Goal: Task Accomplishment & Management: Complete application form

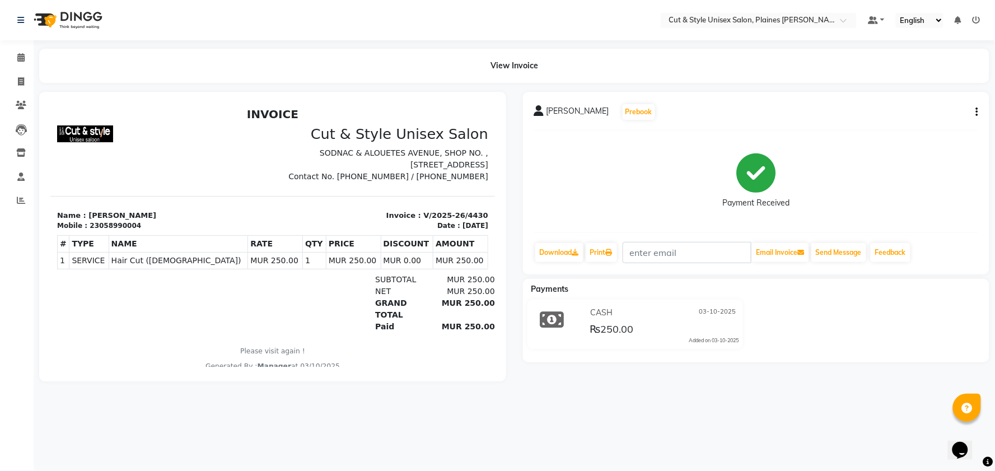
click at [40, 20] on img at bounding box center [67, 19] width 77 height 31
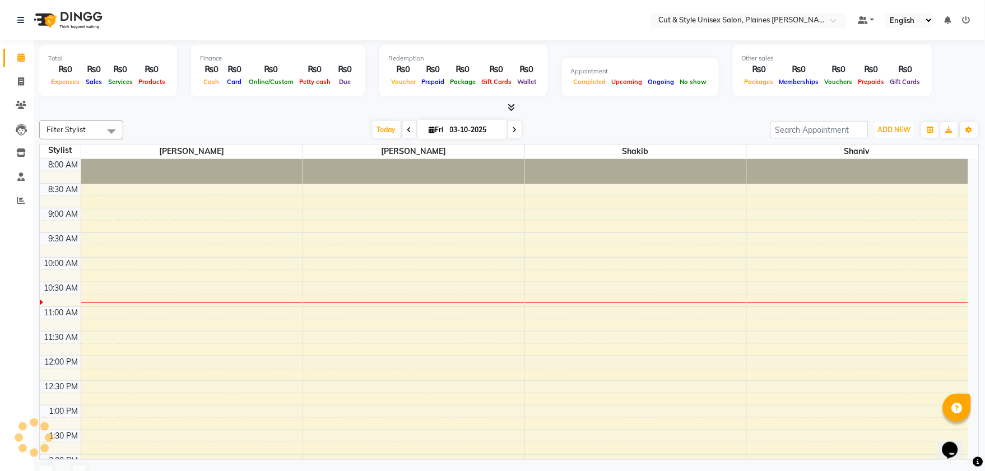
click at [907, 126] on span "ADD NEW" at bounding box center [894, 129] width 33 height 8
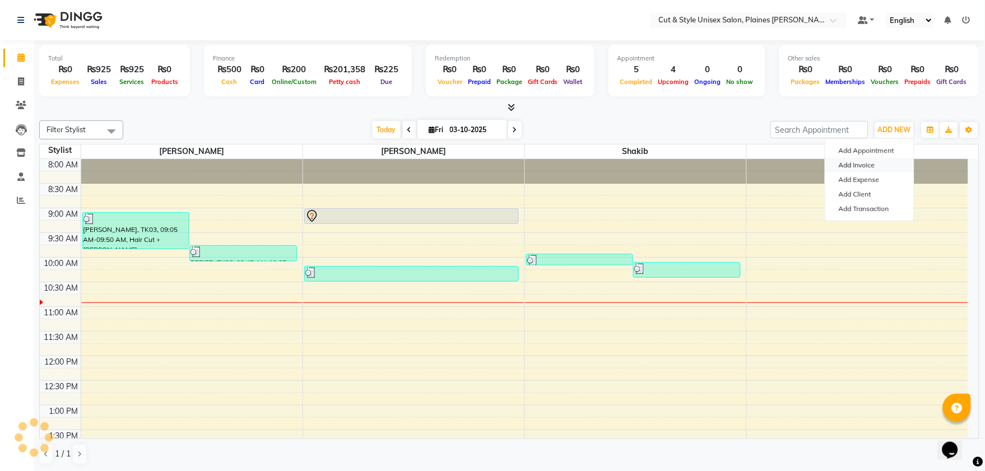
click at [869, 164] on link "Add Invoice" at bounding box center [869, 165] width 88 height 15
select select "service"
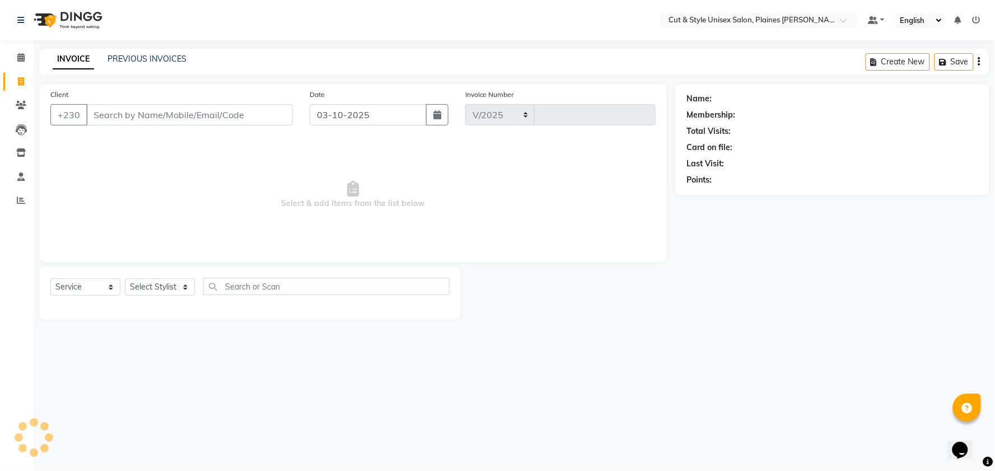
select select "7731"
type input "4431"
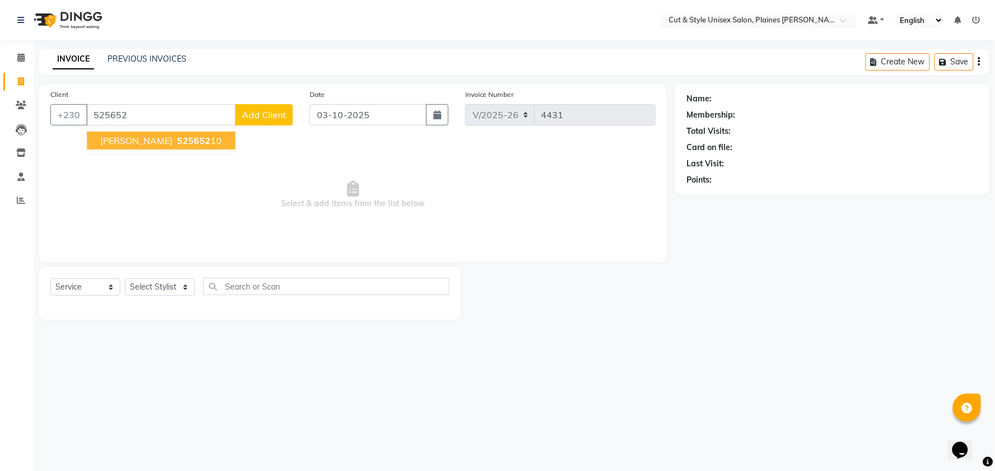
click at [221, 141] on button "[PERSON_NAME] 525652 10" at bounding box center [161, 141] width 148 height 18
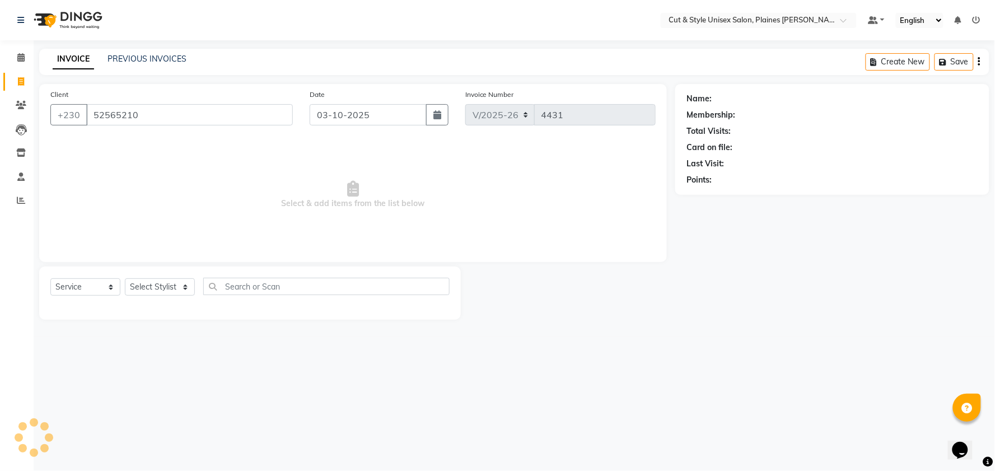
type input "52565210"
select select "1: Object"
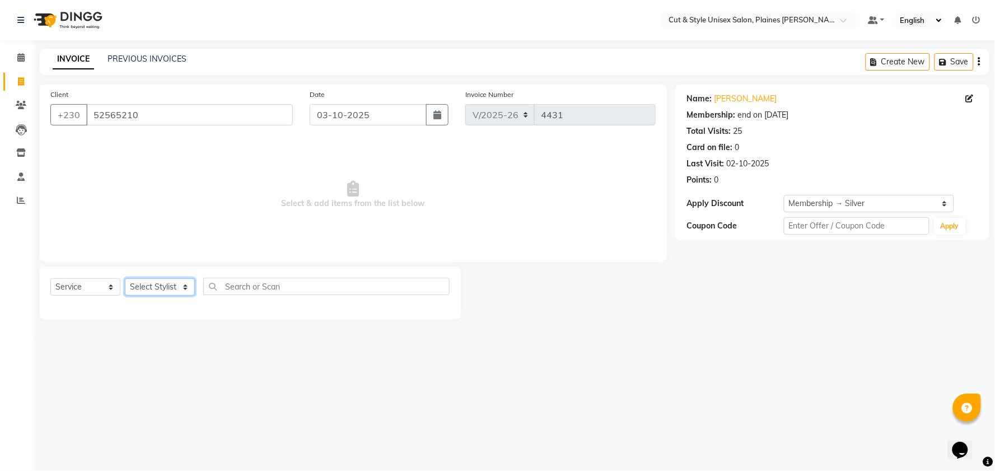
click at [180, 287] on select "Select Stylist [PERSON_NAME] Manager [PERSON_NAME]" at bounding box center [160, 286] width 70 height 17
select select "68909"
click at [125, 279] on select "Select Stylist [PERSON_NAME] Manager [PERSON_NAME]" at bounding box center [160, 286] width 70 height 17
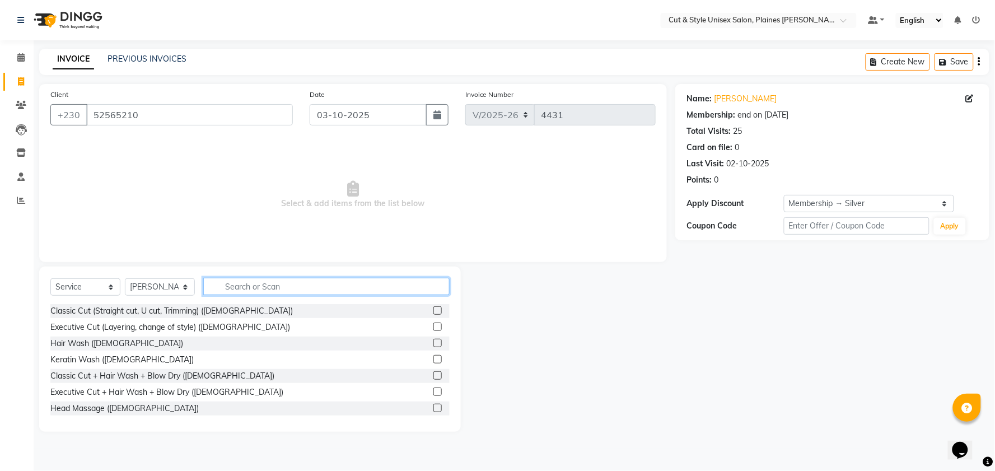
drag, startPoint x: 265, startPoint y: 284, endPoint x: 253, endPoint y: 290, distance: 13.3
click at [258, 287] on input "text" at bounding box center [326, 286] width 246 height 17
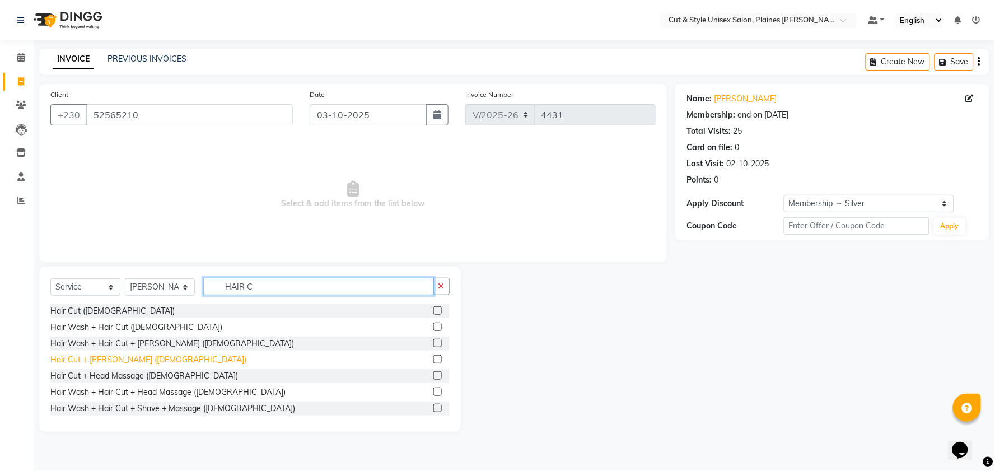
type input "HAIR C"
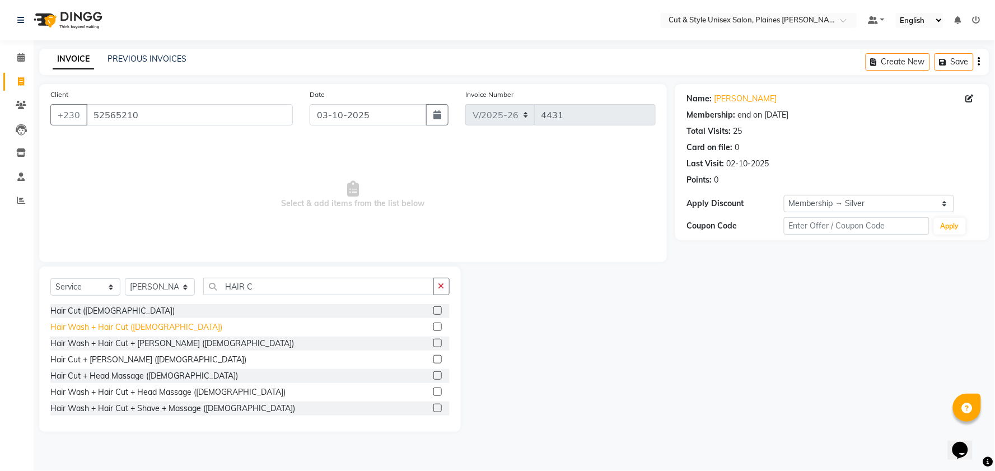
drag, startPoint x: 102, startPoint y: 361, endPoint x: 140, endPoint y: 323, distance: 53.5
click at [104, 361] on div "Hair Cut + [PERSON_NAME] ([DEMOGRAPHIC_DATA])" at bounding box center [148, 360] width 196 height 12
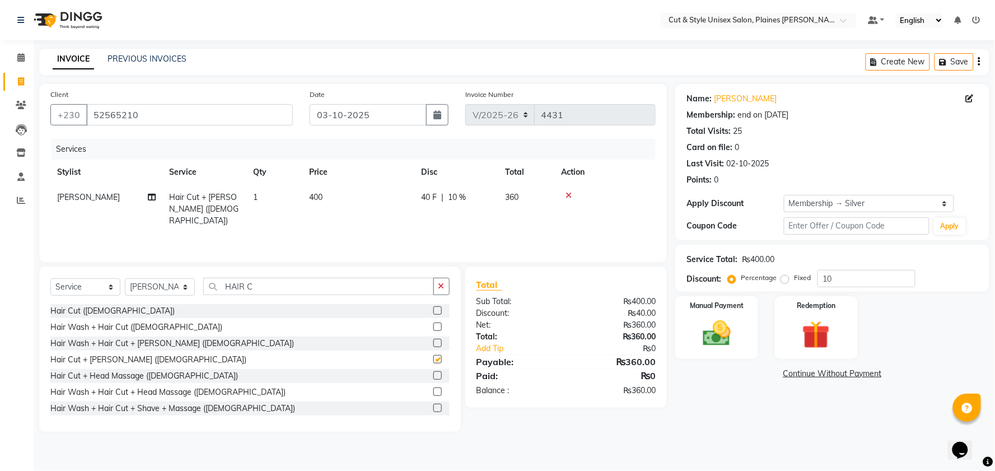
checkbox input "false"
click at [186, 287] on select "Select Stylist [PERSON_NAME] Manager [PERSON_NAME]" at bounding box center [160, 286] width 70 height 17
select select "68910"
click at [125, 279] on select "Select Stylist [PERSON_NAME] Manager [PERSON_NAME]" at bounding box center [160, 286] width 70 height 17
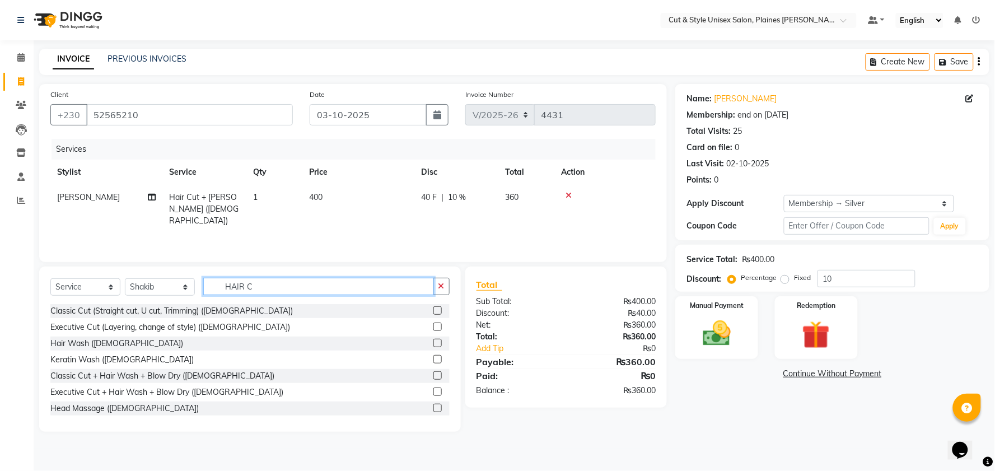
click at [259, 286] on input "HAIR C" at bounding box center [318, 286] width 231 height 17
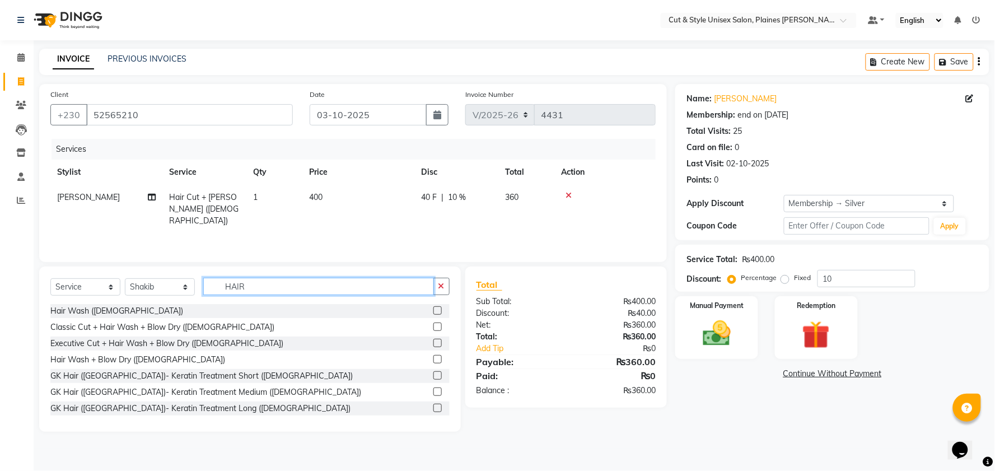
type input "HAIR C"
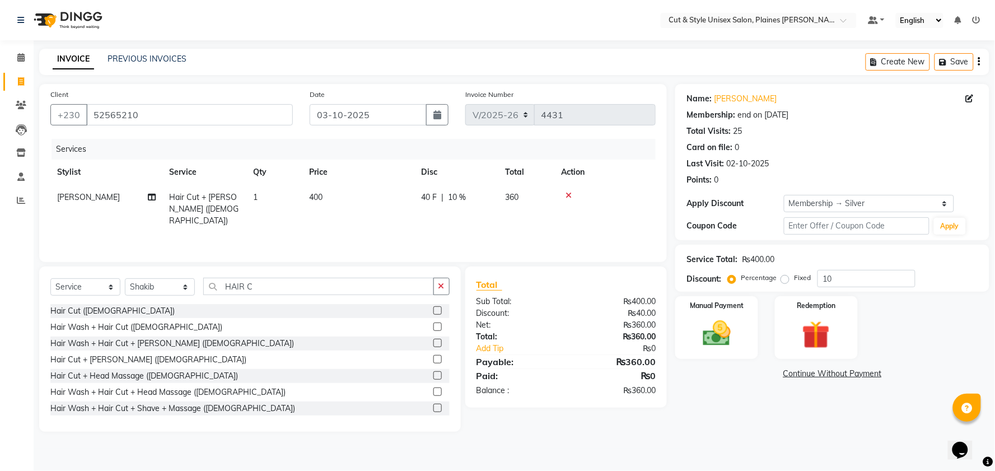
click at [76, 306] on div "Hair Cut ([DEMOGRAPHIC_DATA])" at bounding box center [112, 311] width 124 height 12
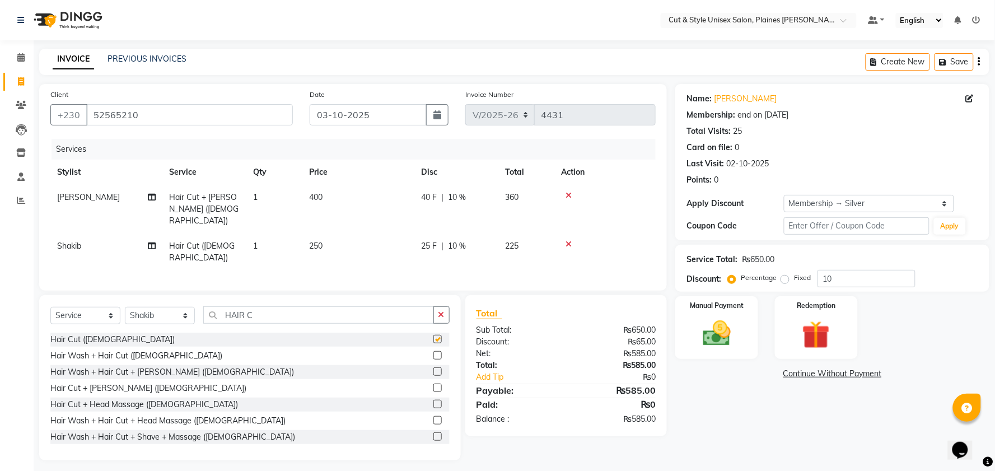
checkbox input "false"
click at [724, 338] on img at bounding box center [716, 334] width 47 height 34
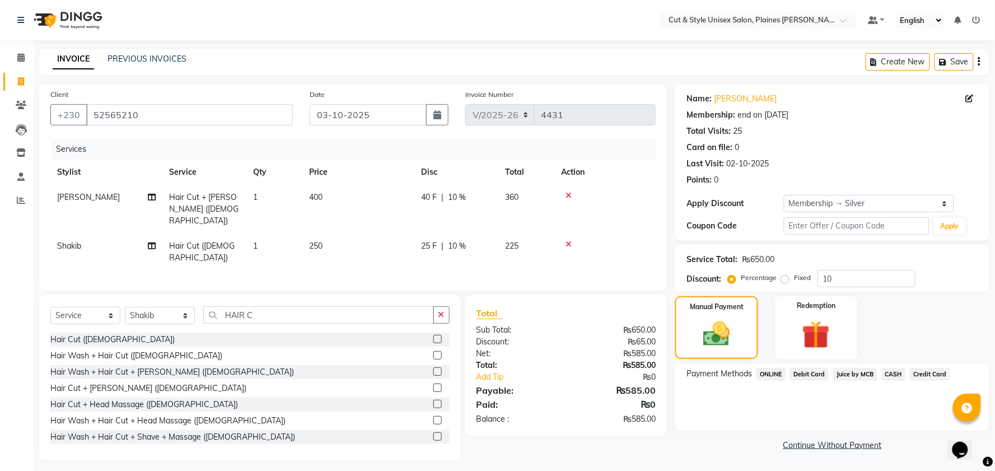
click at [816, 372] on span "Debit Card" at bounding box center [809, 374] width 39 height 13
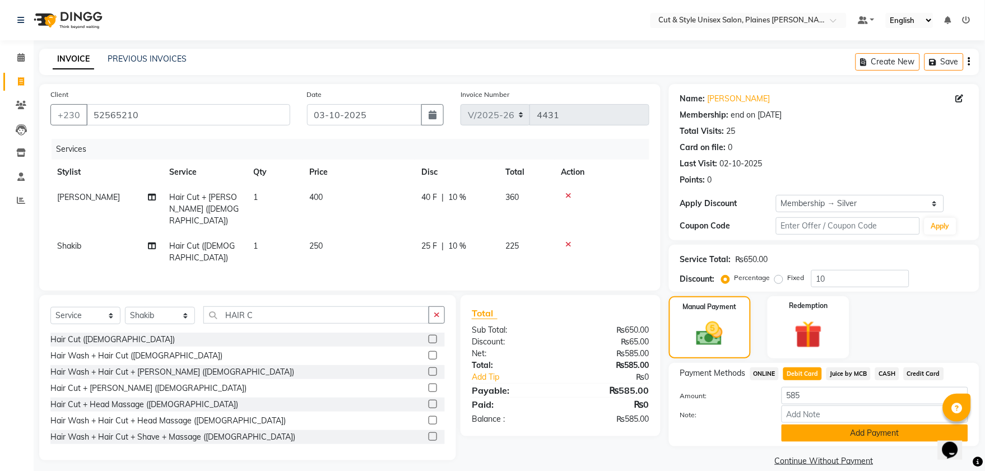
click at [837, 430] on button "Add Payment" at bounding box center [874, 433] width 186 height 17
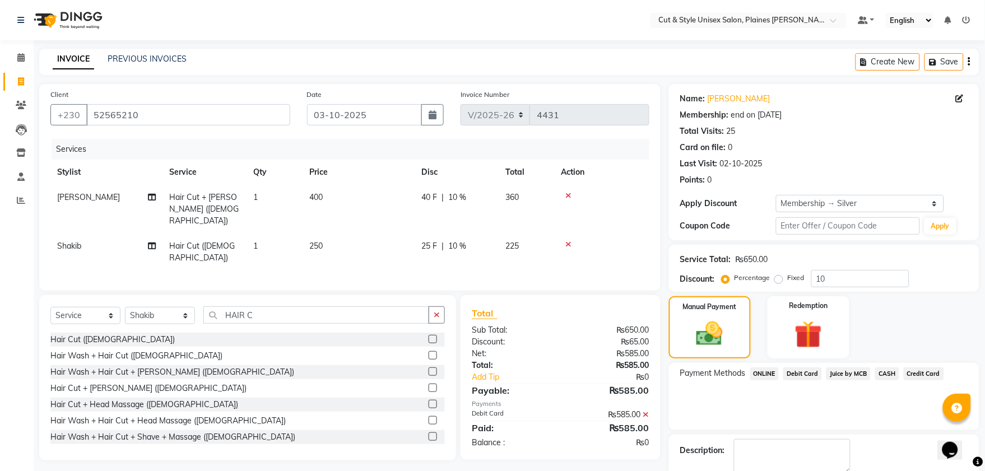
scroll to position [62, 0]
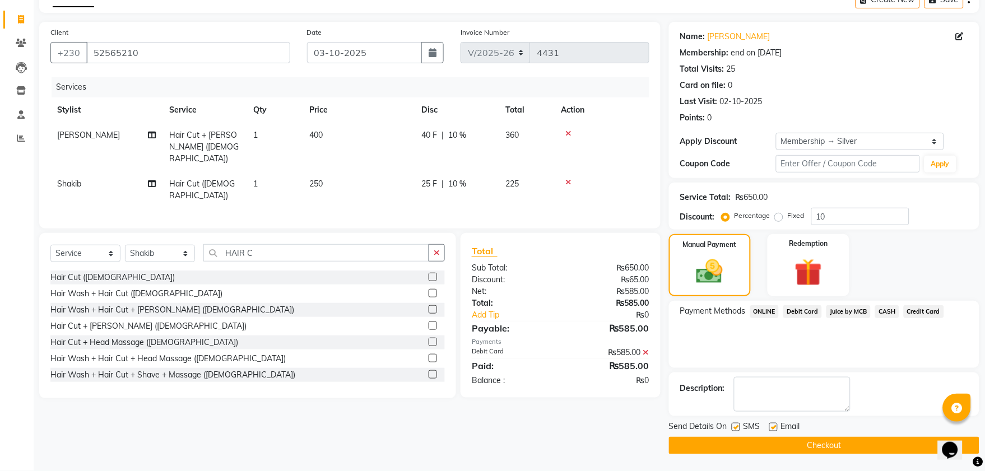
click at [829, 439] on button "Checkout" at bounding box center [824, 445] width 310 height 17
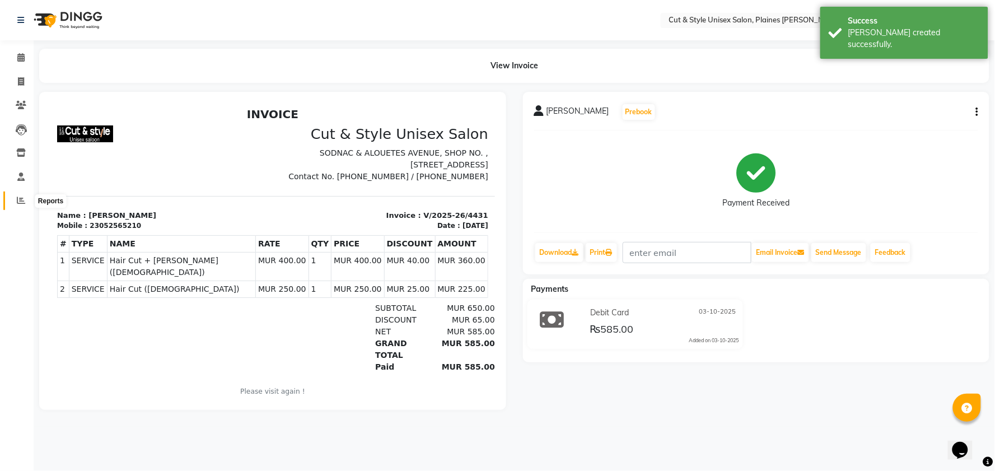
click at [21, 200] on icon at bounding box center [21, 200] width 8 height 8
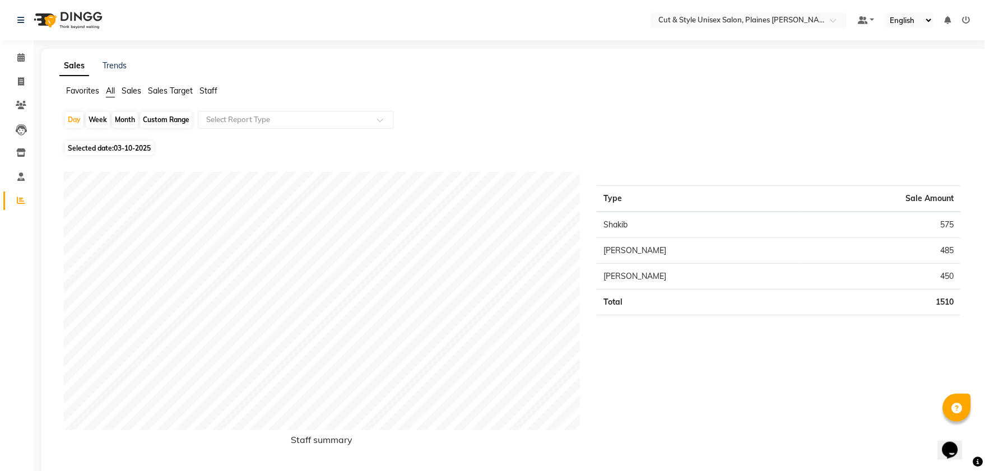
click at [44, 20] on img at bounding box center [67, 19] width 77 height 31
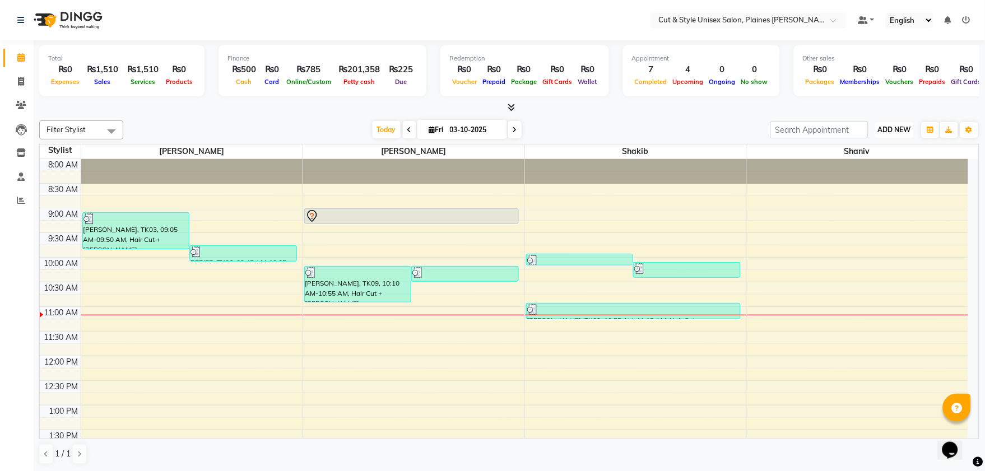
click at [902, 130] on span "ADD NEW" at bounding box center [894, 129] width 33 height 8
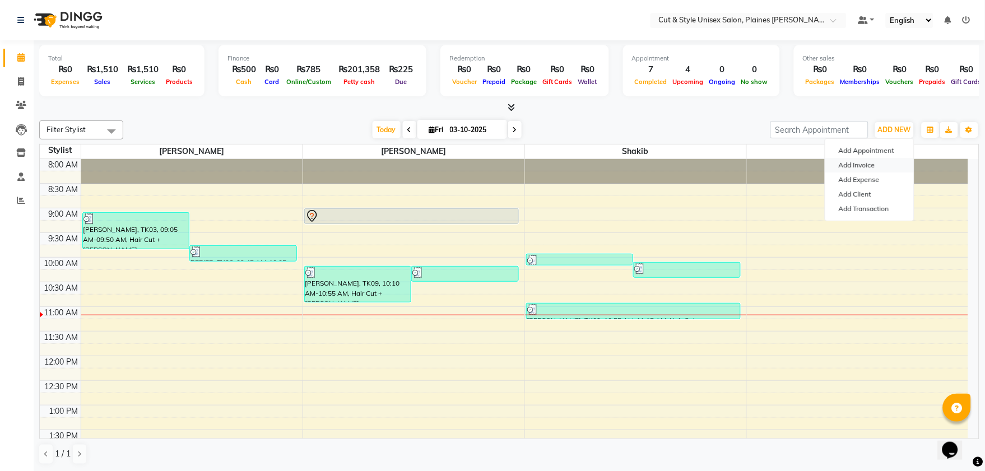
click at [865, 164] on link "Add Invoice" at bounding box center [869, 165] width 88 height 15
select select "service"
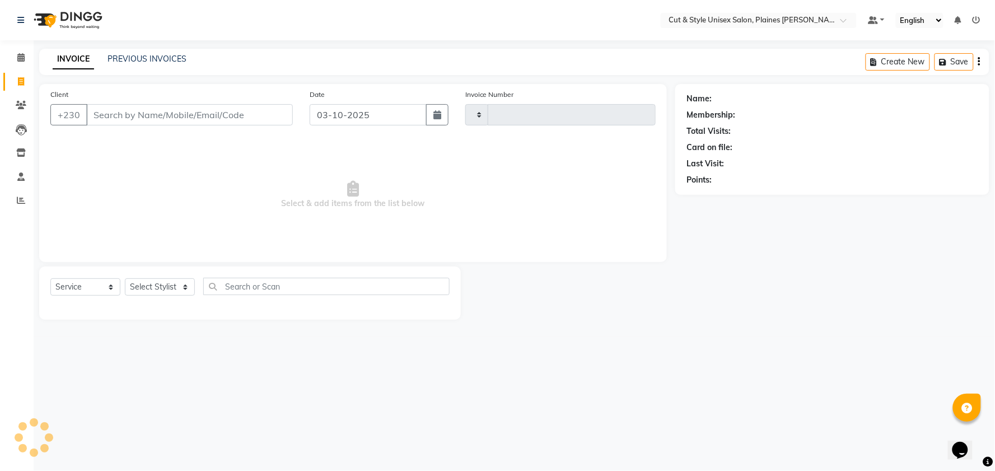
type input "4432"
select select "7731"
drag, startPoint x: 146, startPoint y: 283, endPoint x: 144, endPoint y: 292, distance: 9.2
click at [146, 286] on select "Select Stylist" at bounding box center [160, 286] width 70 height 17
select select "68908"
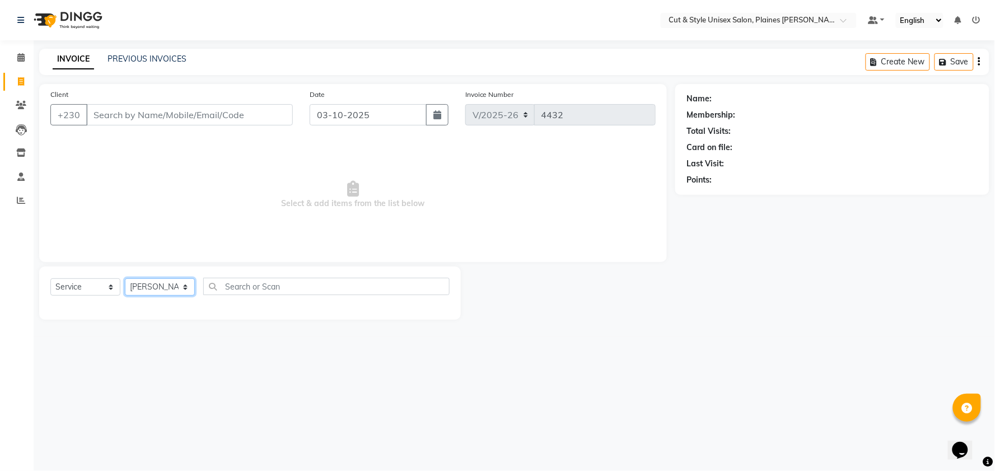
click at [125, 279] on select "Select Stylist [PERSON_NAME] Manager [PERSON_NAME]" at bounding box center [160, 286] width 70 height 17
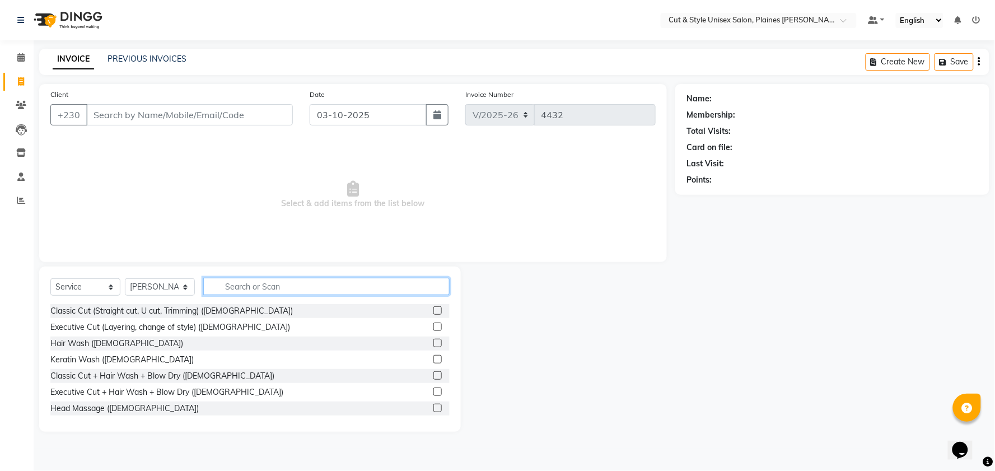
click at [265, 292] on input "text" at bounding box center [326, 286] width 246 height 17
click at [433, 328] on label at bounding box center [437, 327] width 8 height 8
click at [433, 328] on input "checkbox" at bounding box center [436, 327] width 7 height 7
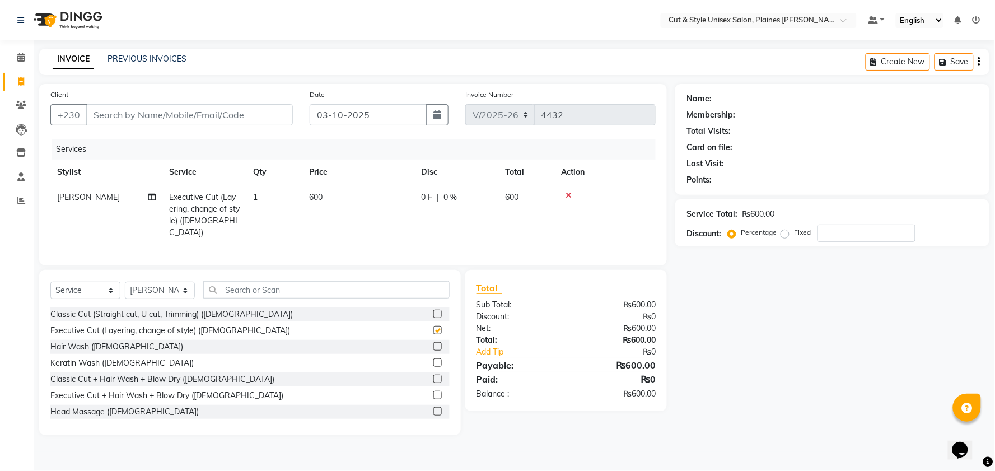
checkbox input "false"
click at [171, 287] on select "Select Stylist [PERSON_NAME] Manager [PERSON_NAME]" at bounding box center [160, 290] width 70 height 17
select select "68911"
click at [125, 282] on select "Select Stylist [PERSON_NAME] Manager [PERSON_NAME]" at bounding box center [160, 290] width 70 height 17
click at [433, 344] on label at bounding box center [437, 346] width 8 height 8
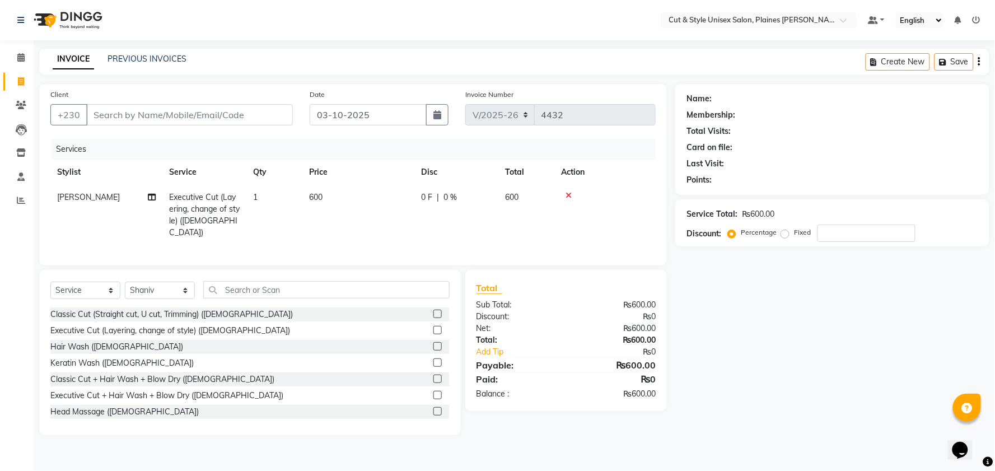
click at [433, 344] on input "checkbox" at bounding box center [436, 346] width 7 height 7
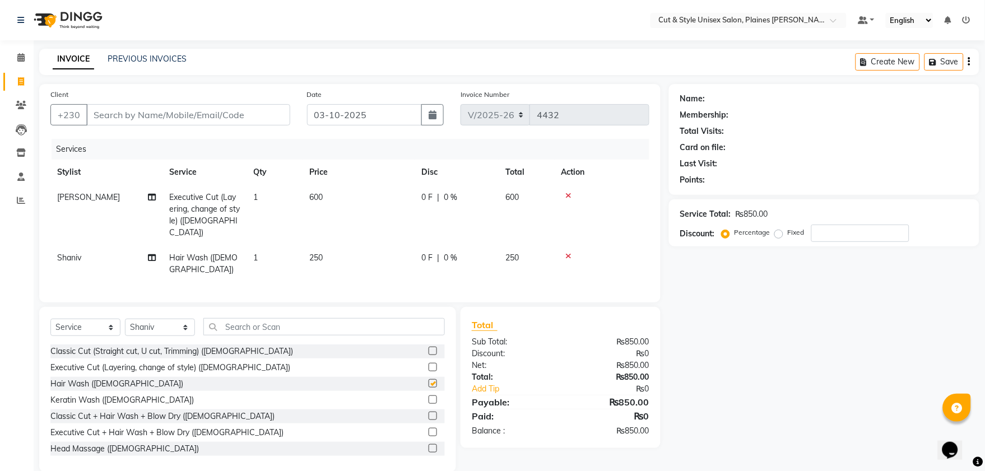
checkbox input "false"
click at [211, 115] on input "Client" at bounding box center [188, 114] width 204 height 21
click at [155, 110] on input "Client" at bounding box center [188, 114] width 204 height 21
type input "5"
type input "0"
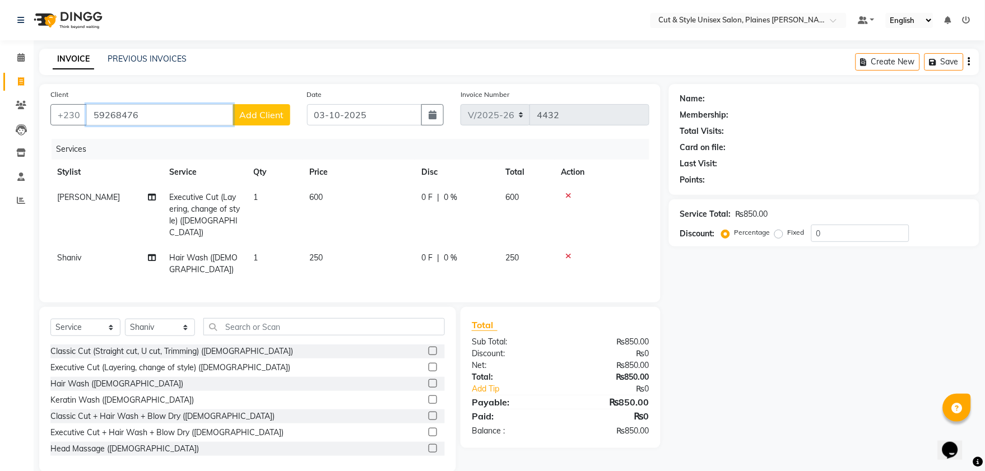
type input "59268476"
click at [250, 114] on span "Add Client" at bounding box center [261, 114] width 44 height 11
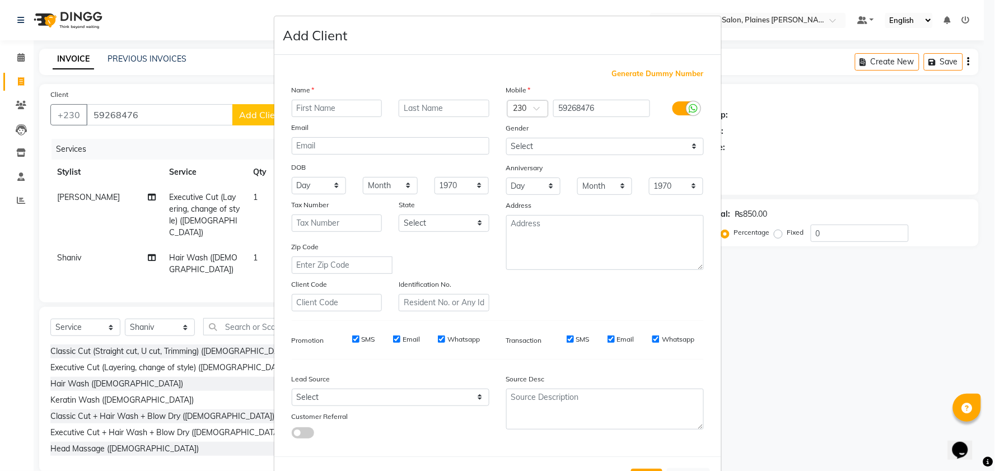
click at [294, 107] on input "text" at bounding box center [337, 108] width 91 height 17
drag, startPoint x: 353, startPoint y: 111, endPoint x: 362, endPoint y: 109, distance: 9.1
click at [362, 109] on input "text" at bounding box center [337, 108] width 91 height 17
type input "s"
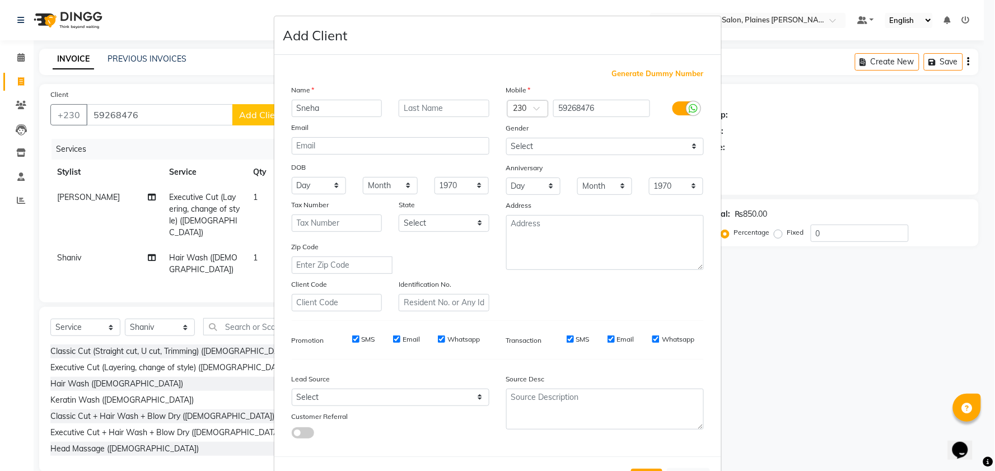
type input "Sneha"
click at [418, 104] on input "text" at bounding box center [444, 108] width 91 height 17
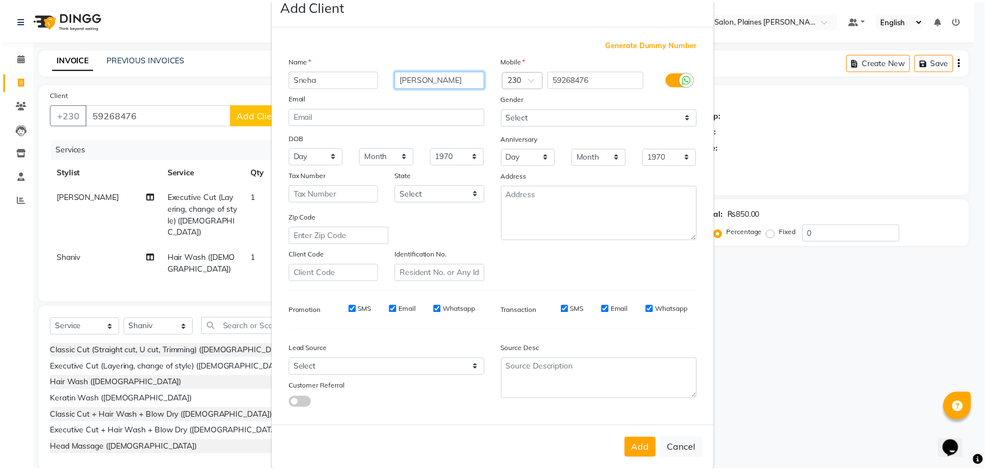
scroll to position [46, 0]
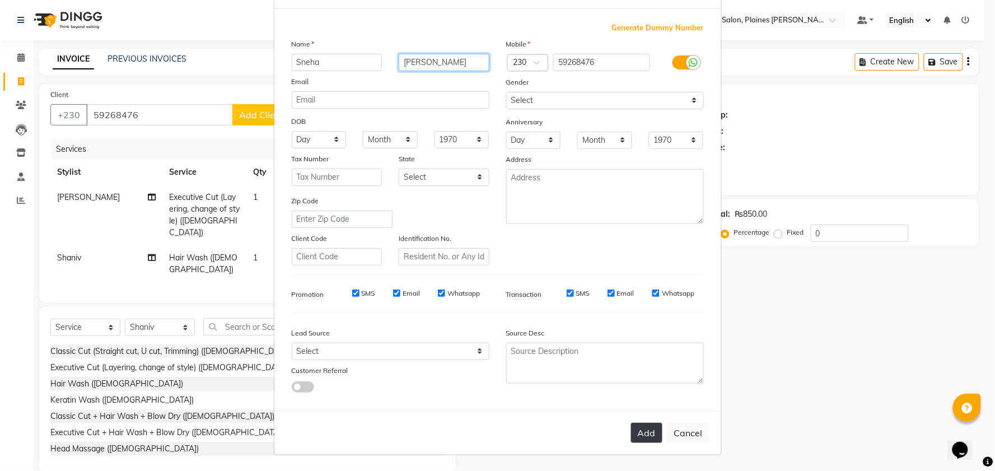
type input "[PERSON_NAME]"
click at [640, 435] on button "Add" at bounding box center [646, 433] width 31 height 20
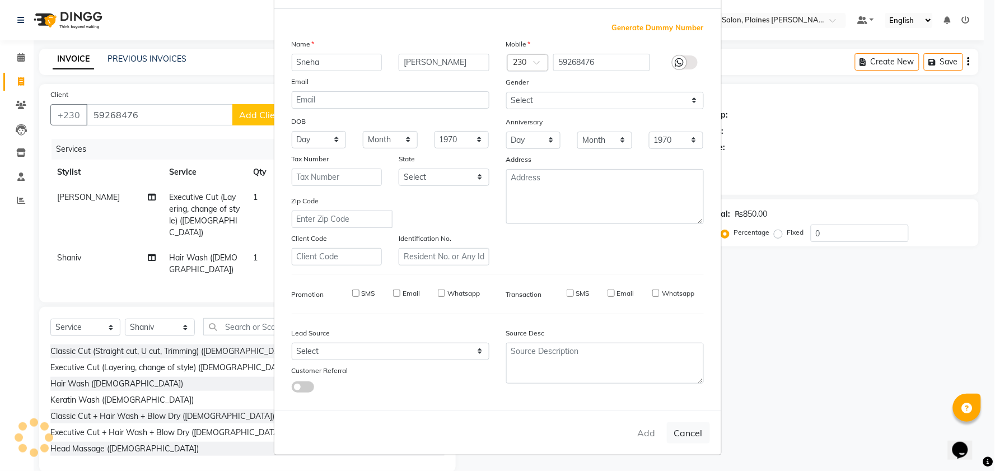
select select
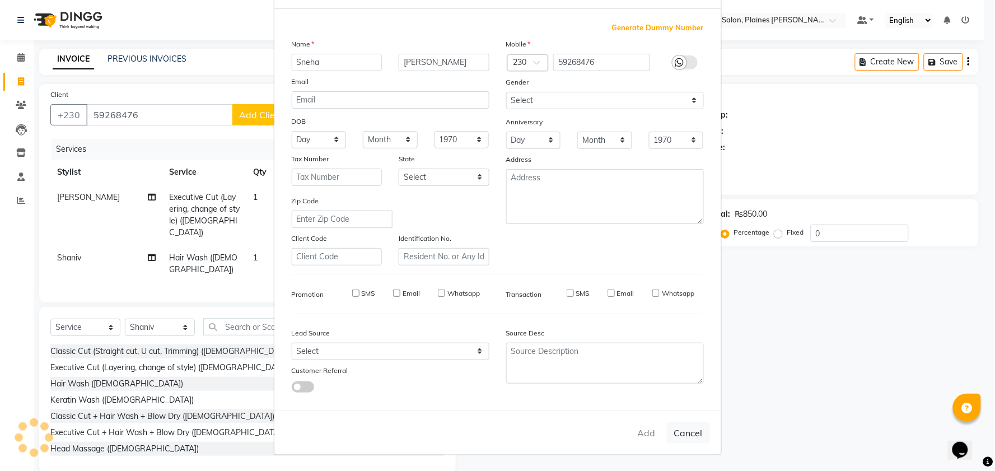
select select
checkbox input "false"
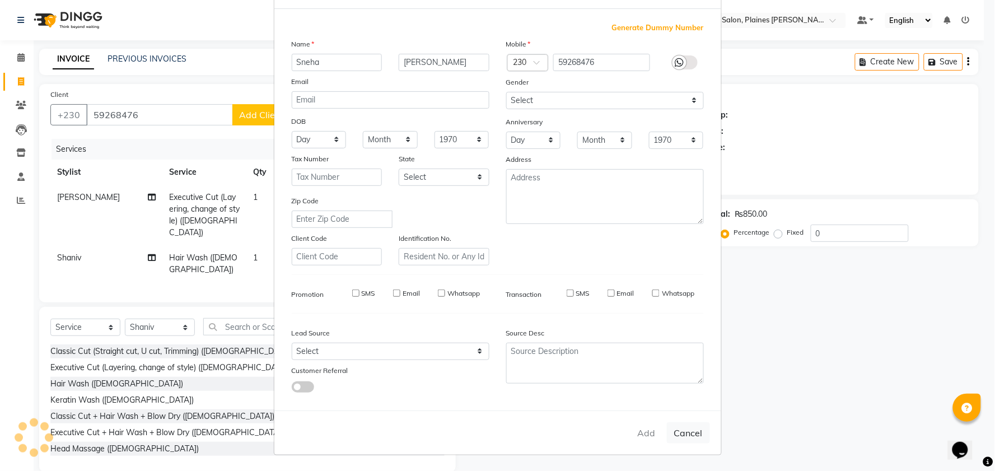
checkbox input "false"
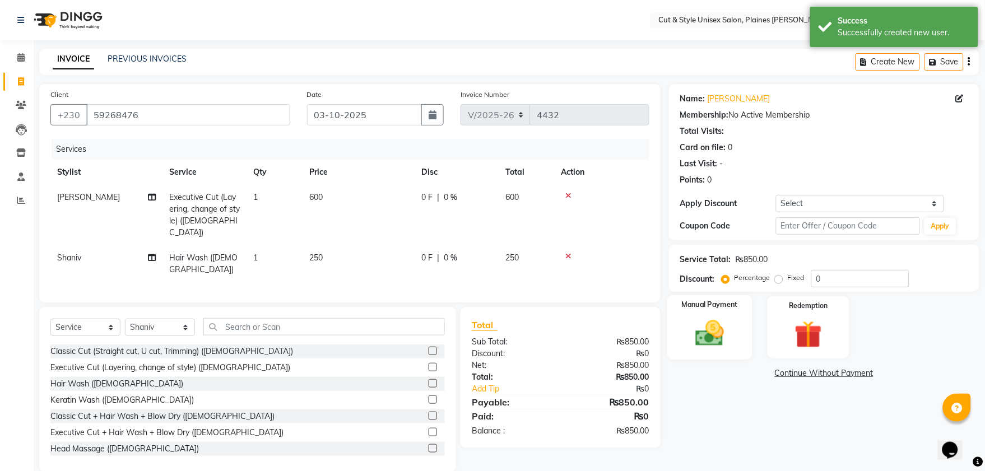
click at [718, 325] on img at bounding box center [709, 333] width 46 height 33
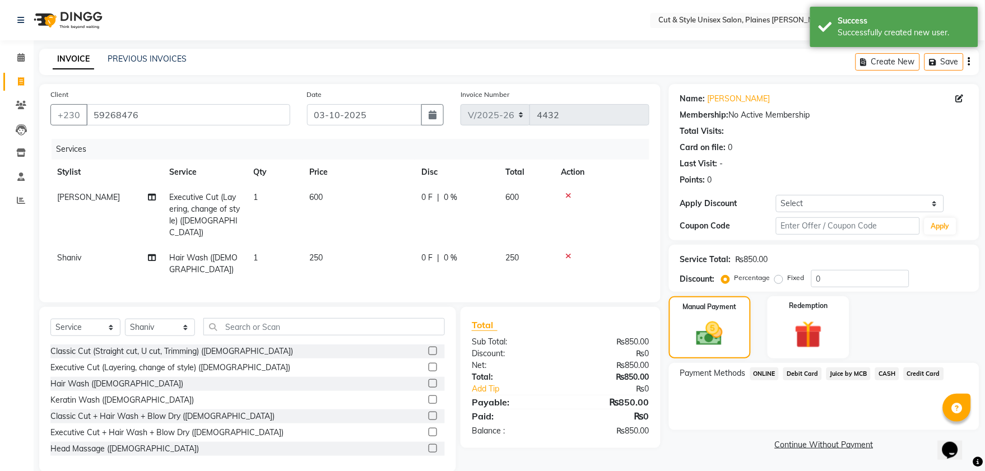
click at [891, 373] on span "CASH" at bounding box center [887, 373] width 24 height 13
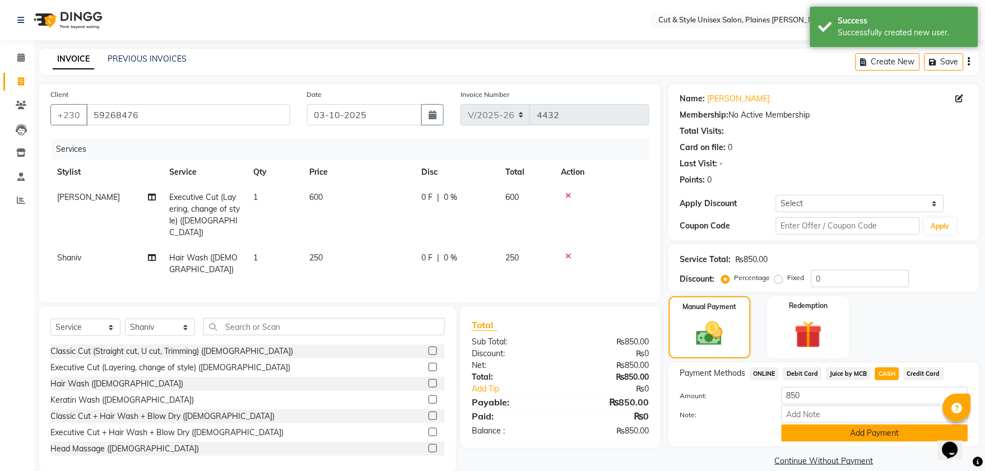
scroll to position [17, 0]
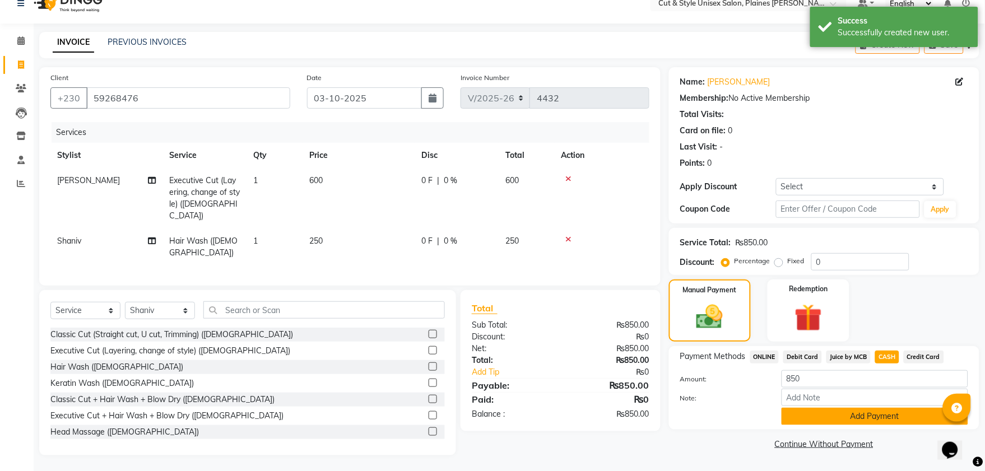
click at [870, 415] on button "Add Payment" at bounding box center [874, 416] width 186 height 17
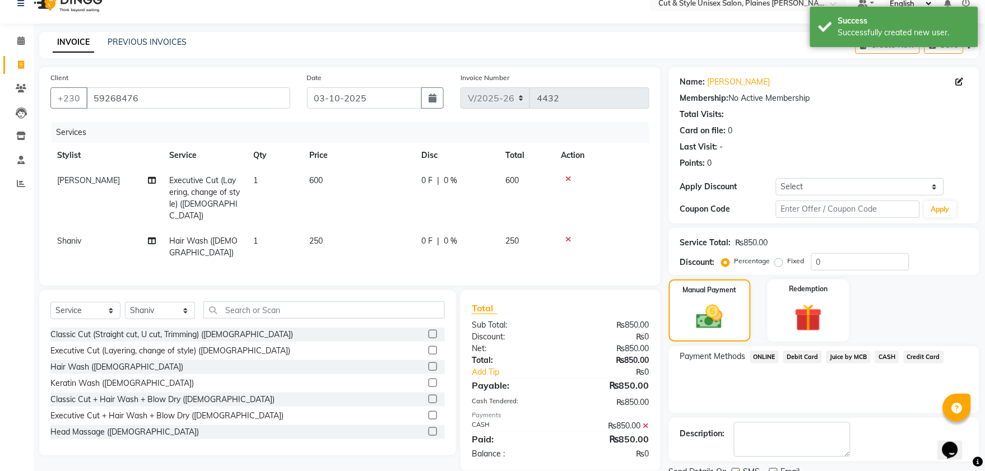
scroll to position [62, 0]
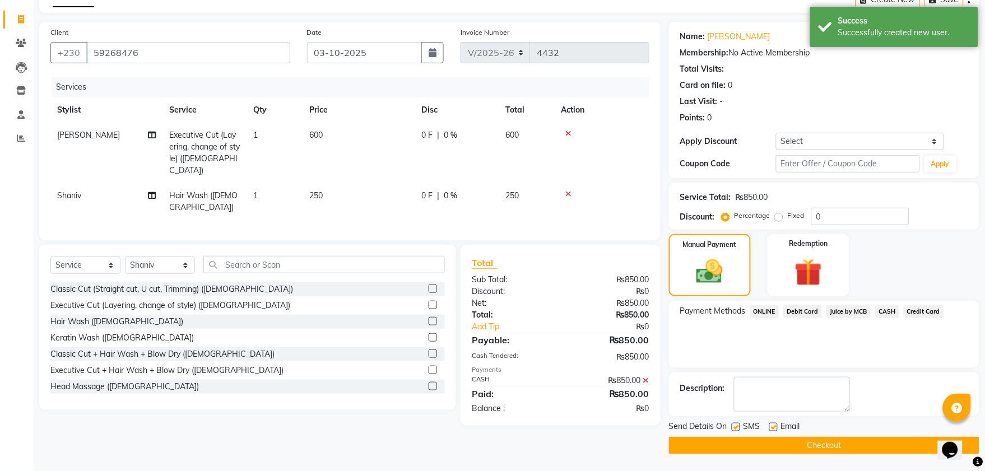
click at [820, 445] on button "Checkout" at bounding box center [824, 445] width 310 height 17
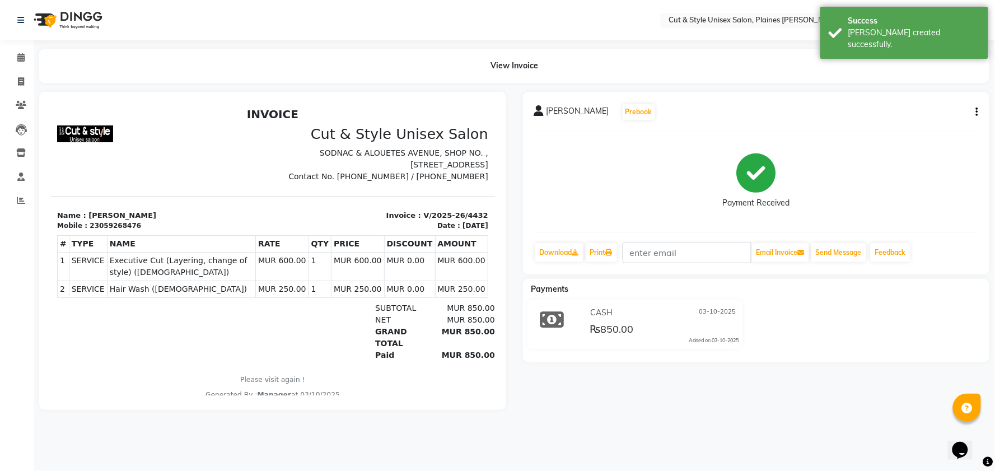
click at [63, 12] on img at bounding box center [67, 19] width 77 height 31
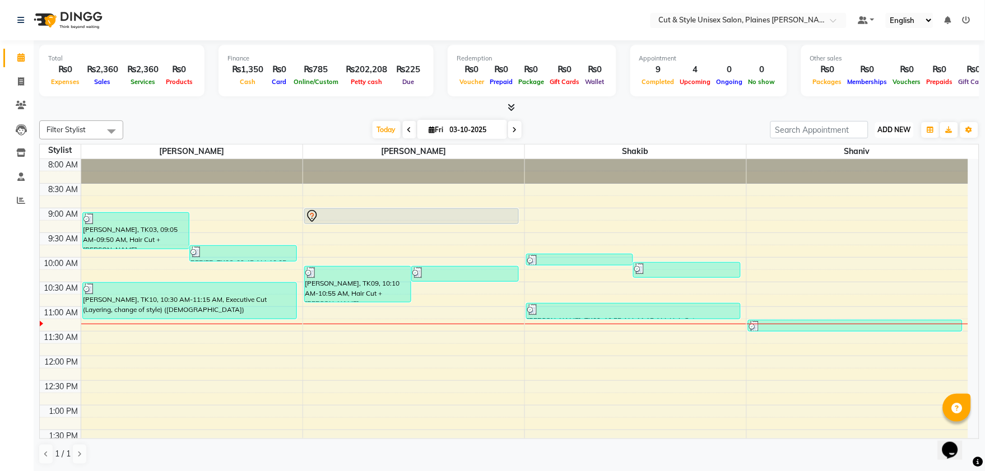
click at [906, 130] on span "ADD NEW" at bounding box center [894, 129] width 33 height 8
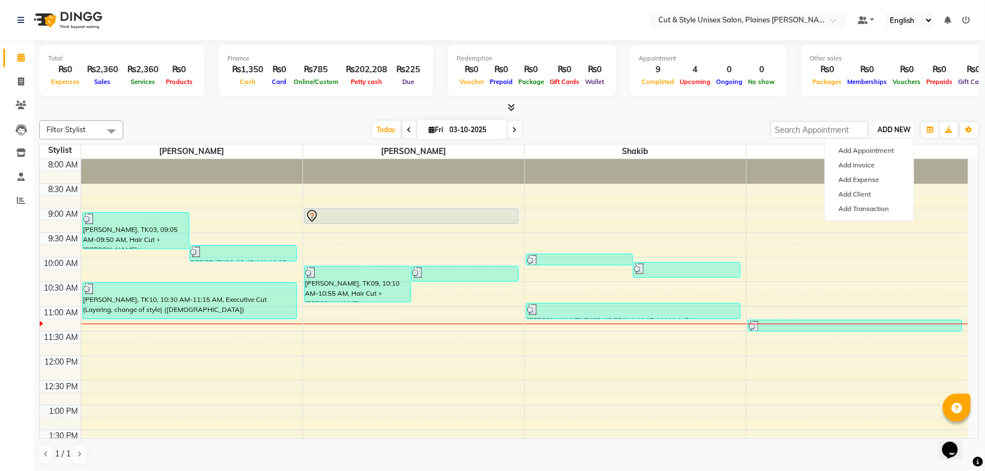
click at [825, 378] on div "8:00 AM 8:30 AM 9:00 AM 9:30 AM 10:00 AM 10:30 AM 11:00 AM 11:30 AM 12:00 PM 12…" at bounding box center [504, 479] width 928 height 640
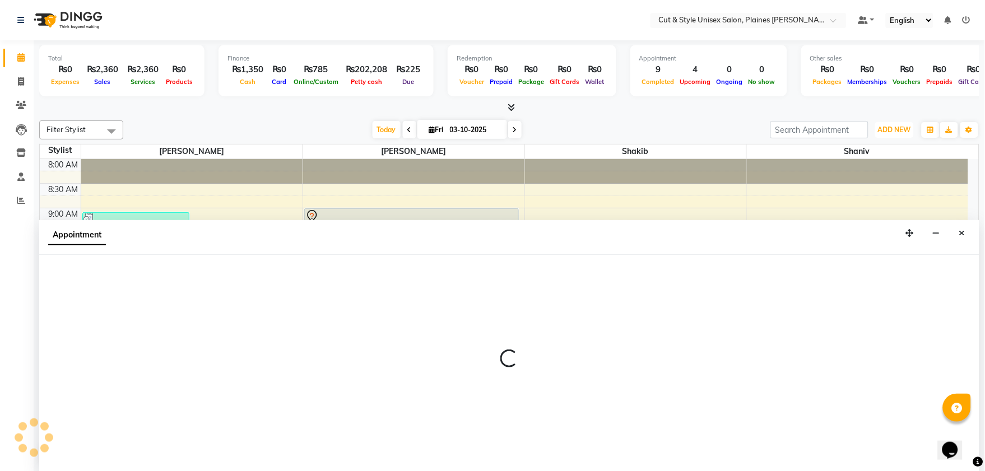
select select "68911"
select select "tentative"
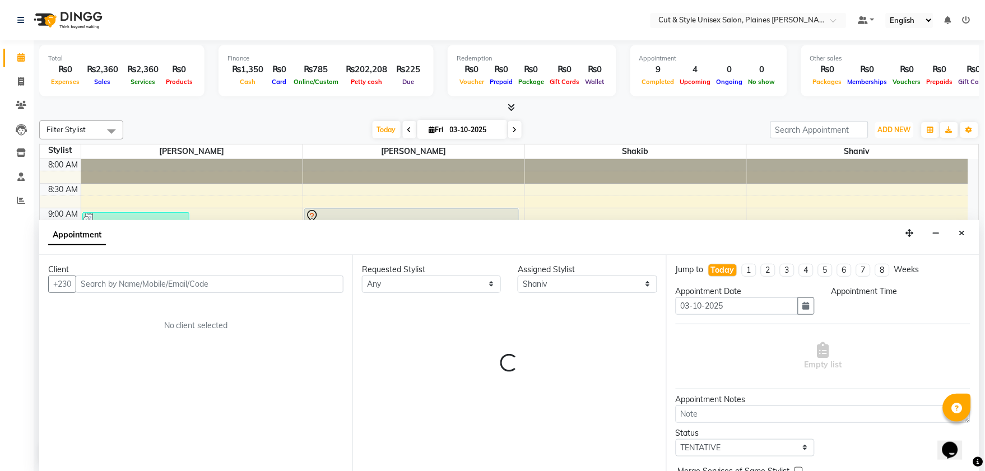
scroll to position [1, 0]
select select "735"
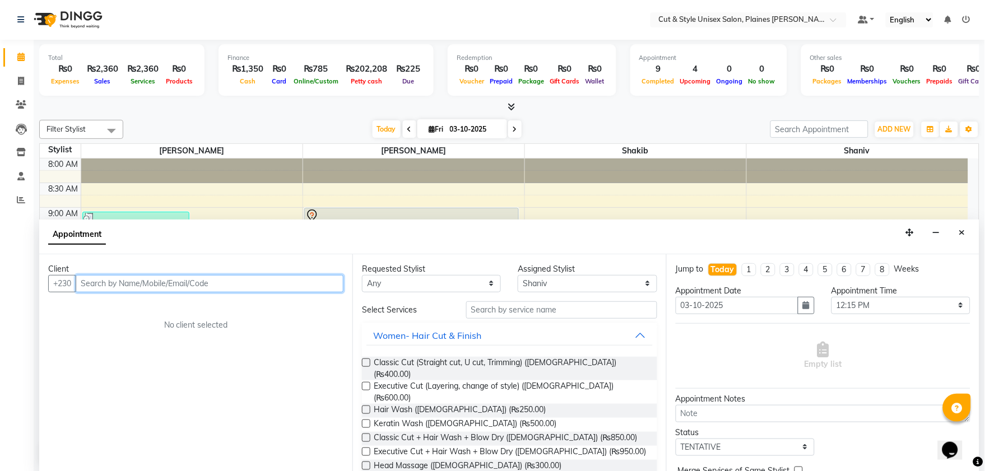
click at [292, 192] on td at bounding box center [524, 189] width 887 height 12
click at [962, 231] on icon "Close" at bounding box center [962, 232] width 6 height 8
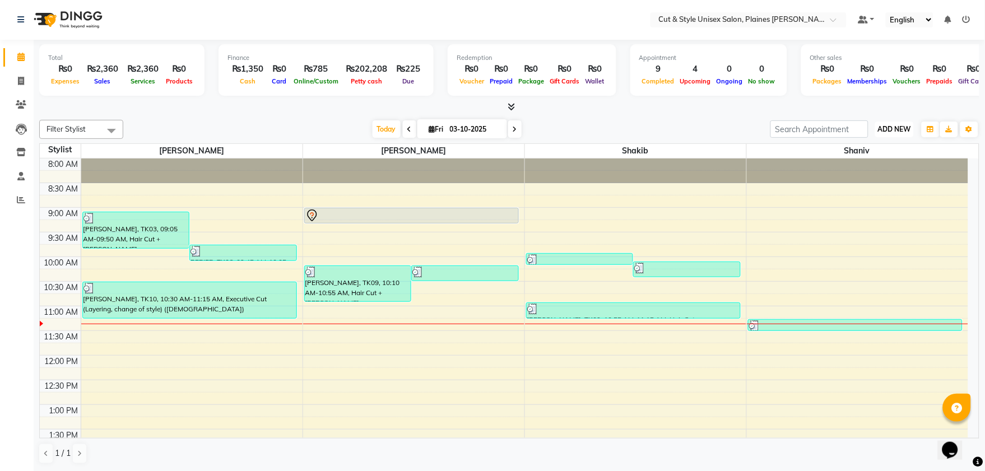
click at [902, 129] on span "ADD NEW" at bounding box center [894, 129] width 33 height 8
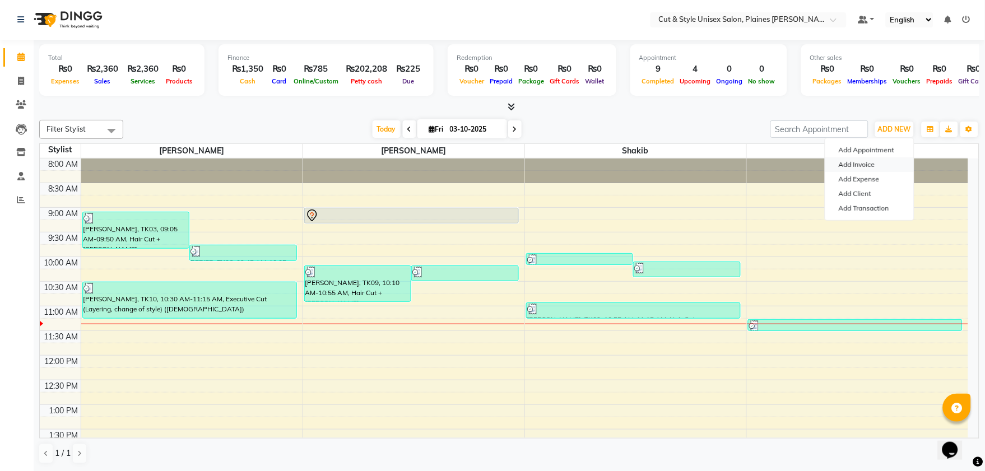
click at [893, 159] on link "Add Invoice" at bounding box center [869, 164] width 88 height 15
select select "service"
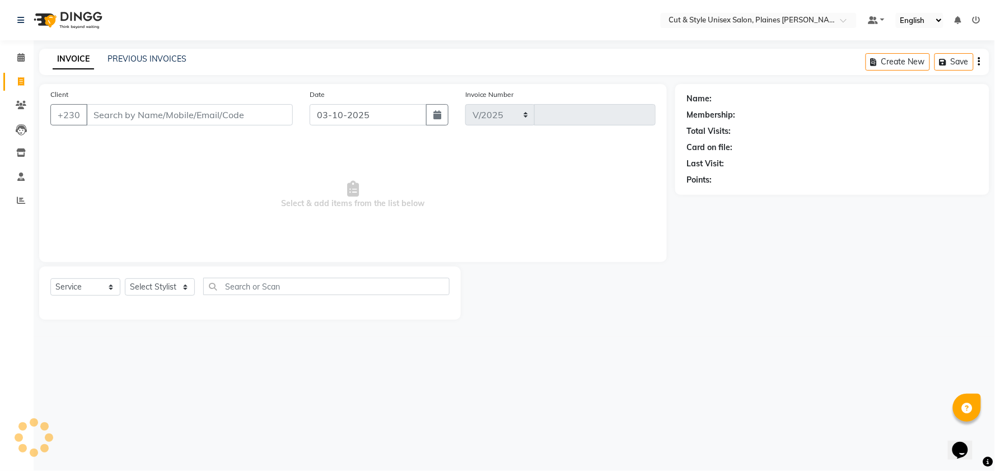
select select "7731"
type input "4433"
click at [172, 290] on select "Select Stylist [PERSON_NAME] Manager [PERSON_NAME]" at bounding box center [160, 286] width 70 height 17
select select "68910"
click at [125, 279] on select "Select Stylist [PERSON_NAME] Manager [PERSON_NAME]" at bounding box center [160, 286] width 70 height 17
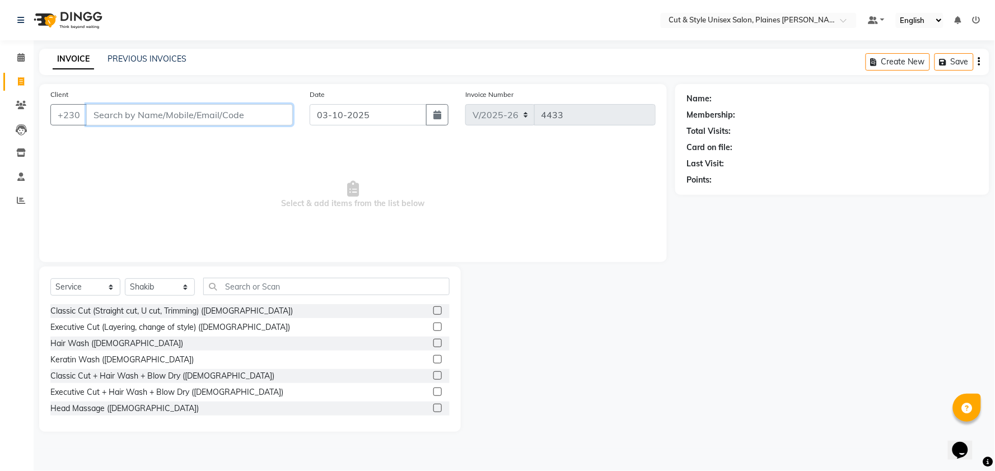
click at [216, 114] on input "Client" at bounding box center [189, 114] width 207 height 21
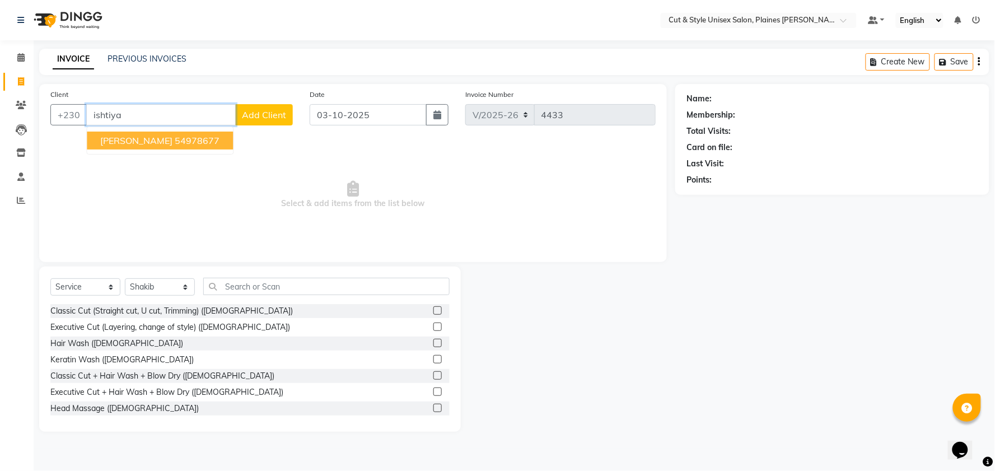
click at [213, 142] on ngb-highlight "54978677" at bounding box center [197, 140] width 45 height 11
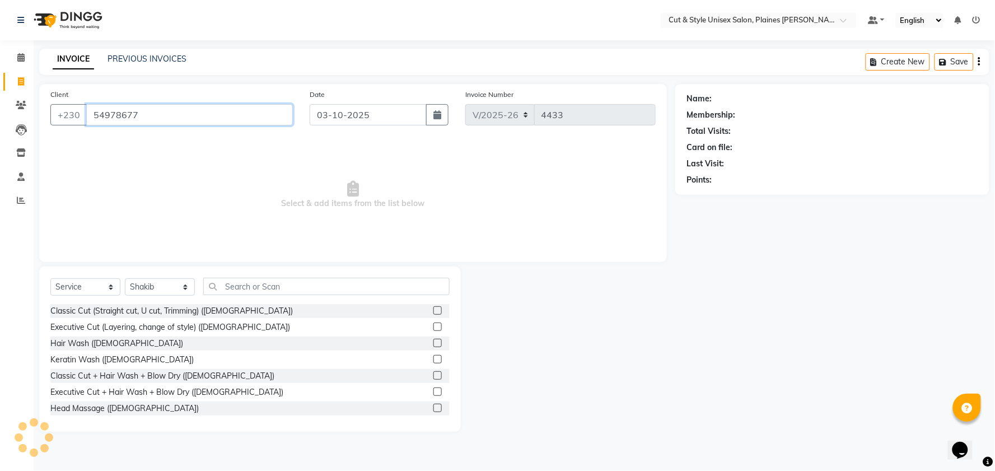
type input "54978677"
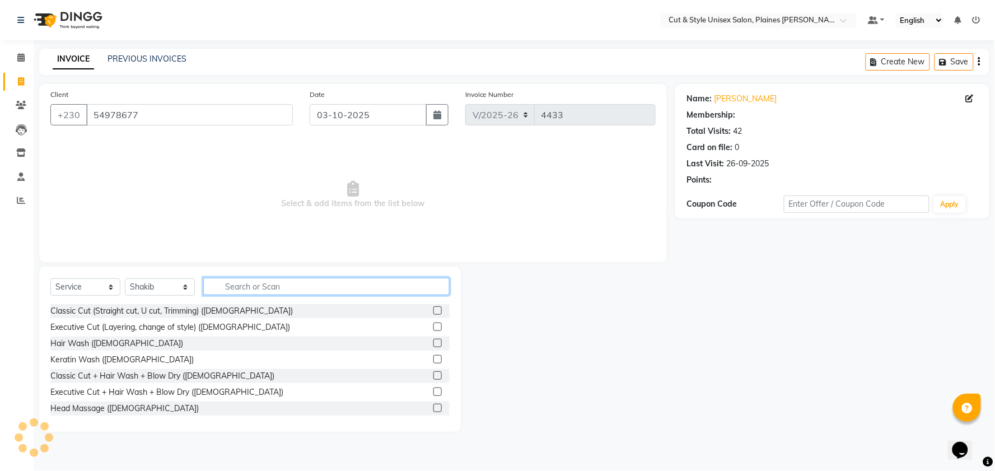
click at [242, 282] on input "text" at bounding box center [326, 286] width 246 height 17
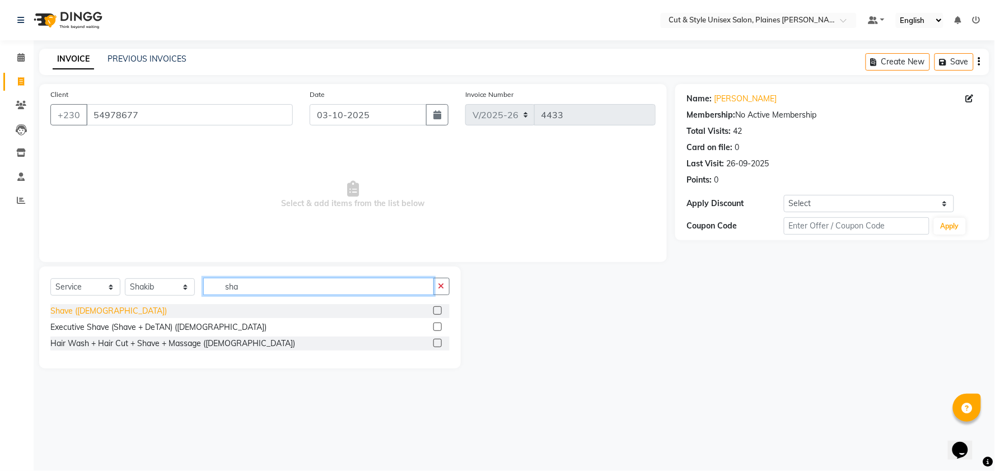
type input "sha"
click at [90, 310] on div "Shave ([DEMOGRAPHIC_DATA])" at bounding box center [108, 311] width 116 height 12
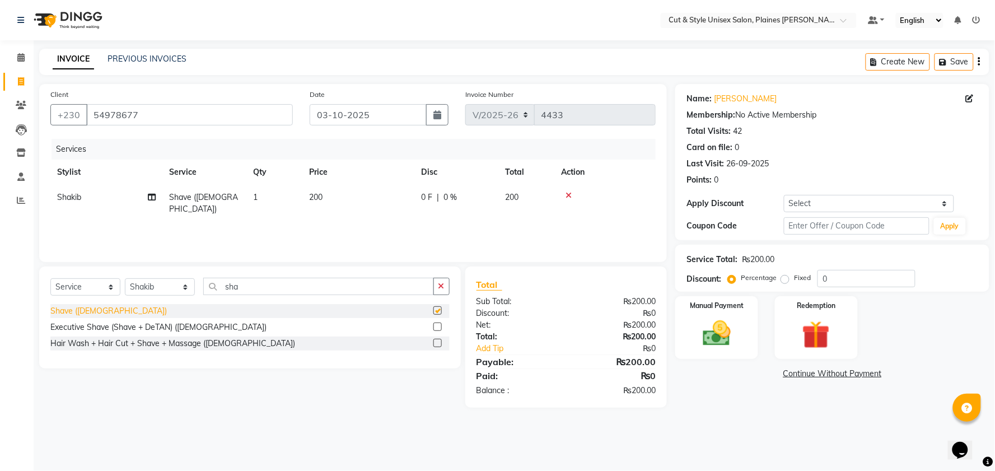
checkbox input "false"
click at [720, 337] on img at bounding box center [716, 334] width 47 height 34
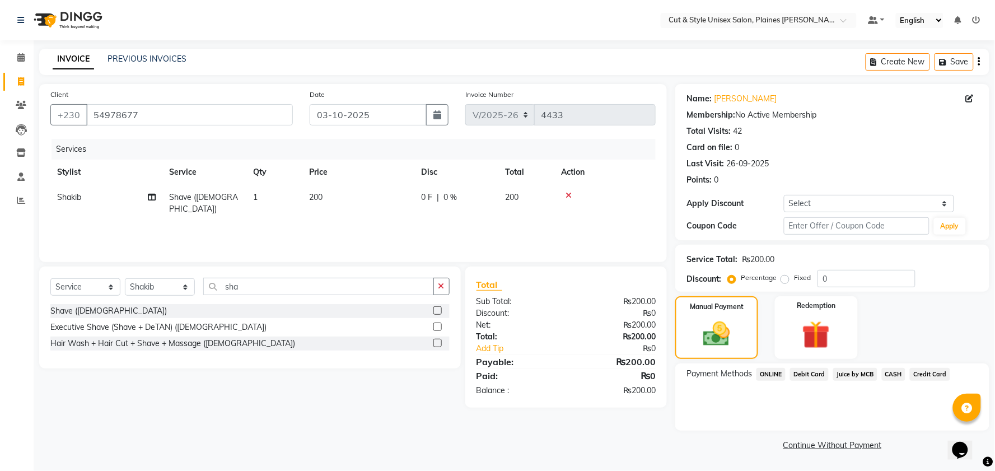
click at [888, 368] on span "CASH" at bounding box center [894, 374] width 24 height 13
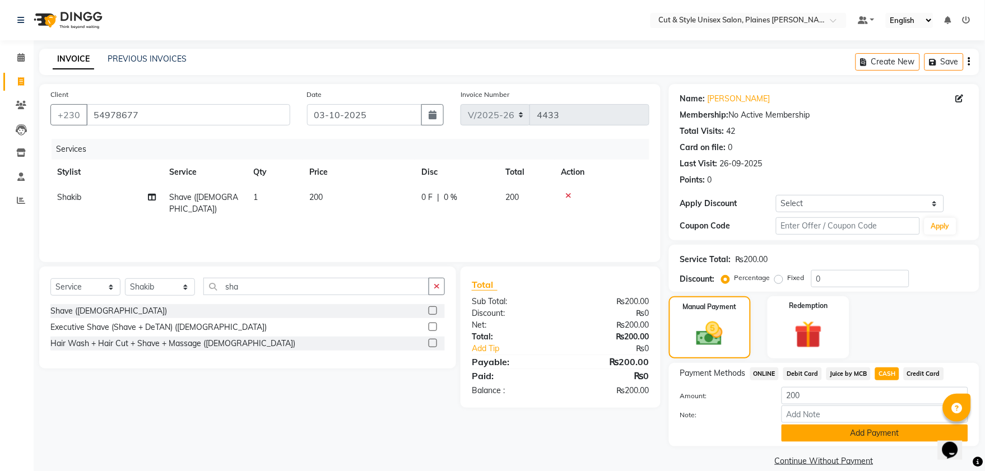
click at [853, 432] on button "Add Payment" at bounding box center [874, 433] width 186 height 17
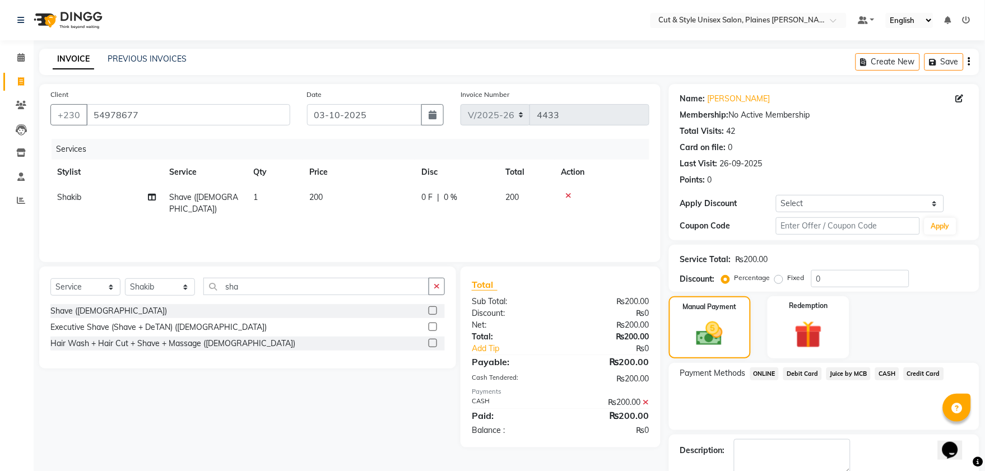
scroll to position [62, 0]
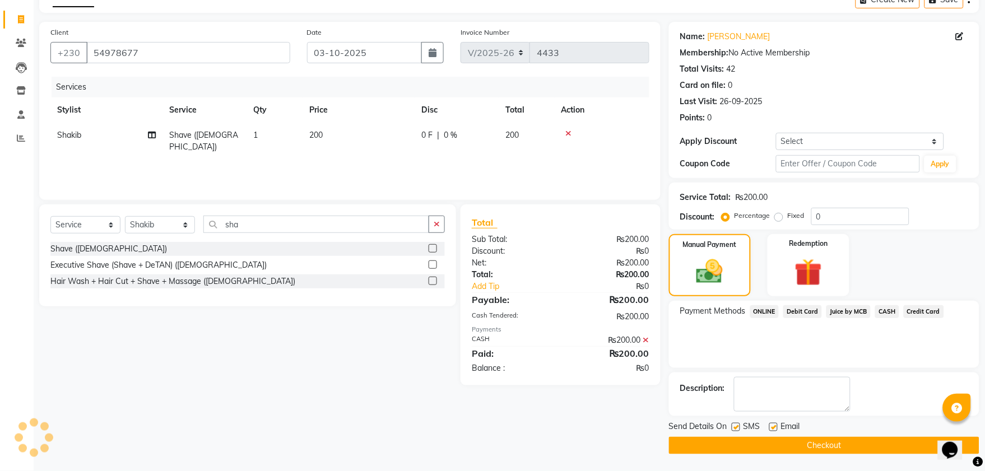
click at [857, 447] on button "Checkout" at bounding box center [824, 445] width 310 height 17
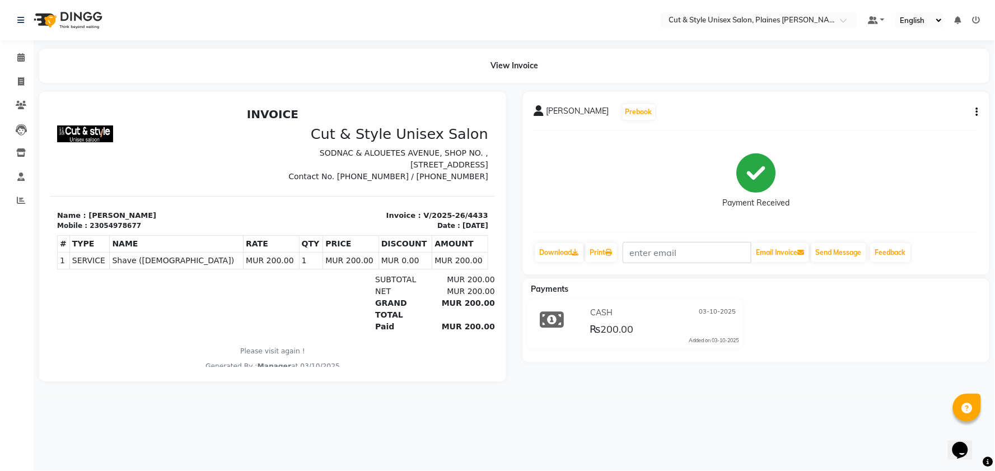
click at [45, 13] on img at bounding box center [67, 19] width 77 height 31
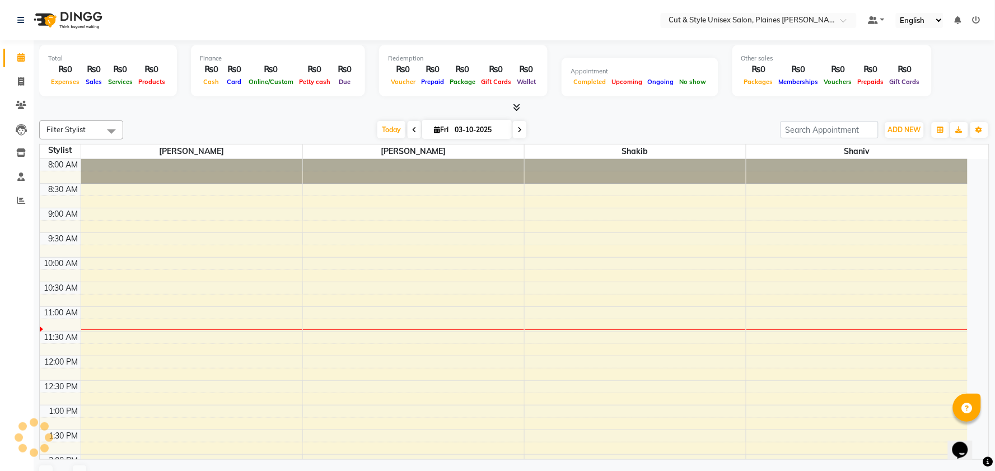
click at [904, 127] on div "Download Calendar" at bounding box center [921, 129] width 52 height 21
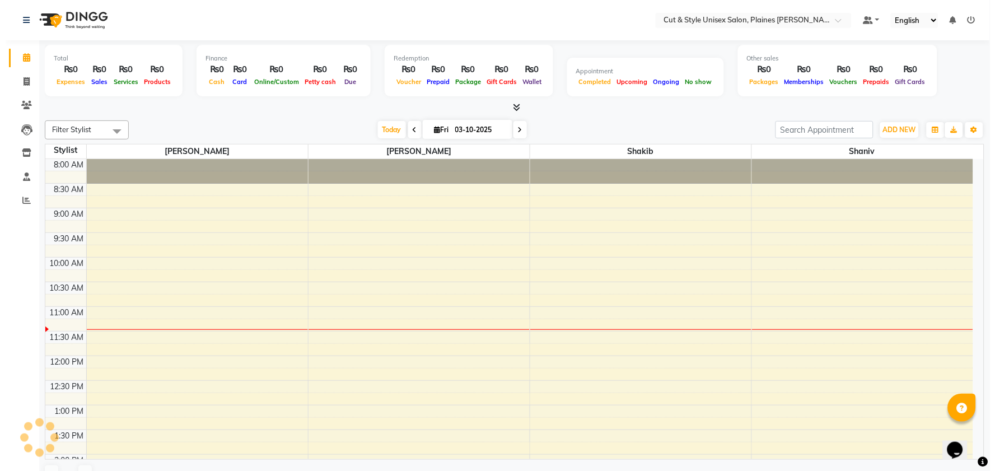
scroll to position [148, 0]
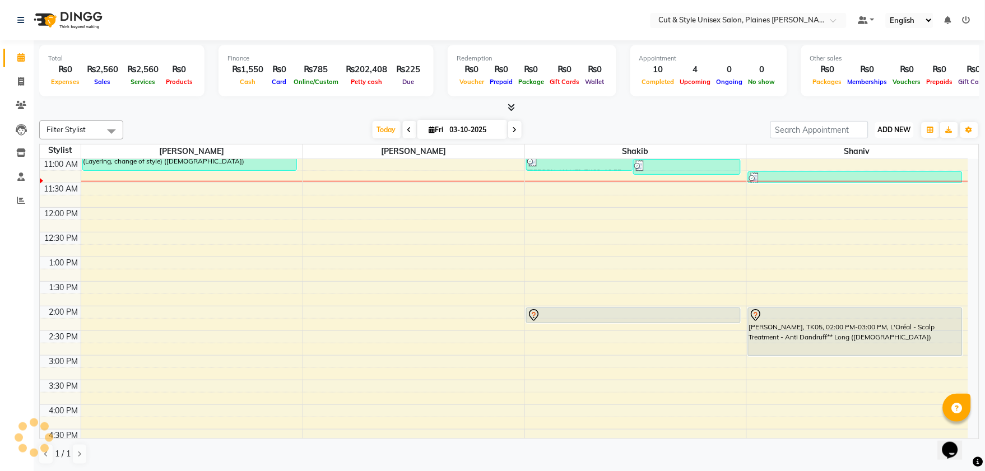
click at [887, 132] on span "ADD NEW" at bounding box center [894, 129] width 33 height 8
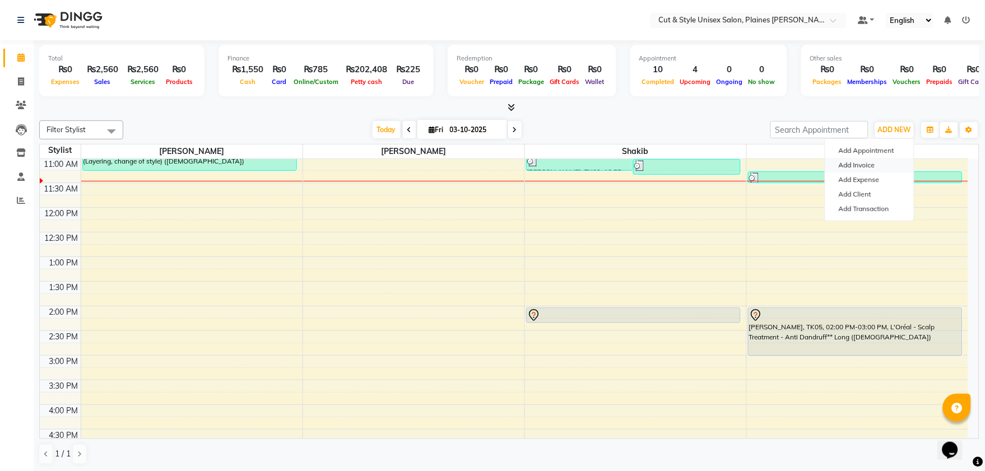
click at [879, 165] on link "Add Invoice" at bounding box center [869, 165] width 88 height 15
select select "service"
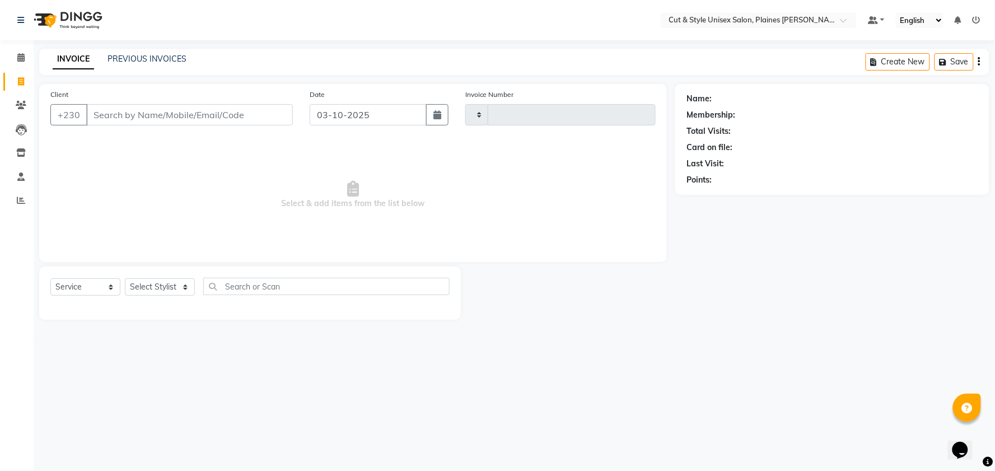
type input "4434"
select select "7731"
type input "57645596"
click at [250, 116] on span "Add Client" at bounding box center [264, 114] width 44 height 11
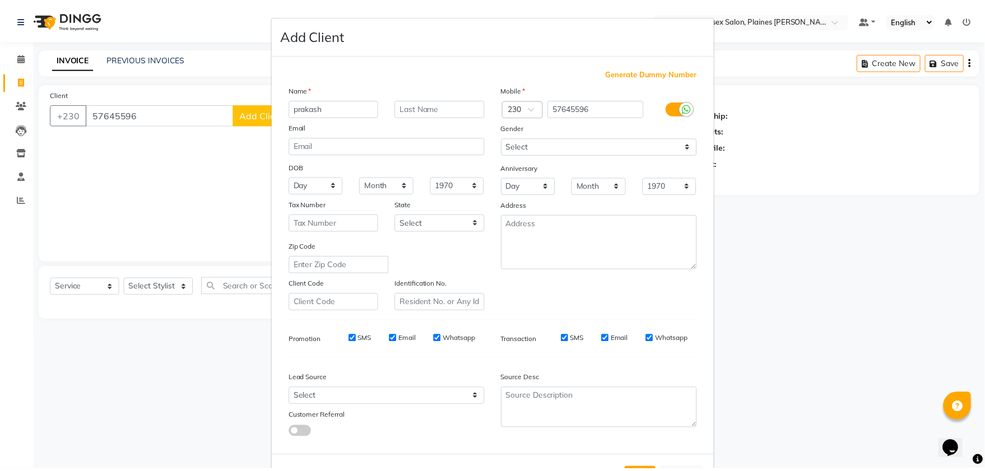
scroll to position [46, 0]
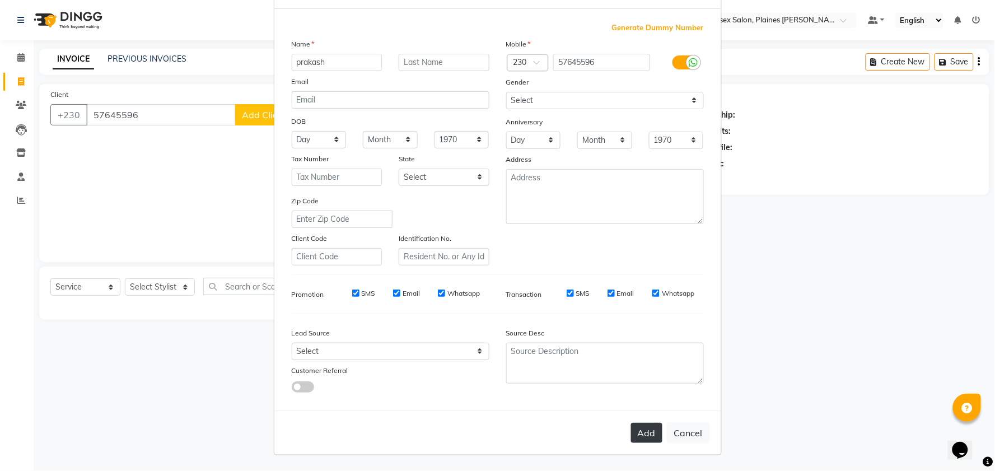
type input "prakash"
click at [641, 440] on button "Add" at bounding box center [646, 433] width 31 height 20
select select
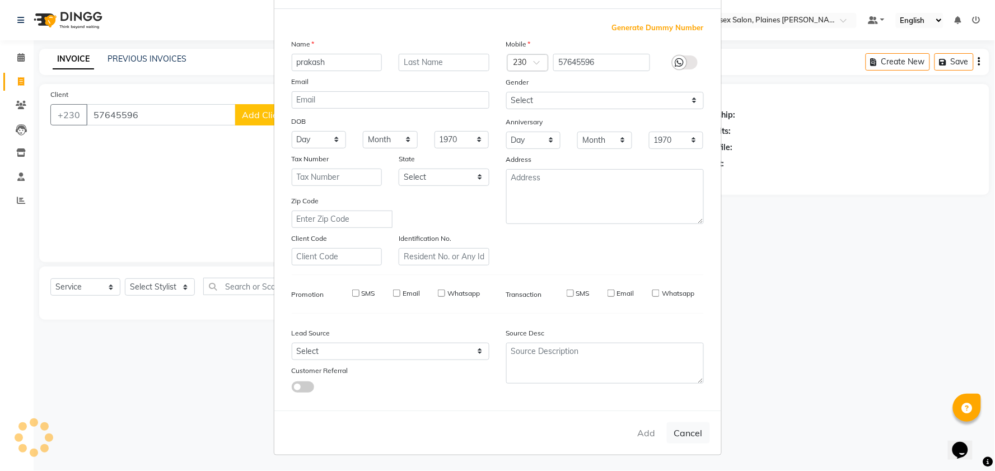
select select
checkbox input "false"
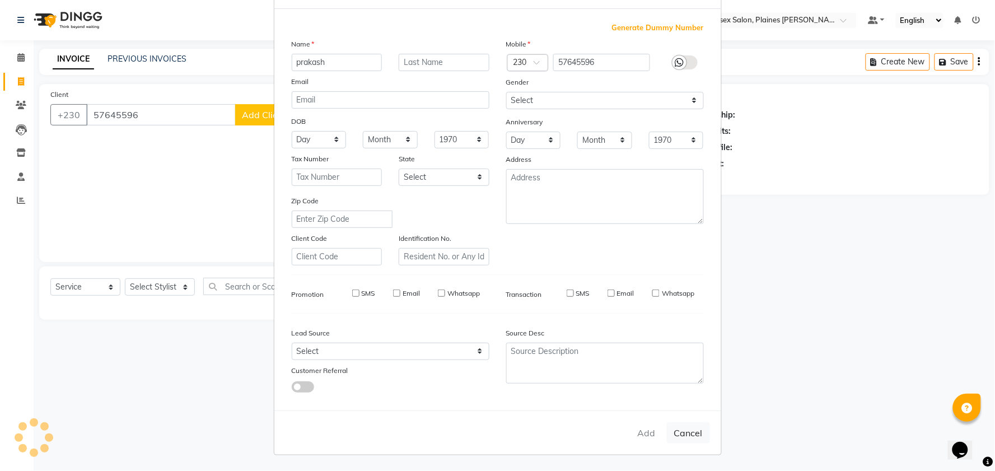
checkbox input "false"
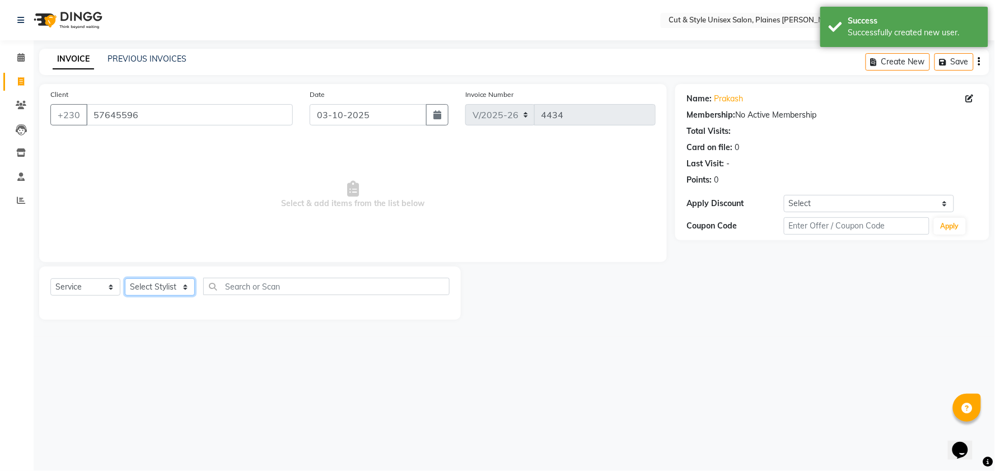
click at [183, 287] on select "Select Stylist [PERSON_NAME] Manager [PERSON_NAME]" at bounding box center [160, 286] width 70 height 17
select select "68909"
click at [125, 279] on select "Select Stylist [PERSON_NAME] Manager [PERSON_NAME]" at bounding box center [160, 286] width 70 height 17
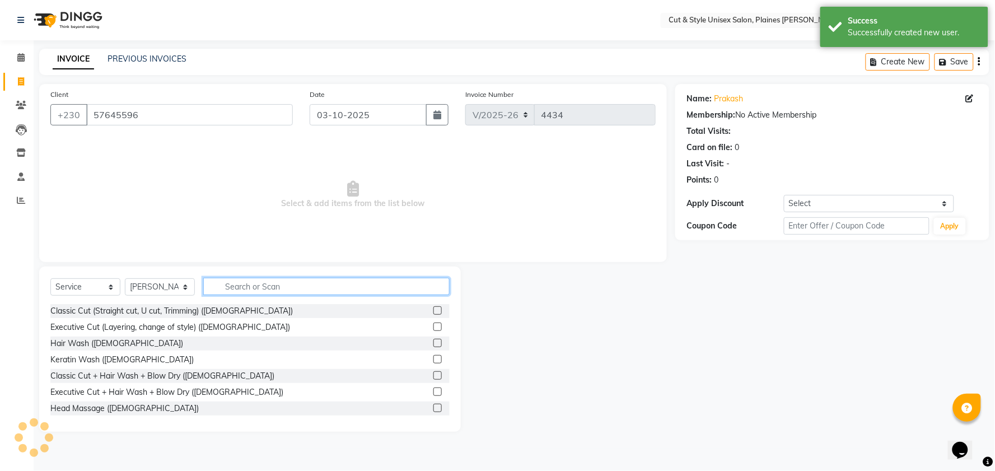
click at [239, 280] on input "text" at bounding box center [326, 286] width 246 height 17
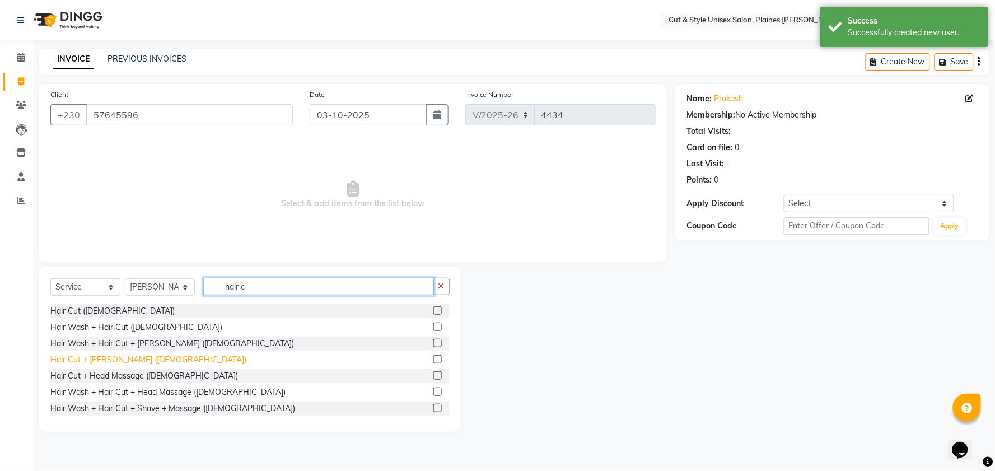
type input "hair c"
click at [127, 361] on div "Hair Cut + [PERSON_NAME] ([DEMOGRAPHIC_DATA])" at bounding box center [148, 360] width 196 height 12
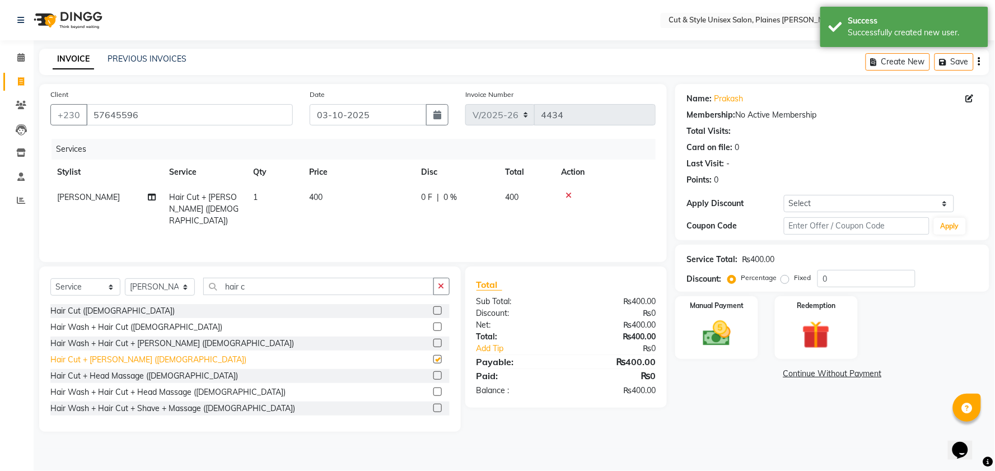
checkbox input "false"
click at [735, 338] on img at bounding box center [716, 334] width 47 height 34
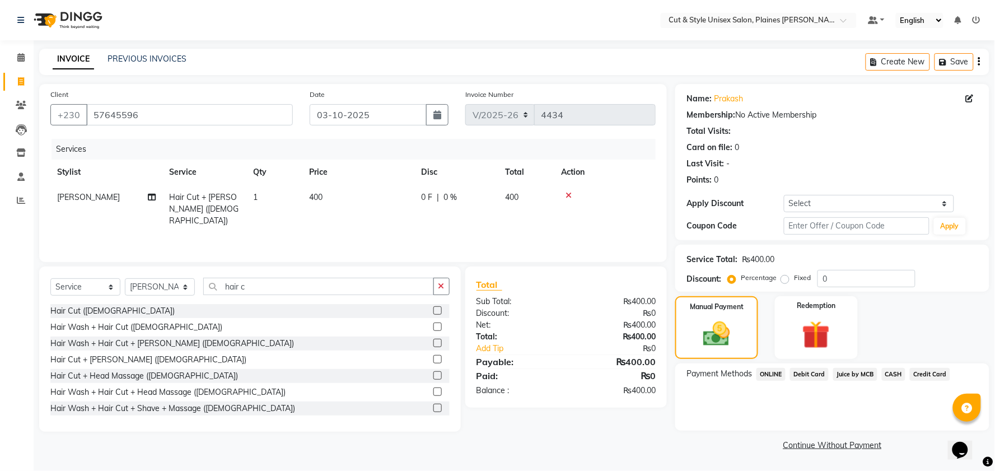
click at [888, 373] on span "CASH" at bounding box center [894, 374] width 24 height 13
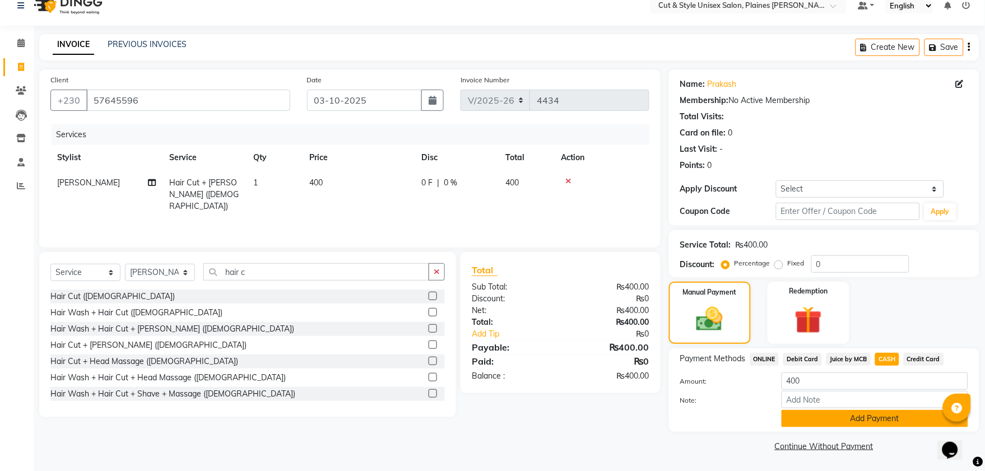
click at [871, 420] on button "Add Payment" at bounding box center [874, 418] width 186 height 17
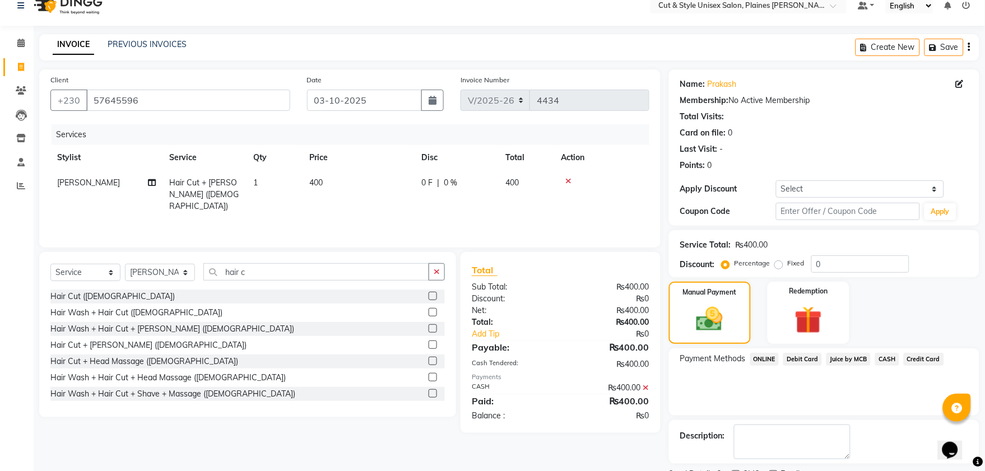
scroll to position [62, 0]
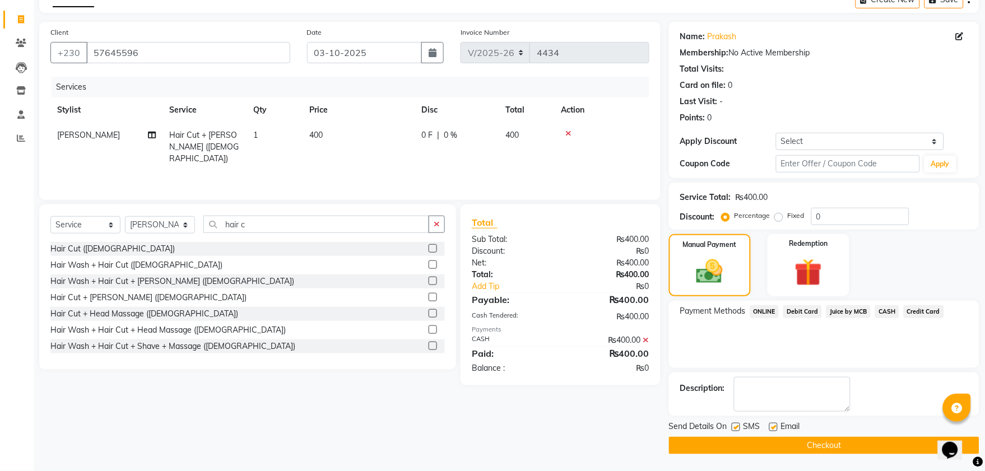
click at [875, 438] on button "Checkout" at bounding box center [824, 445] width 310 height 17
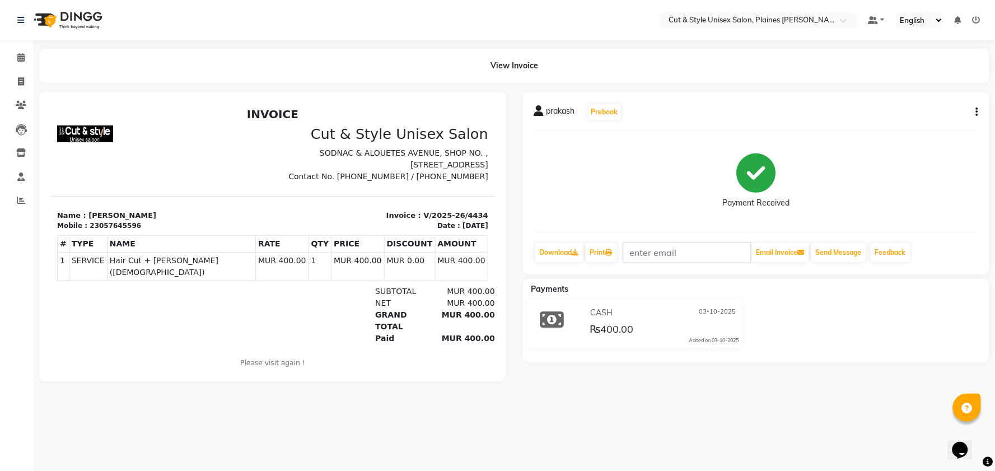
click at [75, 11] on img at bounding box center [67, 19] width 77 height 31
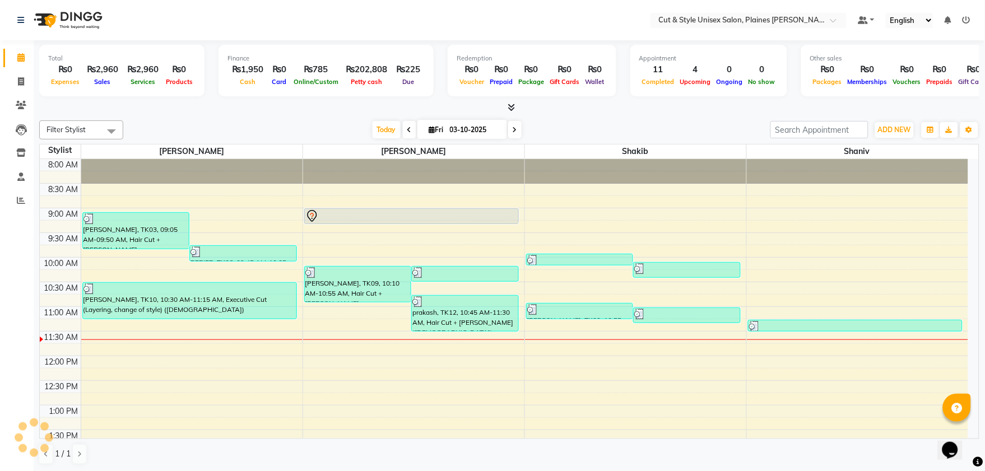
scroll to position [148, 0]
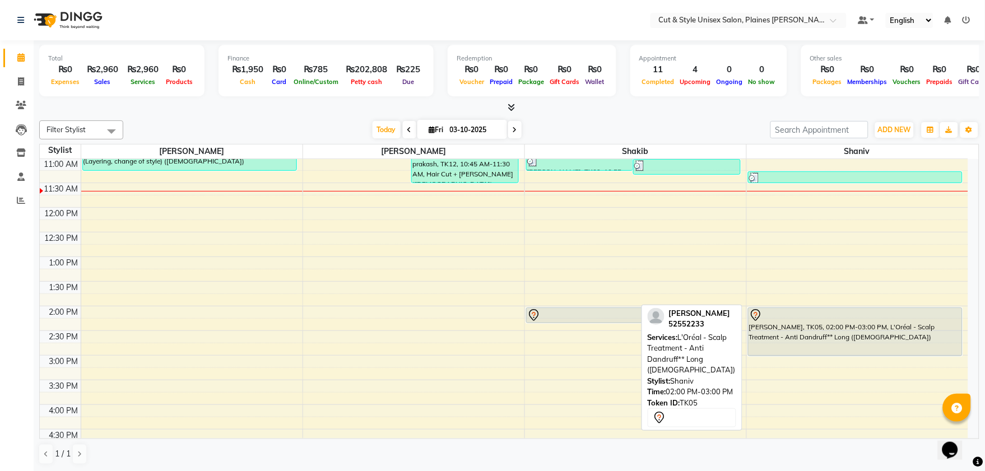
click at [842, 336] on div "[PERSON_NAME], TK05, 02:00 PM-03:00 PM, L'Oréal - Scalp Treatment - Anti Dandru…" at bounding box center [855, 332] width 214 height 48
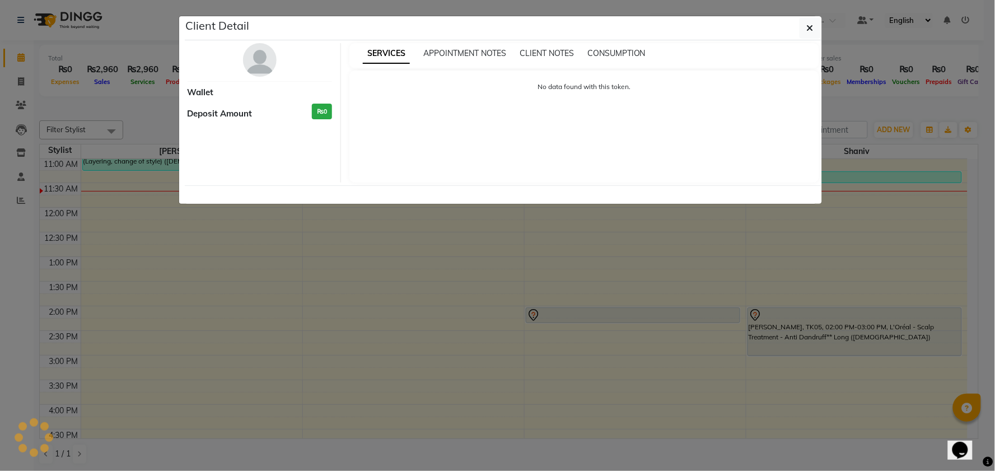
select select "7"
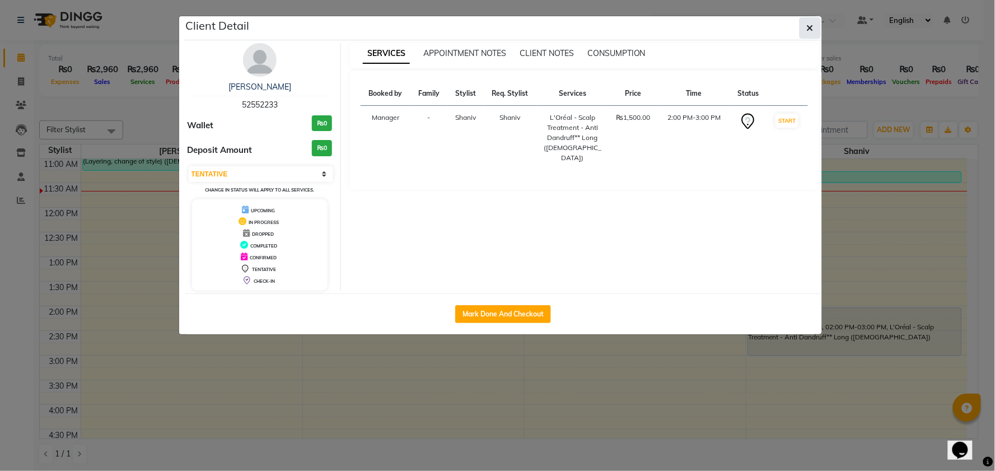
click at [808, 28] on icon "button" at bounding box center [810, 28] width 7 height 9
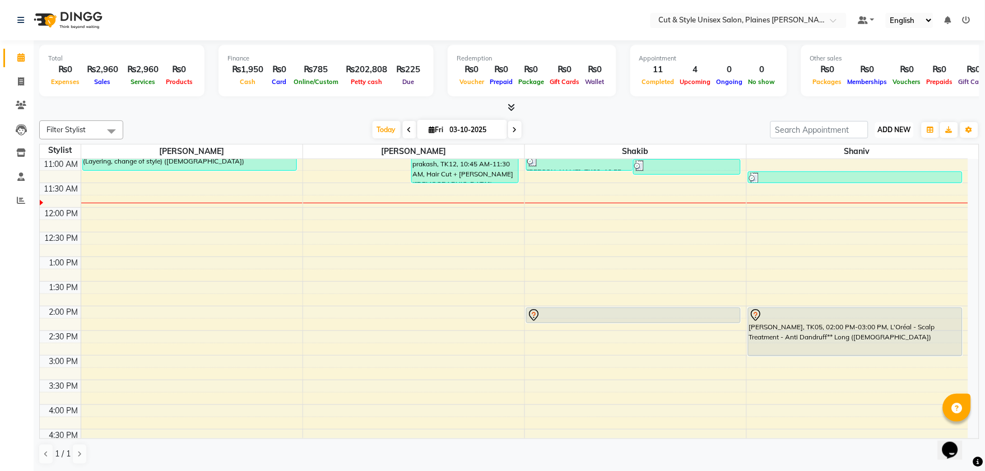
click at [880, 129] on span "ADD NEW" at bounding box center [894, 129] width 33 height 8
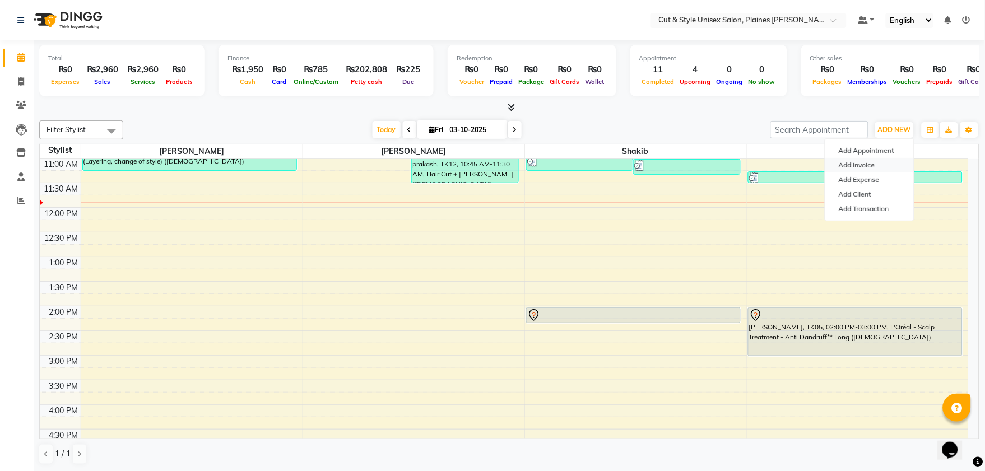
click at [868, 161] on link "Add Invoice" at bounding box center [869, 165] width 88 height 15
select select "service"
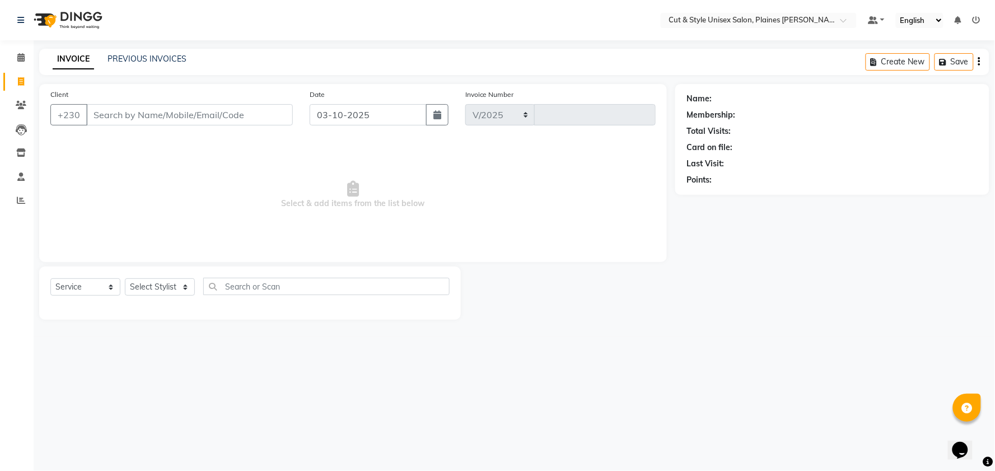
select select "7731"
type input "4435"
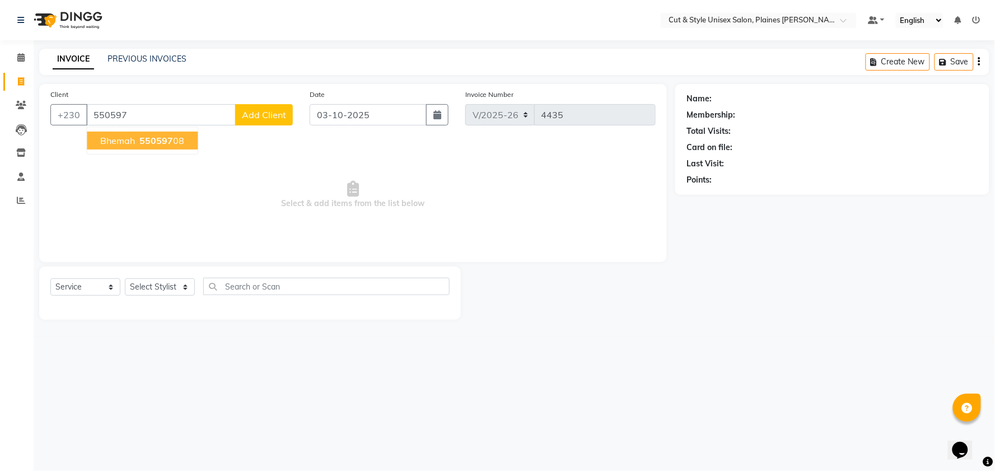
click at [183, 143] on ngb-highlight "550597 08" at bounding box center [160, 140] width 47 height 11
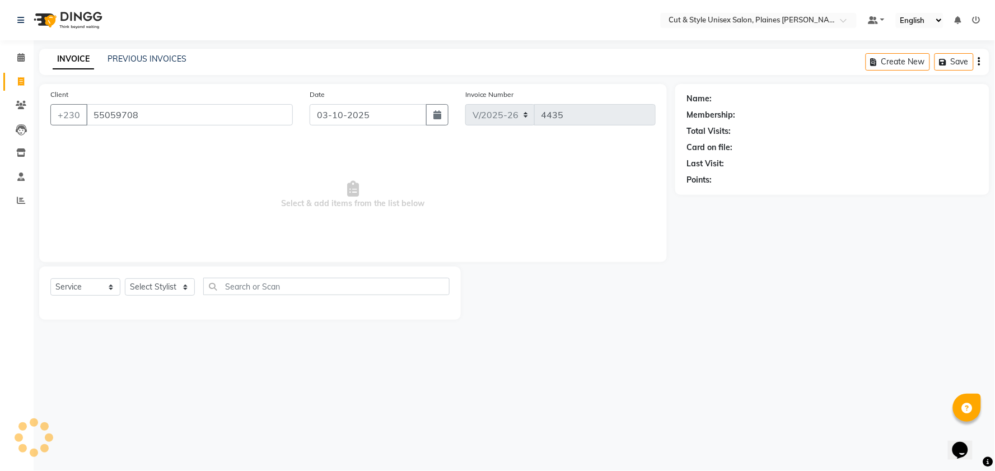
type input "55059708"
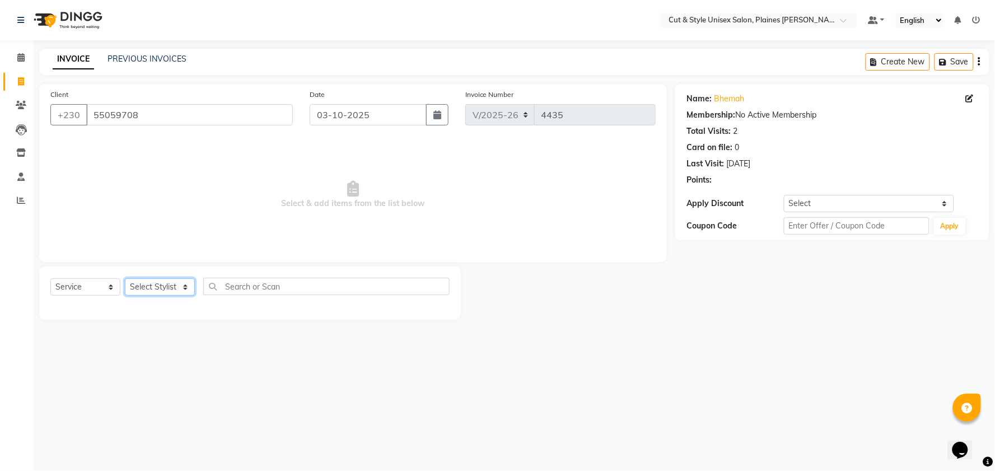
click at [188, 287] on select "Select Stylist [PERSON_NAME] Manager [PERSON_NAME]" at bounding box center [160, 286] width 70 height 17
select select "68909"
click at [125, 279] on select "Select Stylist [PERSON_NAME] Manager [PERSON_NAME]" at bounding box center [160, 286] width 70 height 17
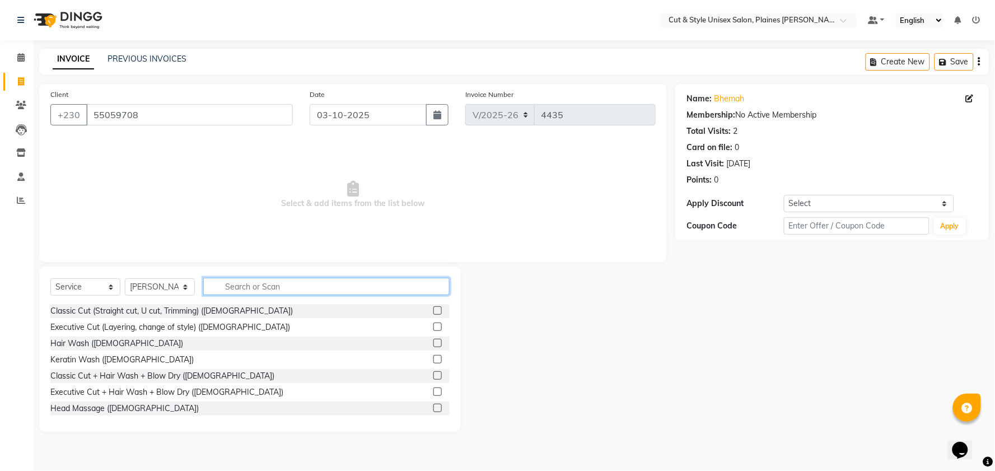
click at [275, 290] on input "text" at bounding box center [326, 286] width 246 height 17
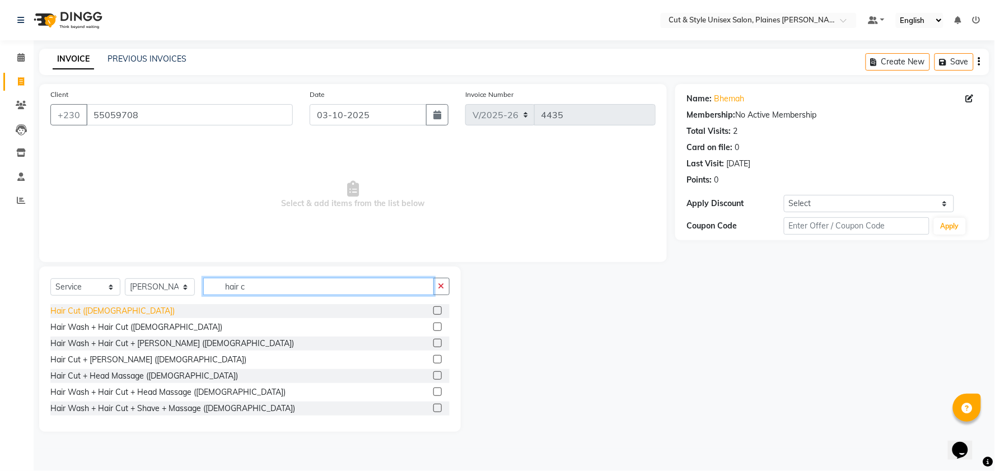
type input "hair c"
click at [71, 310] on div "Hair Cut ([DEMOGRAPHIC_DATA])" at bounding box center [112, 311] width 124 height 12
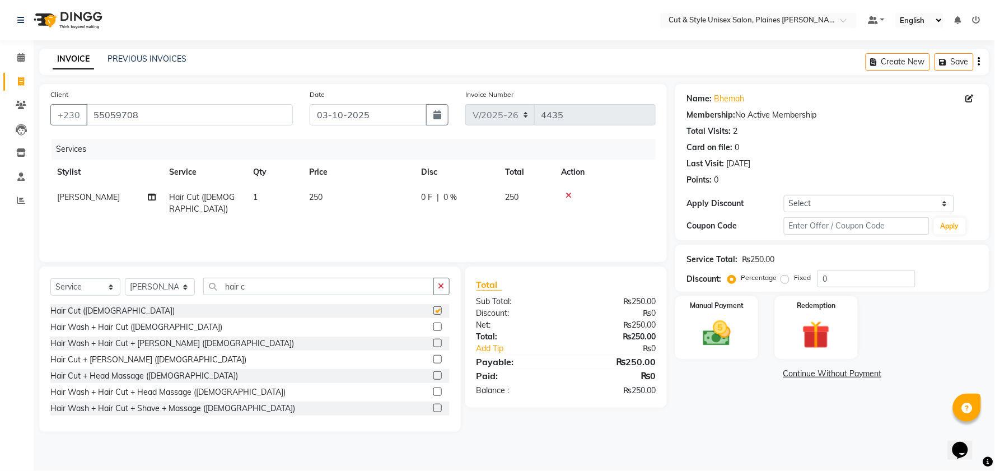
checkbox input "false"
click at [719, 334] on img at bounding box center [716, 334] width 47 height 34
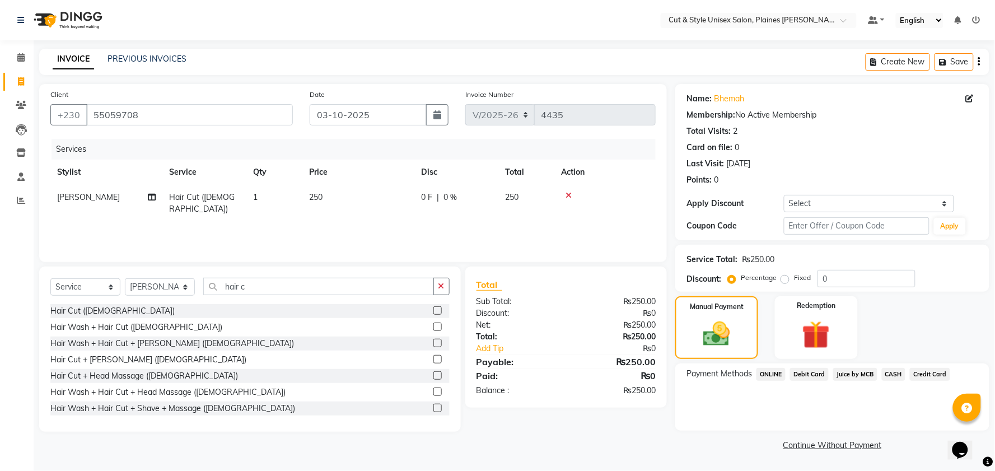
click at [892, 374] on span "CASH" at bounding box center [894, 374] width 24 height 13
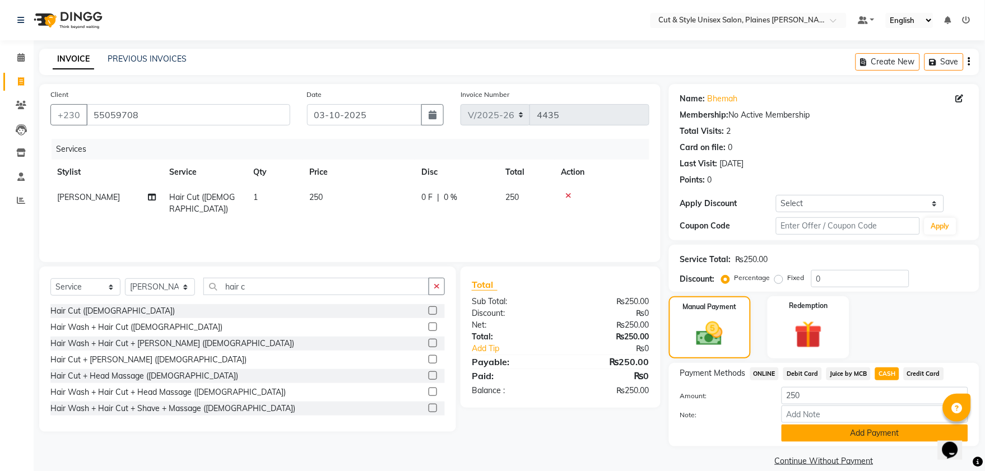
click at [878, 429] on button "Add Payment" at bounding box center [874, 433] width 186 height 17
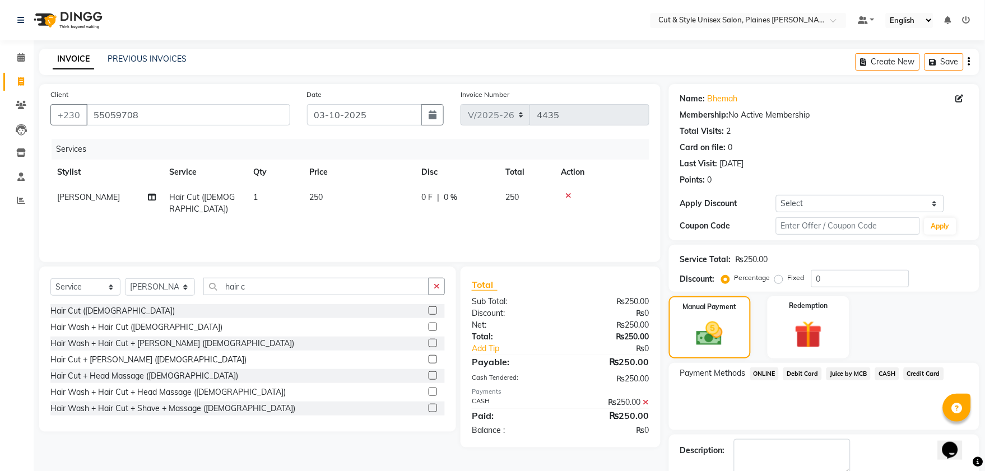
scroll to position [62, 0]
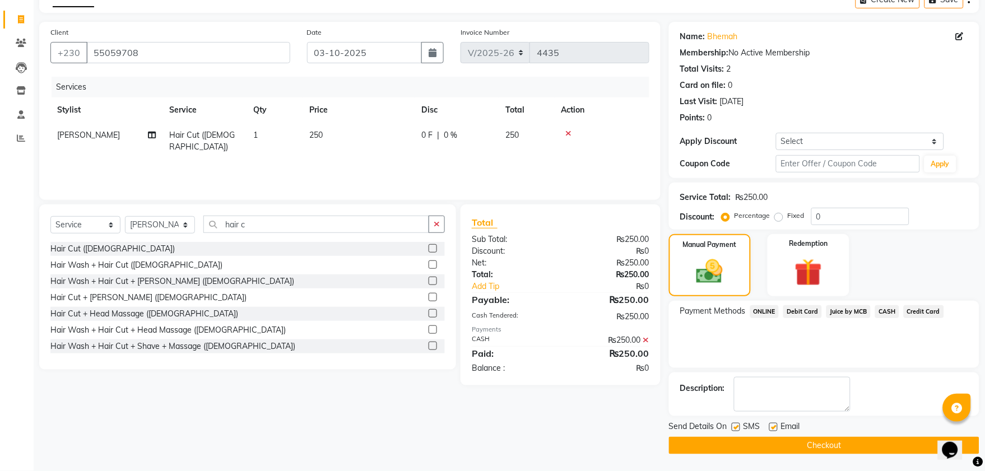
click at [869, 440] on button "Checkout" at bounding box center [824, 445] width 310 height 17
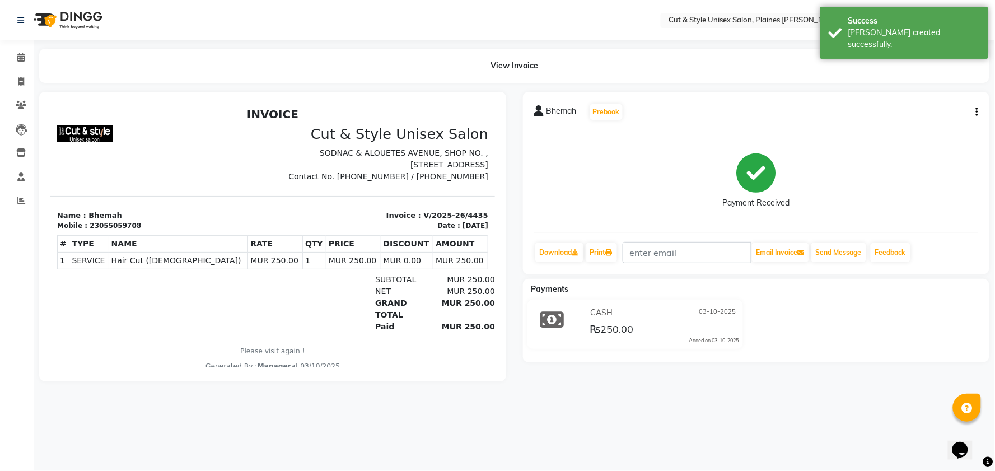
click at [45, 20] on img at bounding box center [67, 19] width 77 height 31
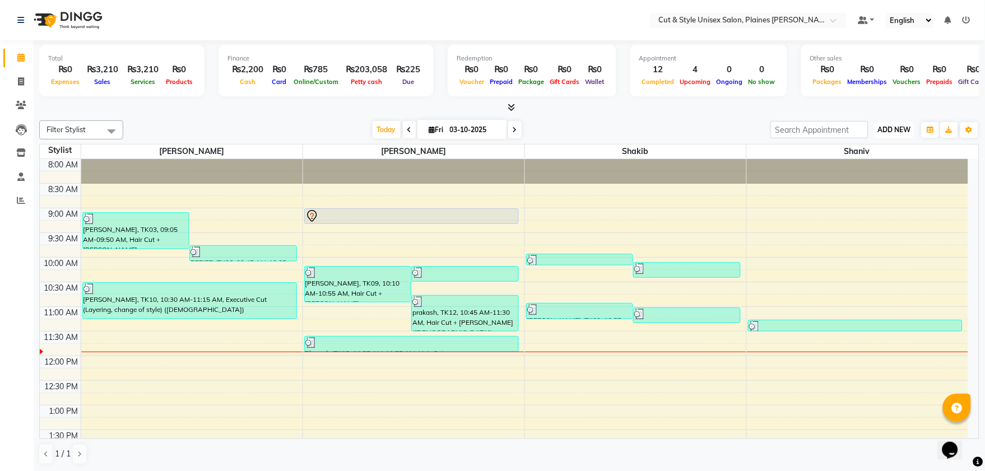
click at [886, 127] on span "ADD NEW" at bounding box center [894, 129] width 33 height 8
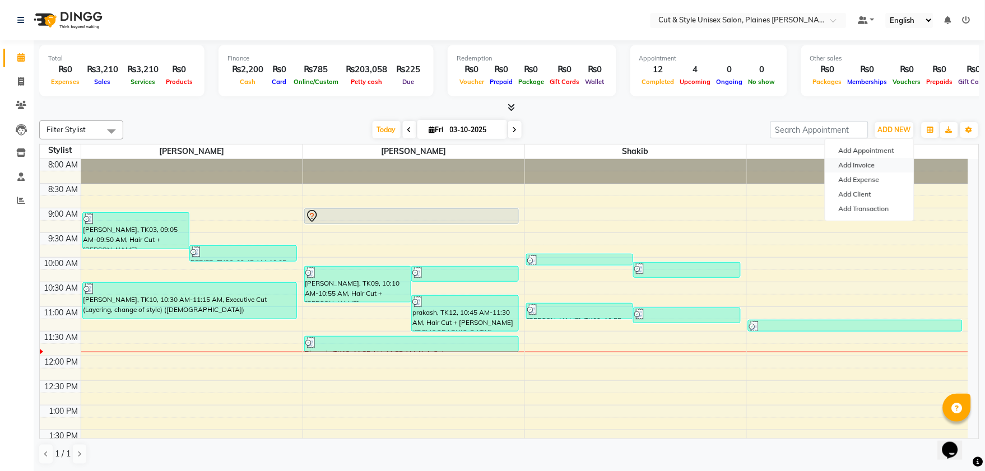
click at [871, 163] on link "Add Invoice" at bounding box center [869, 165] width 88 height 15
select select "service"
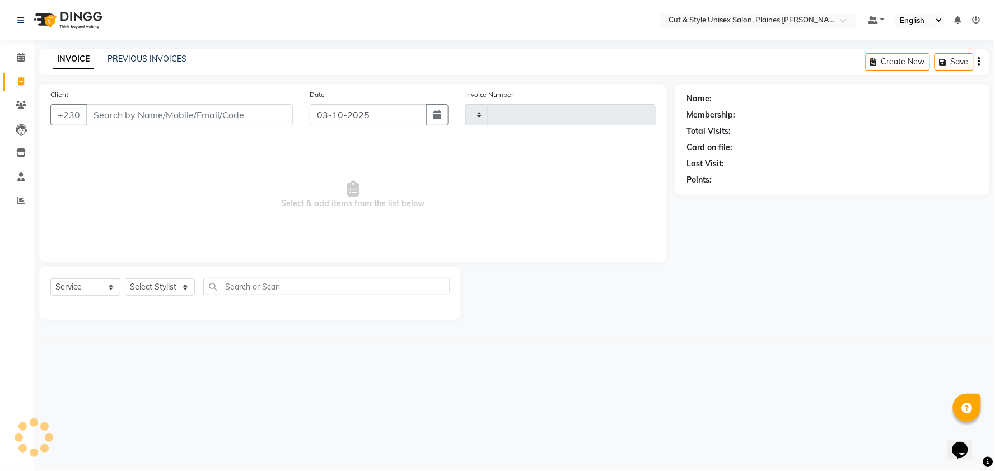
type input "4436"
select select "7731"
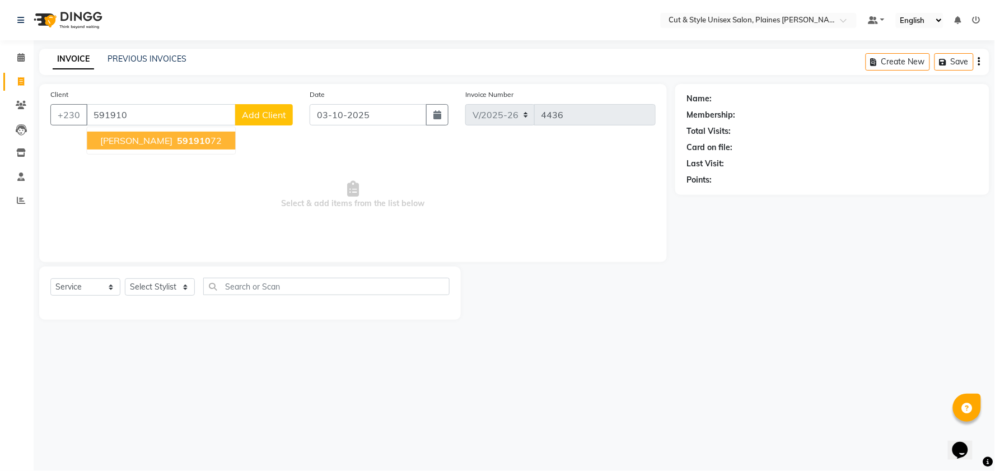
click at [166, 147] on button "[PERSON_NAME] 591910 72" at bounding box center [161, 141] width 148 height 18
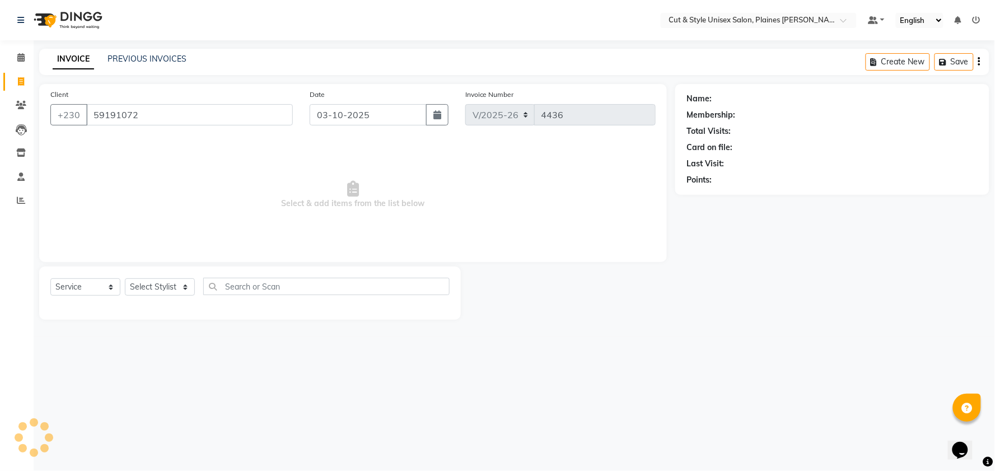
type input "59191072"
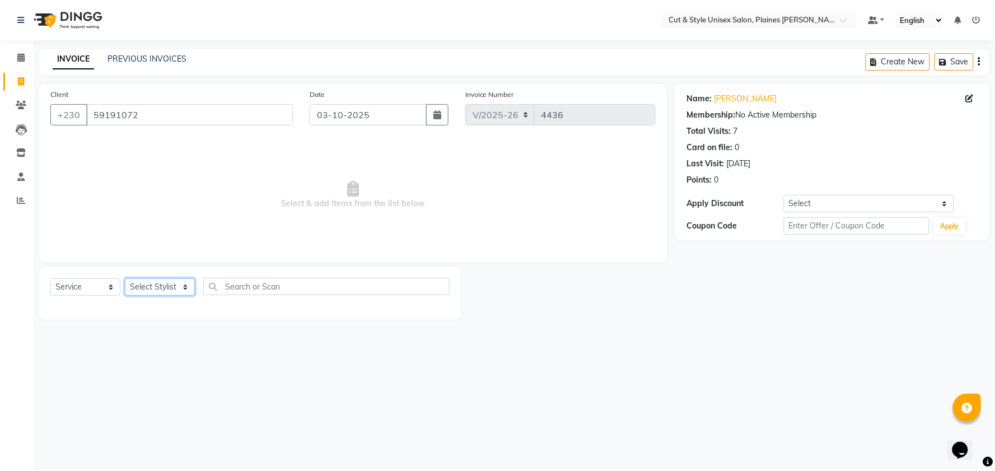
click at [187, 284] on select "Select Stylist [PERSON_NAME] Manager [PERSON_NAME]" at bounding box center [160, 286] width 70 height 17
select select "68909"
click at [125, 279] on select "Select Stylist [PERSON_NAME] Manager [PERSON_NAME]" at bounding box center [160, 286] width 70 height 17
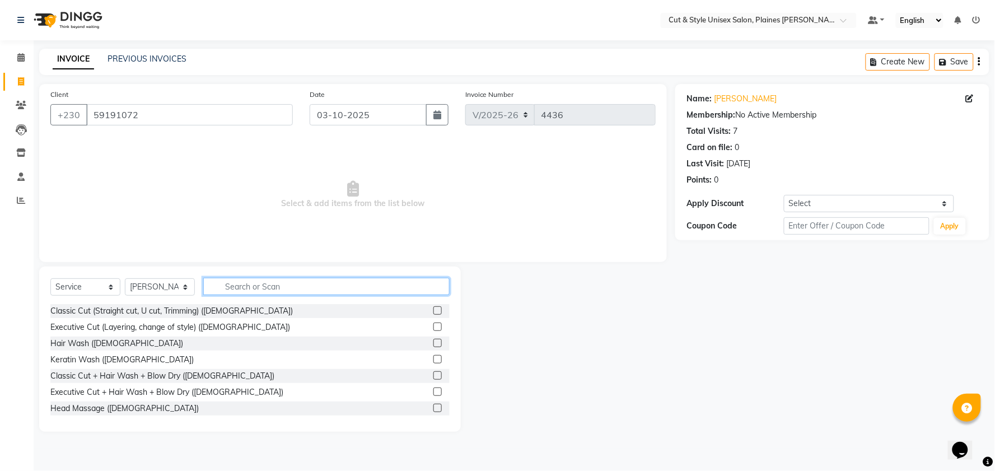
click at [230, 287] on input "text" at bounding box center [326, 286] width 246 height 17
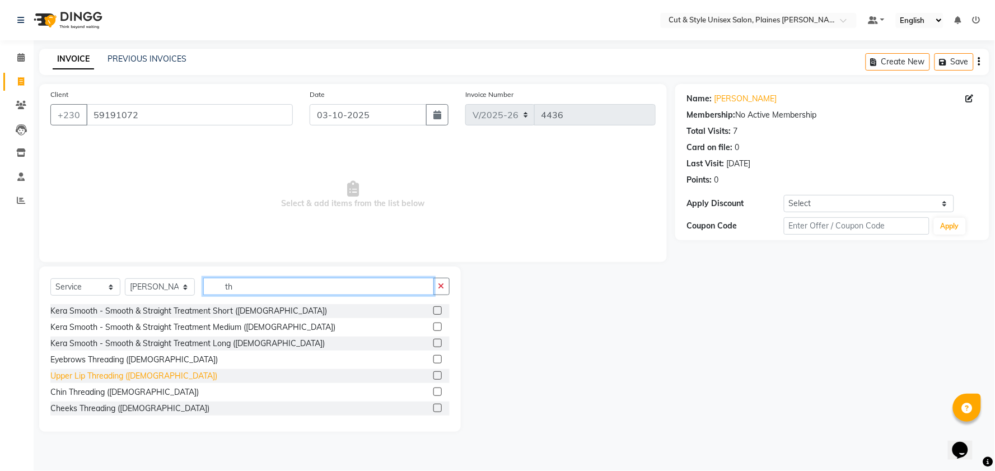
type input "th"
click at [134, 376] on div "Upper Lip Threading ([DEMOGRAPHIC_DATA])" at bounding box center [133, 376] width 167 height 12
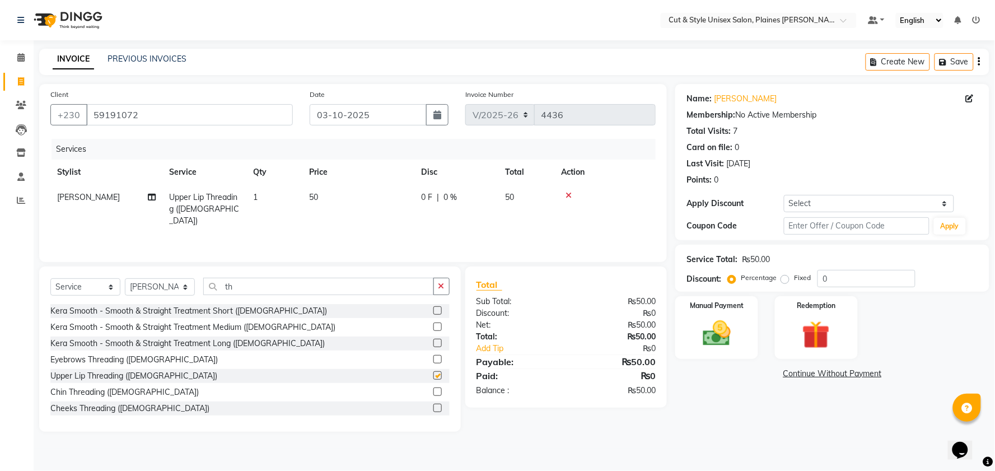
checkbox input "false"
drag, startPoint x: 131, startPoint y: 390, endPoint x: 130, endPoint y: 383, distance: 7.9
click at [130, 391] on div "Chin Threading ([DEMOGRAPHIC_DATA])" at bounding box center [124, 392] width 148 height 12
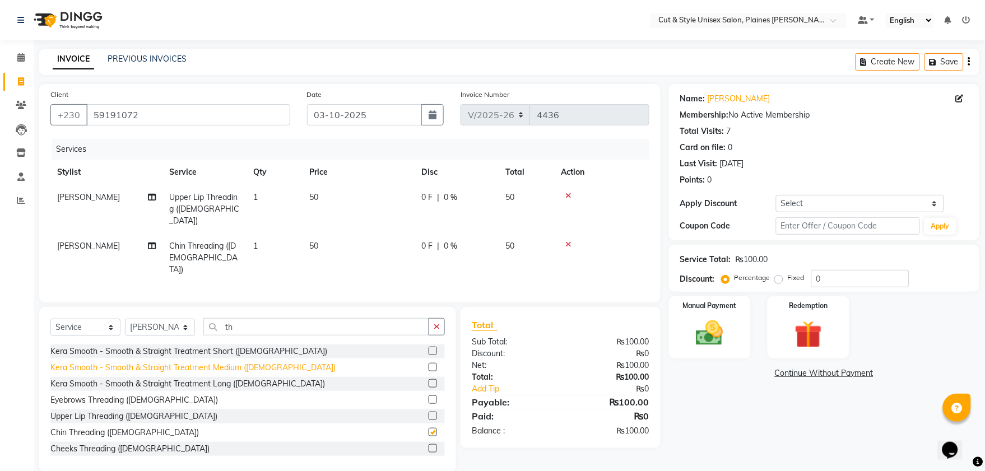
checkbox input "false"
click at [730, 323] on img at bounding box center [709, 333] width 46 height 33
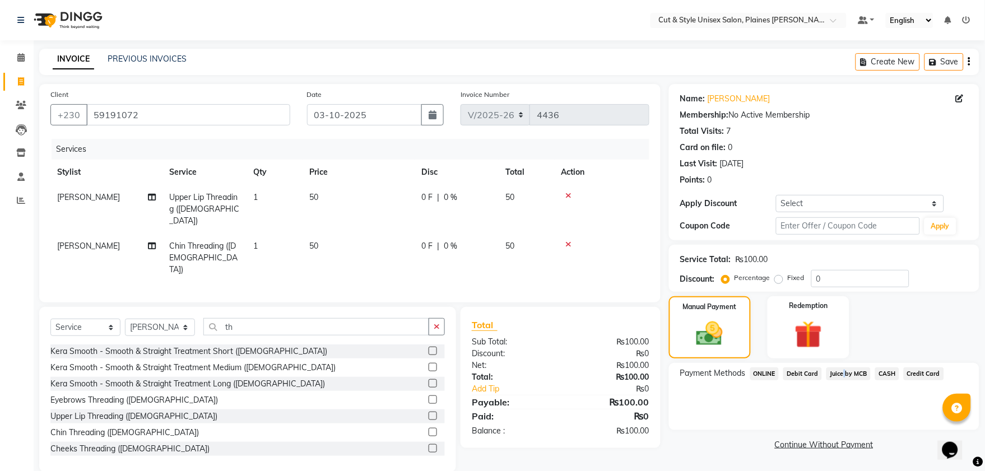
drag, startPoint x: 842, startPoint y: 368, endPoint x: 839, endPoint y: 374, distance: 6.3
click at [839, 372] on span "Juice by MCB" at bounding box center [848, 373] width 44 height 13
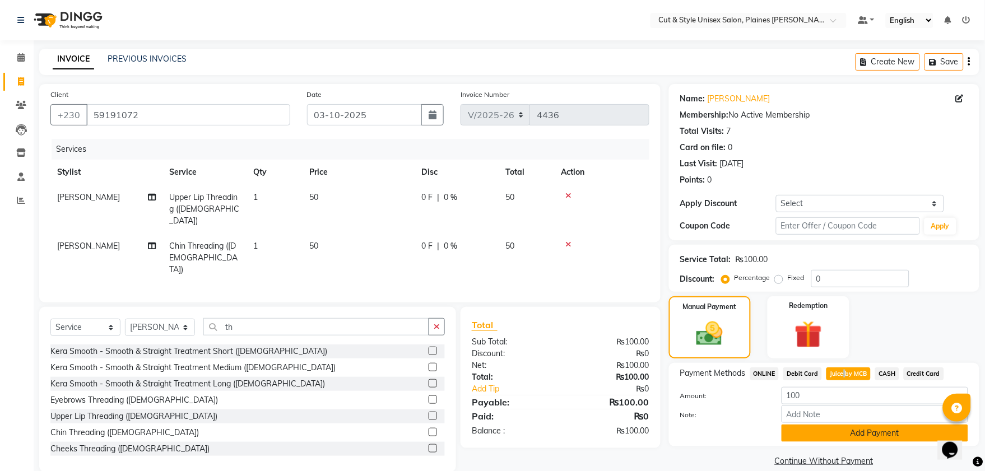
click at [835, 436] on button "Add Payment" at bounding box center [874, 433] width 186 height 17
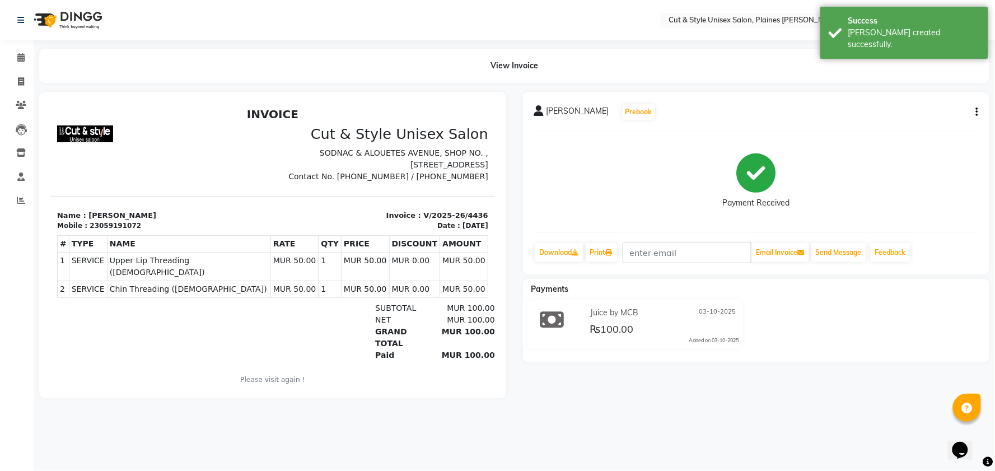
click at [52, 18] on img at bounding box center [67, 19] width 77 height 31
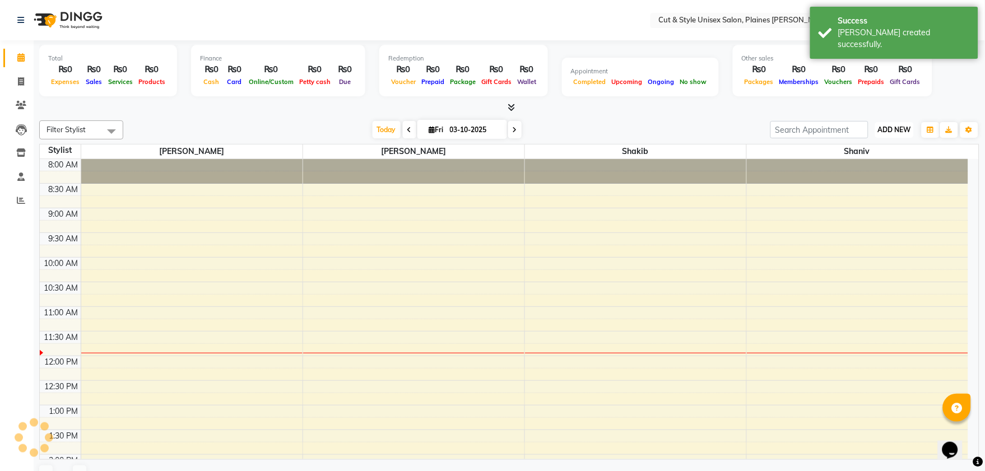
click at [897, 130] on span "ADD NEW" at bounding box center [894, 129] width 33 height 8
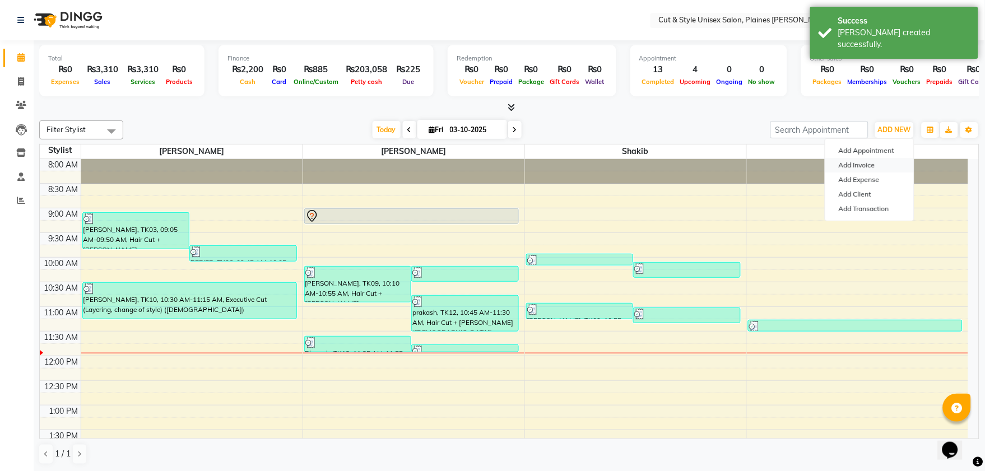
click at [870, 164] on link "Add Invoice" at bounding box center [869, 165] width 88 height 15
select select "service"
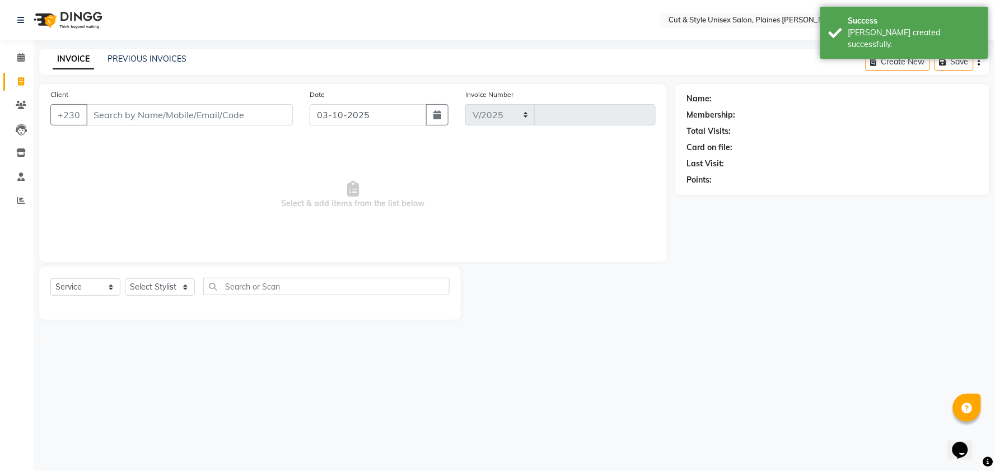
select select "7731"
type input "4437"
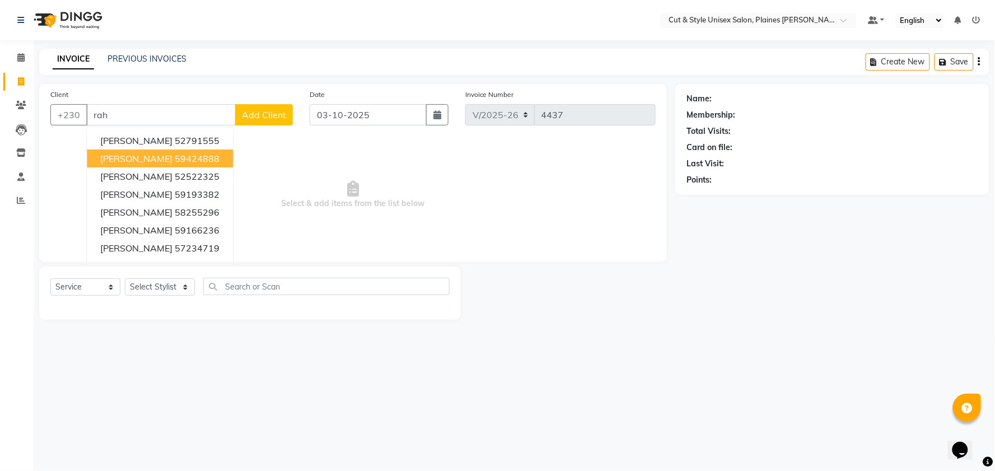
click at [210, 153] on button "[PERSON_NAME] 59424888" at bounding box center [160, 159] width 146 height 18
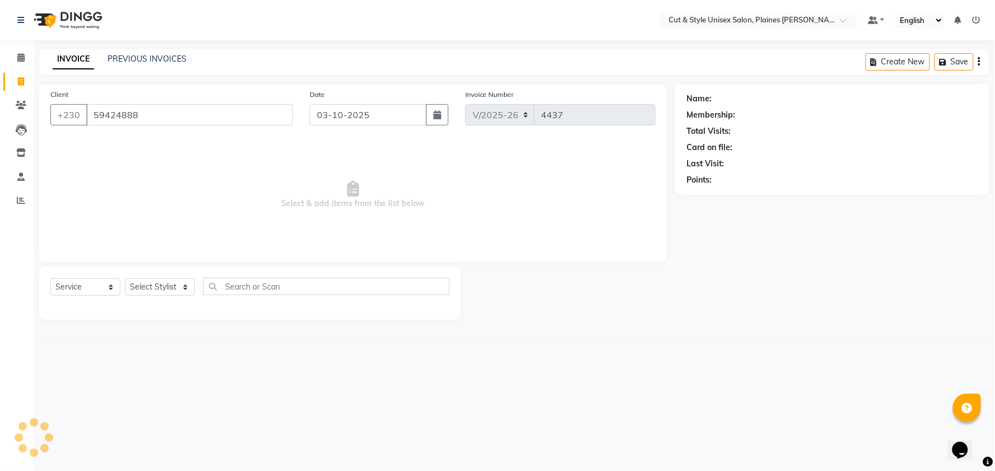
type input "59424888"
select select "1: Object"
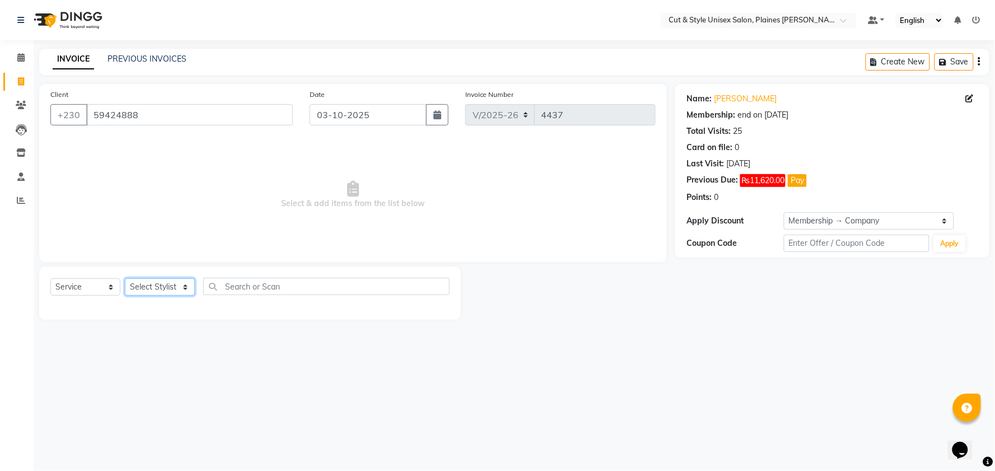
click at [186, 287] on select "Select Stylist [PERSON_NAME] Manager [PERSON_NAME]" at bounding box center [160, 286] width 70 height 17
select select "68909"
click at [125, 279] on select "Select Stylist [PERSON_NAME] Manager [PERSON_NAME]" at bounding box center [160, 286] width 70 height 17
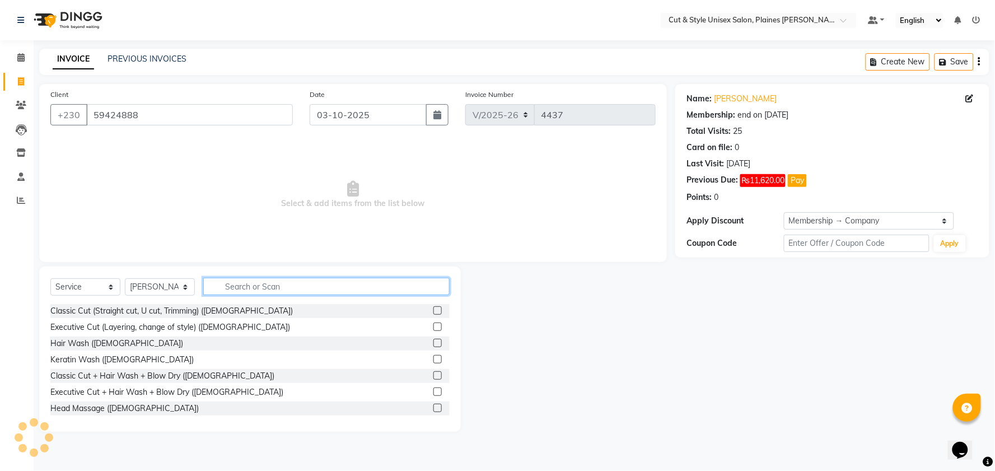
click at [231, 283] on input "text" at bounding box center [326, 286] width 246 height 17
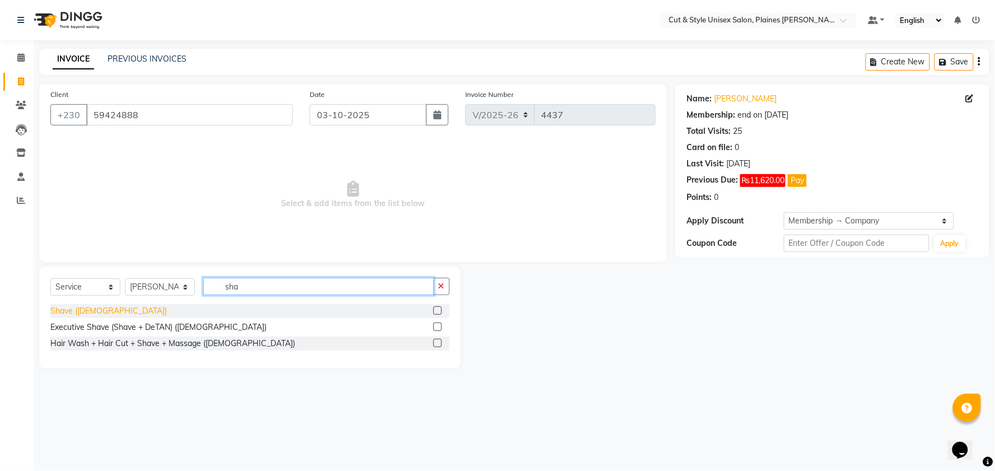
type input "sha"
click at [78, 314] on div "Shave ([DEMOGRAPHIC_DATA])" at bounding box center [108, 311] width 116 height 12
checkbox input "false"
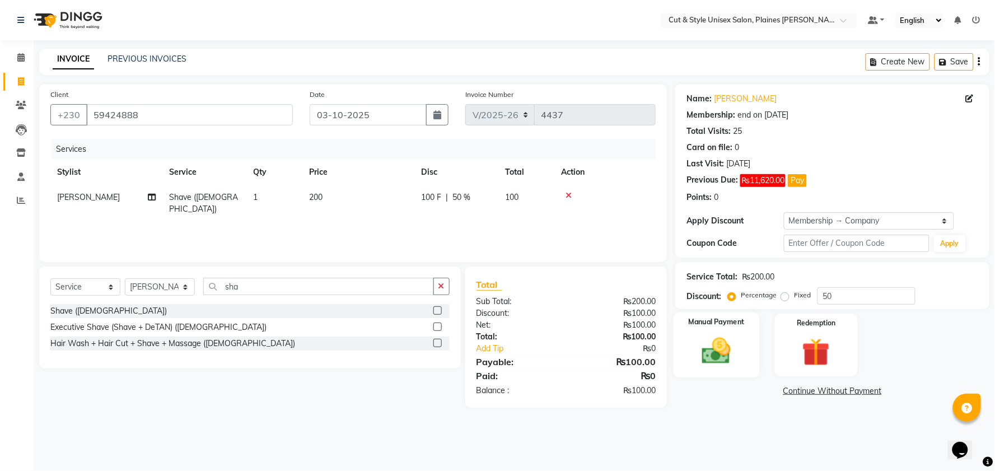
click at [730, 346] on img at bounding box center [716, 351] width 47 height 34
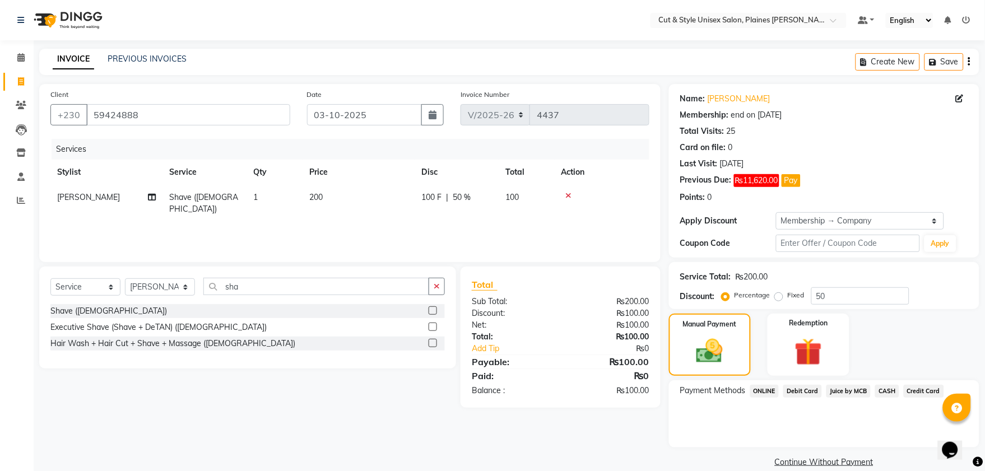
scroll to position [16, 0]
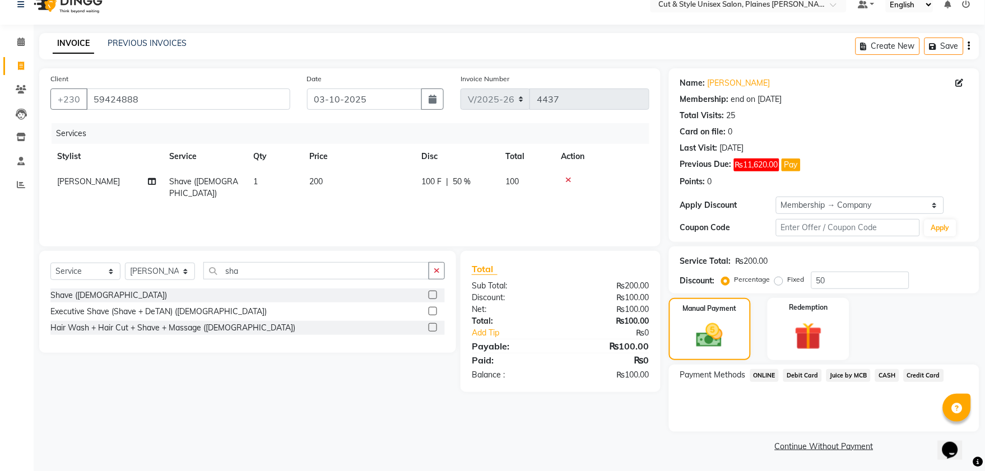
click at [795, 444] on link "Continue Without Payment" at bounding box center [824, 447] width 306 height 12
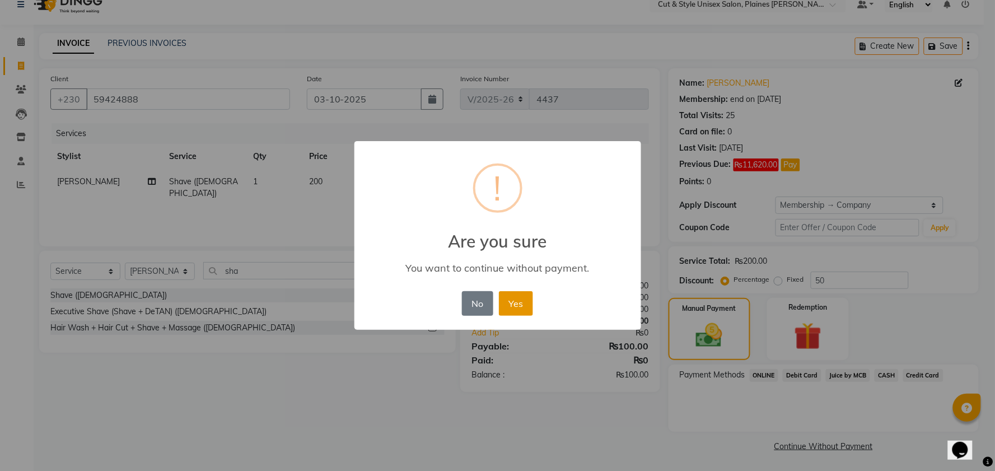
click at [525, 304] on button "Yes" at bounding box center [516, 303] width 34 height 25
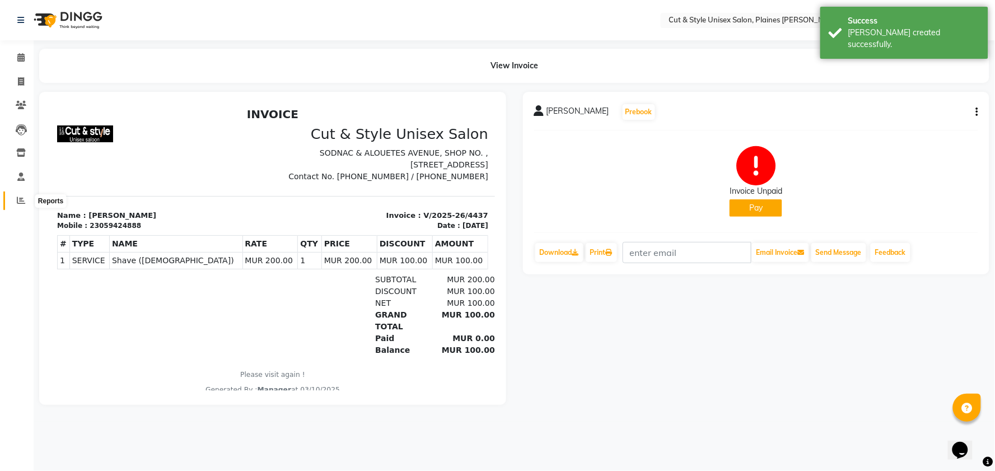
click at [17, 200] on icon at bounding box center [21, 200] width 8 height 8
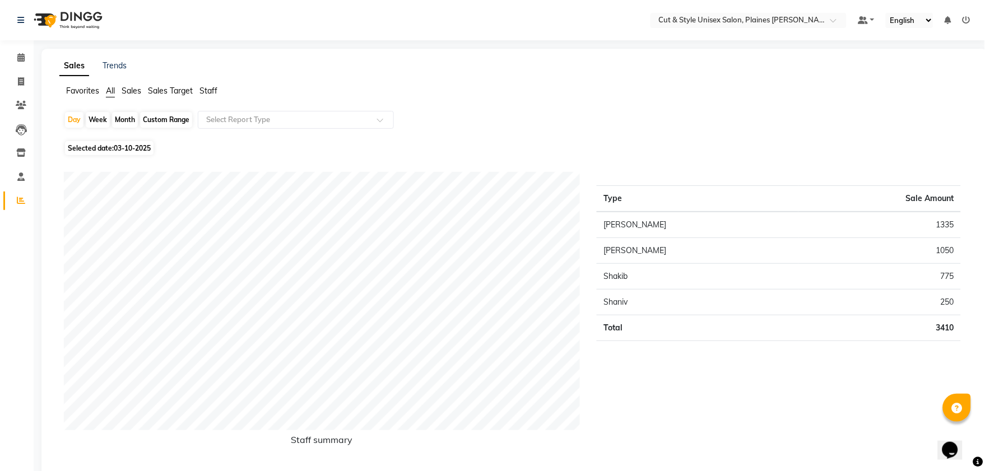
click at [57, 18] on img at bounding box center [67, 19] width 77 height 31
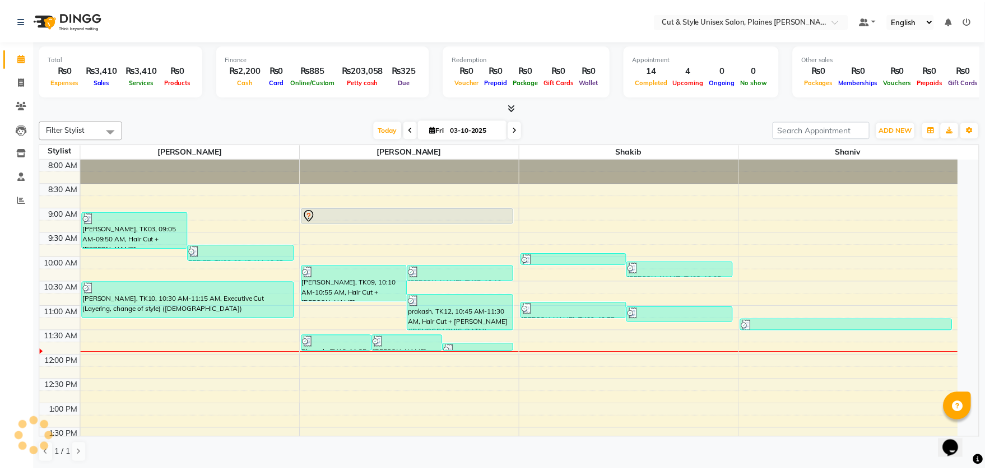
scroll to position [148, 0]
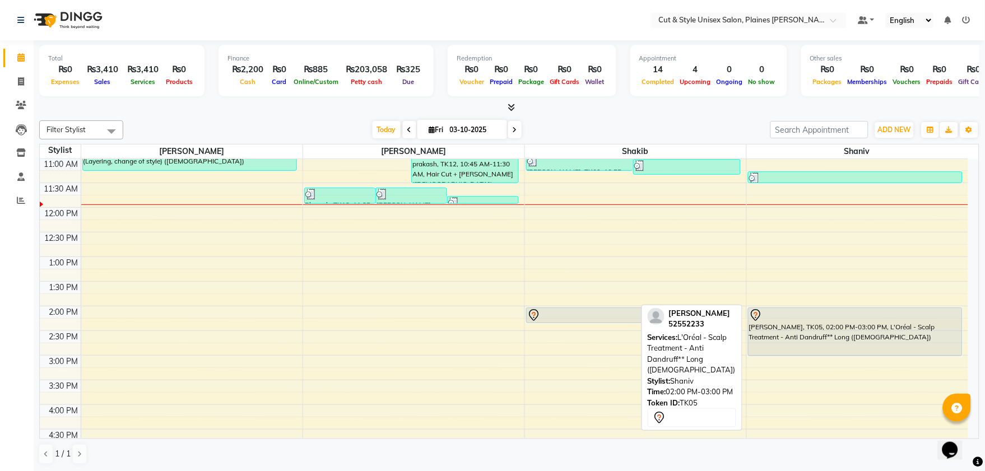
click at [785, 334] on div "[PERSON_NAME], TK05, 02:00 PM-03:00 PM, L'Oréal - Scalp Treatment - Anti Dandru…" at bounding box center [855, 332] width 214 height 48
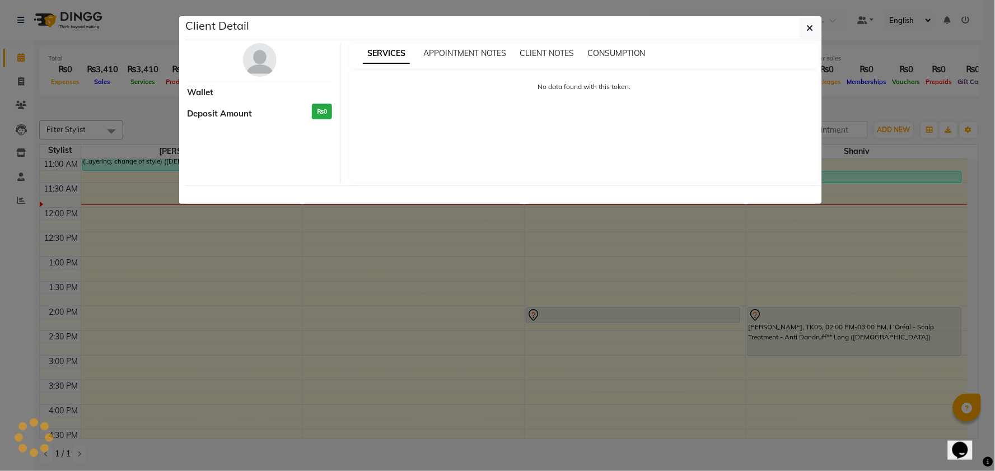
select select "7"
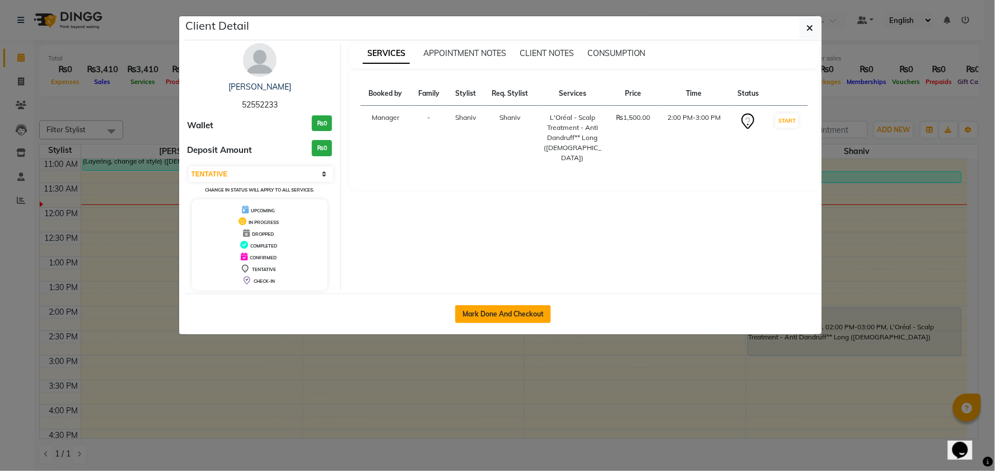
click at [534, 310] on button "Mark Done And Checkout" at bounding box center [503, 314] width 96 height 18
select select "service"
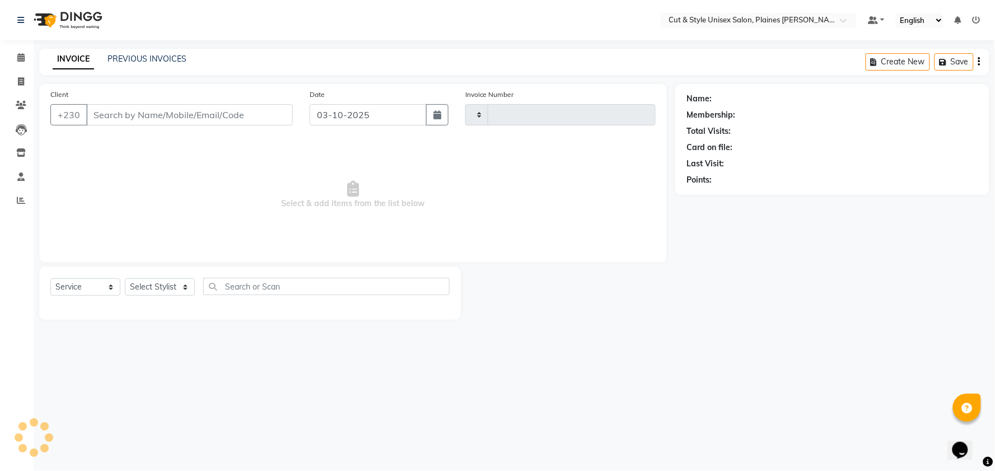
type input "4438"
select select "7731"
type input "52552233"
select select "68911"
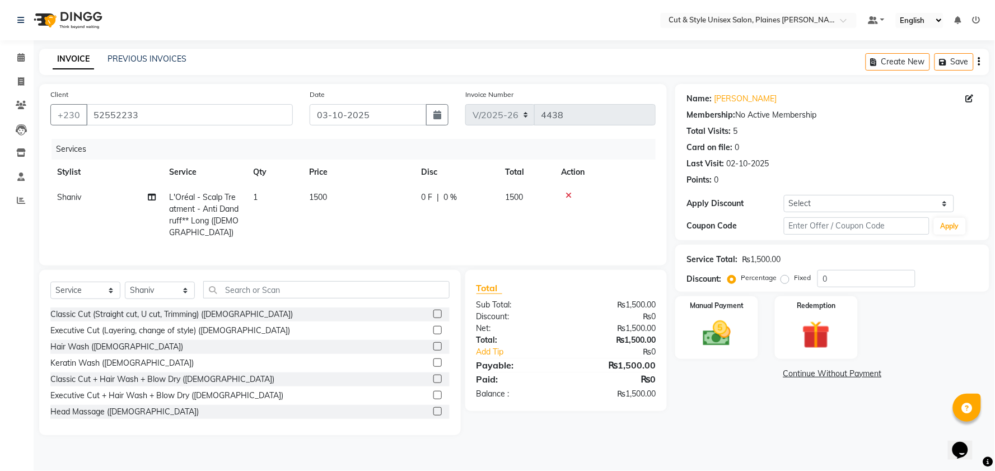
click at [47, 23] on img at bounding box center [67, 19] width 77 height 31
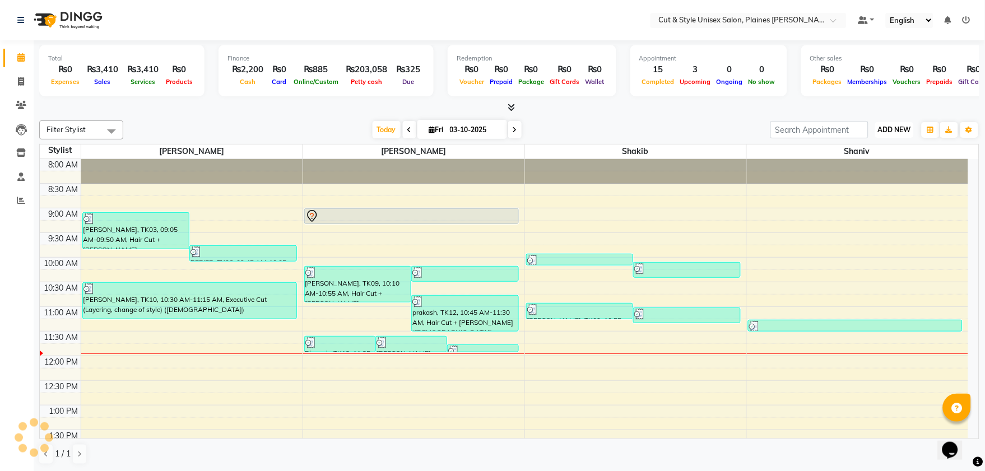
click at [881, 130] on span "ADD NEW" at bounding box center [894, 129] width 33 height 8
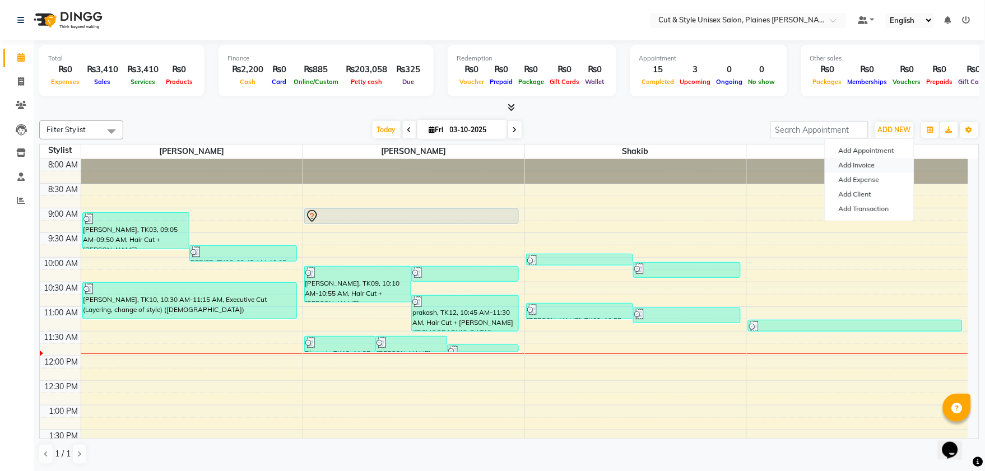
click at [852, 169] on link "Add Invoice" at bounding box center [869, 165] width 88 height 15
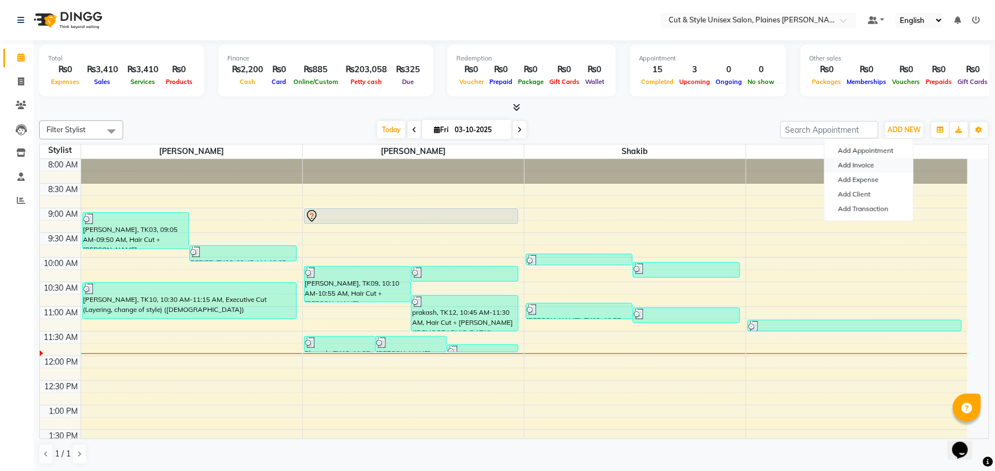
select select "service"
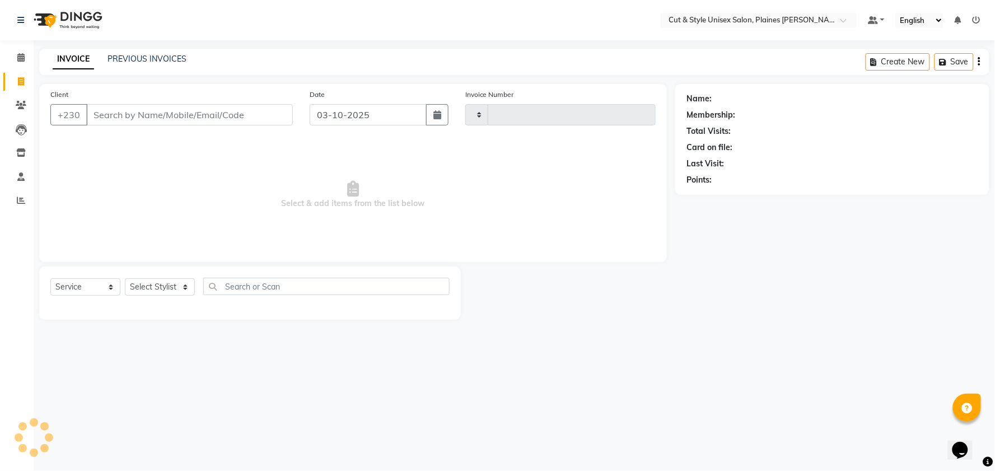
type input "4438"
select select "7731"
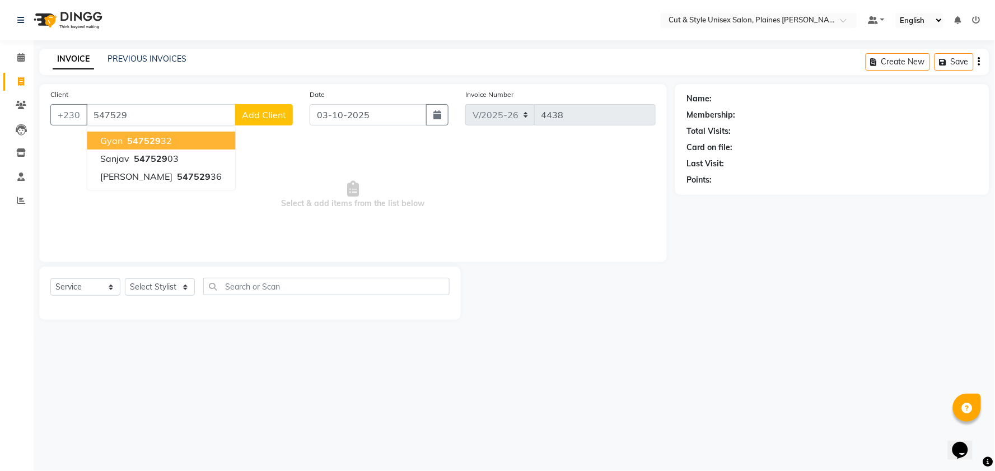
click at [169, 143] on ngb-highlight "547529 32" at bounding box center [148, 140] width 47 height 11
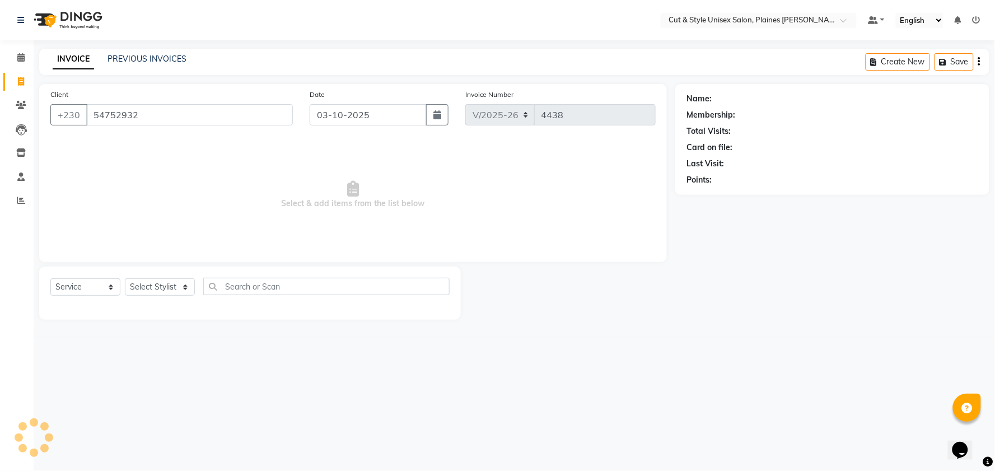
type input "54752932"
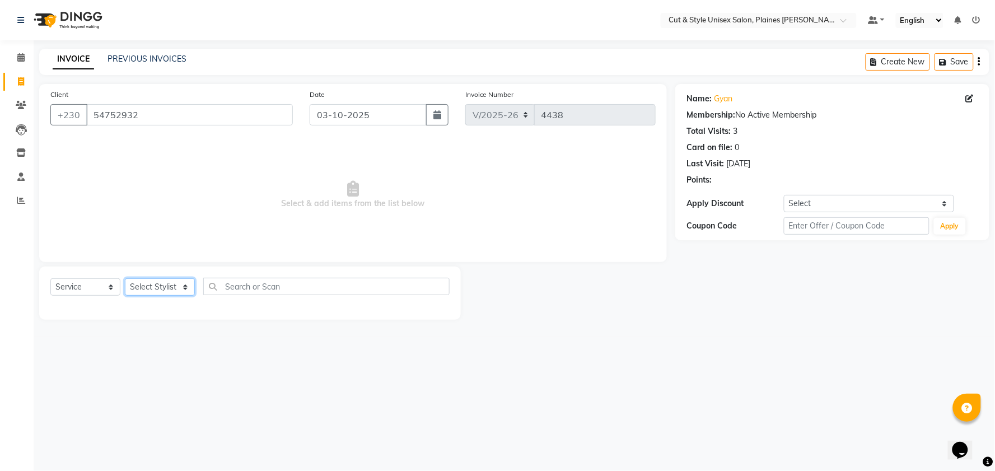
click at [186, 287] on select "Select Stylist [PERSON_NAME] Manager [PERSON_NAME]" at bounding box center [160, 286] width 70 height 17
click at [125, 279] on select "Select Stylist [PERSON_NAME] Manager [PERSON_NAME]" at bounding box center [160, 286] width 70 height 17
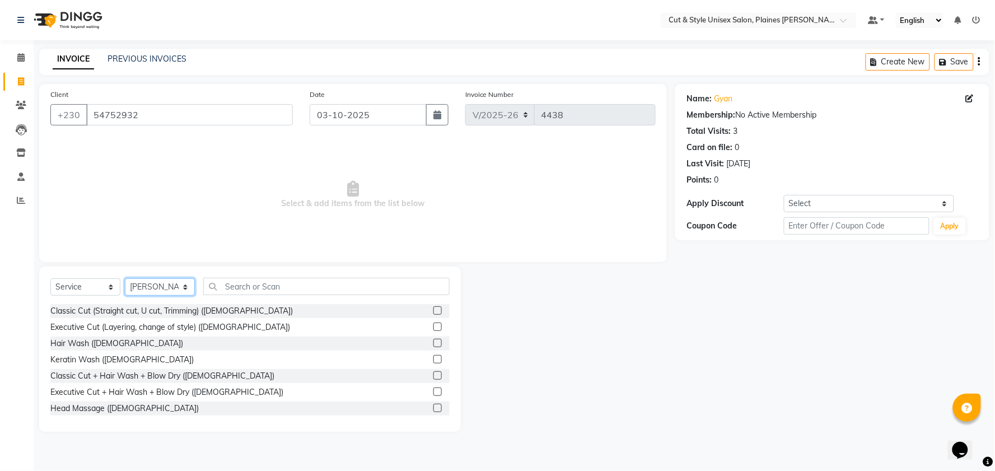
click at [183, 287] on select "Select Stylist [PERSON_NAME] Manager [PERSON_NAME]" at bounding box center [160, 286] width 70 height 17
select select "68910"
click at [125, 279] on select "Select Stylist [PERSON_NAME] Manager [PERSON_NAME]" at bounding box center [160, 286] width 70 height 17
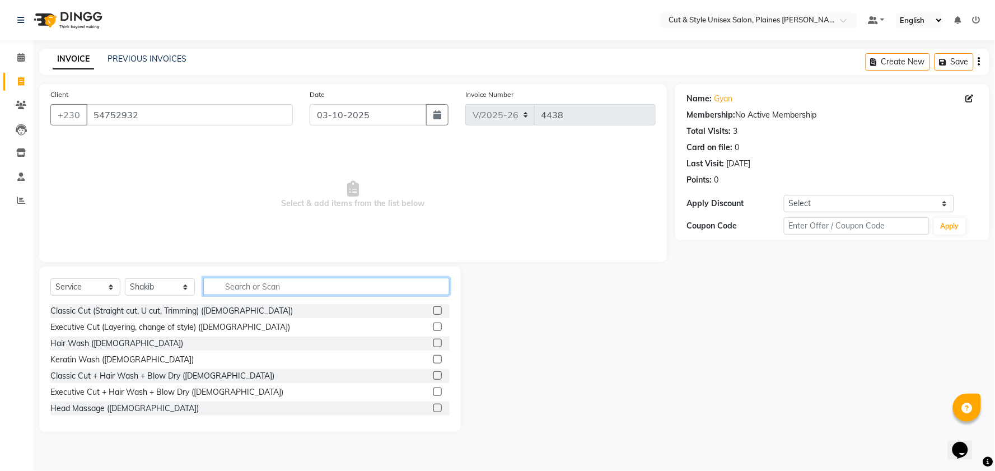
click at [234, 290] on input "text" at bounding box center [326, 286] width 246 height 17
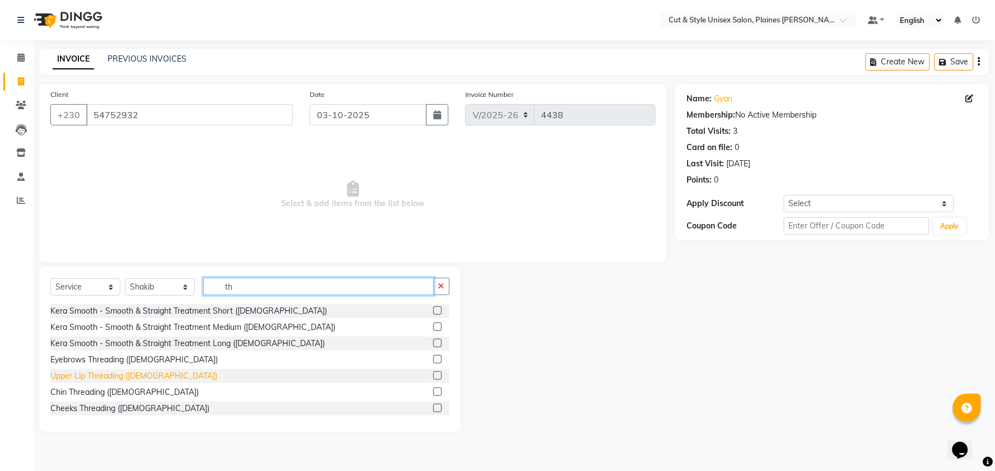
type input "th"
click at [98, 371] on div "Upper Lip Threading ([DEMOGRAPHIC_DATA])" at bounding box center [133, 376] width 167 height 12
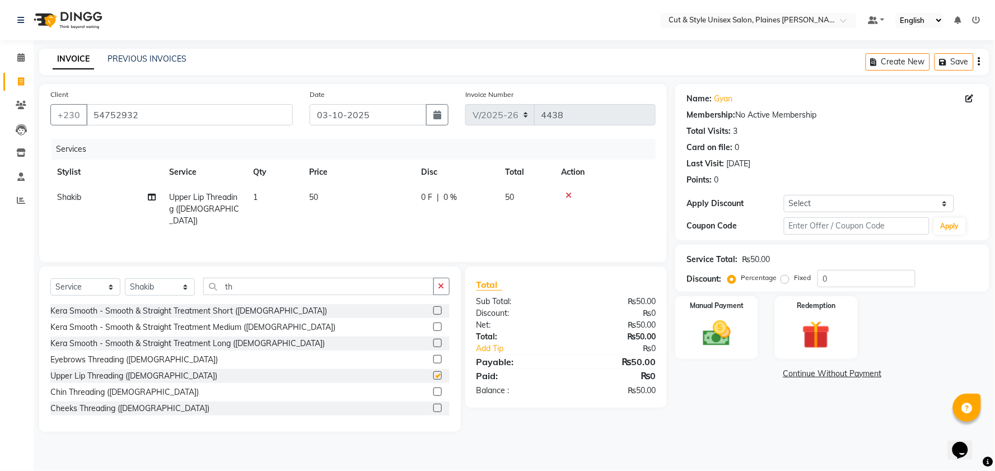
checkbox input "false"
click at [240, 283] on input "th" at bounding box center [318, 286] width 231 height 17
type input "t"
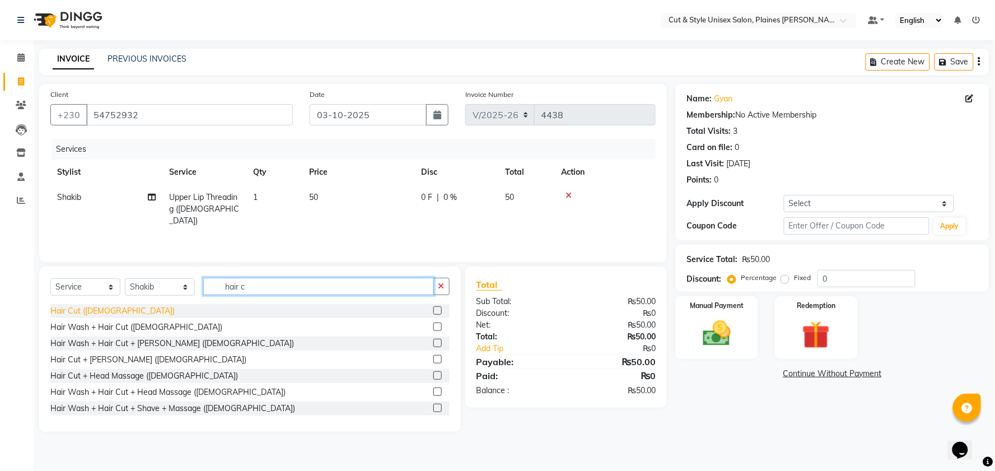
type input "hair c"
click at [101, 309] on div "Hair Cut ([DEMOGRAPHIC_DATA])" at bounding box center [112, 311] width 124 height 12
checkbox input "false"
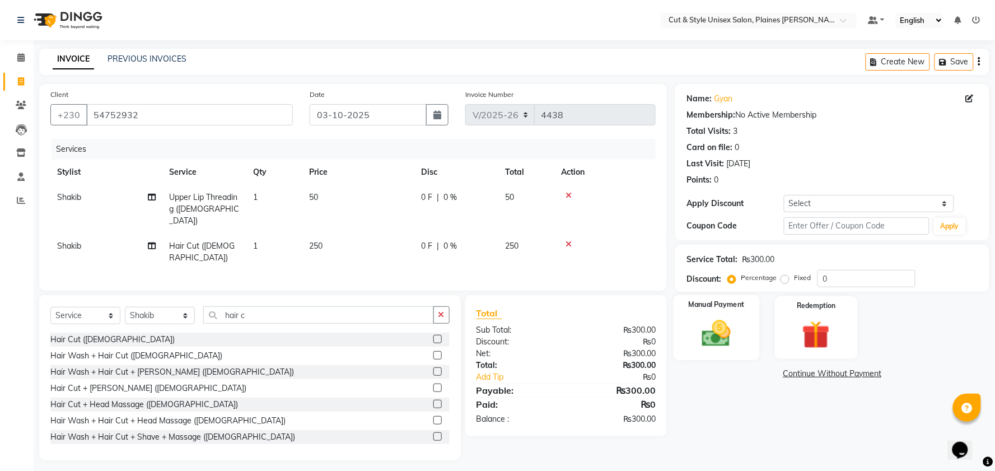
click at [734, 331] on img at bounding box center [716, 334] width 47 height 34
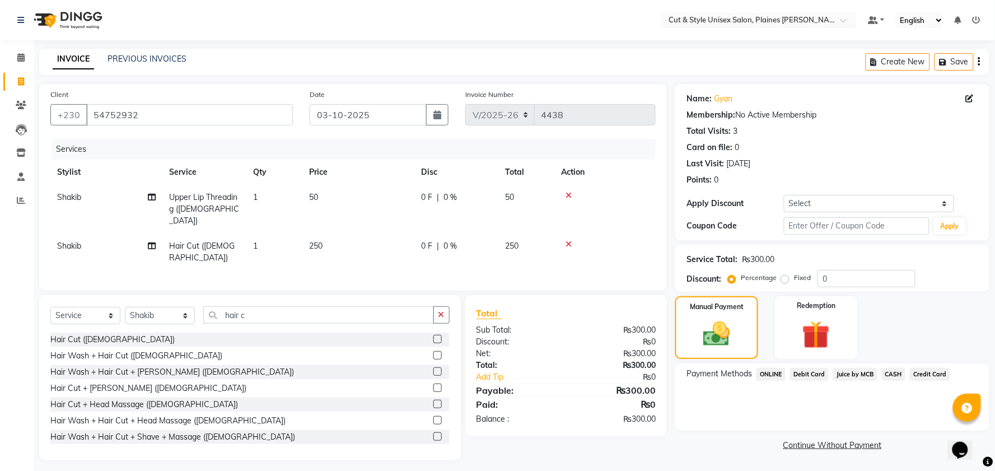
click at [806, 371] on span "Debit Card" at bounding box center [809, 374] width 39 height 13
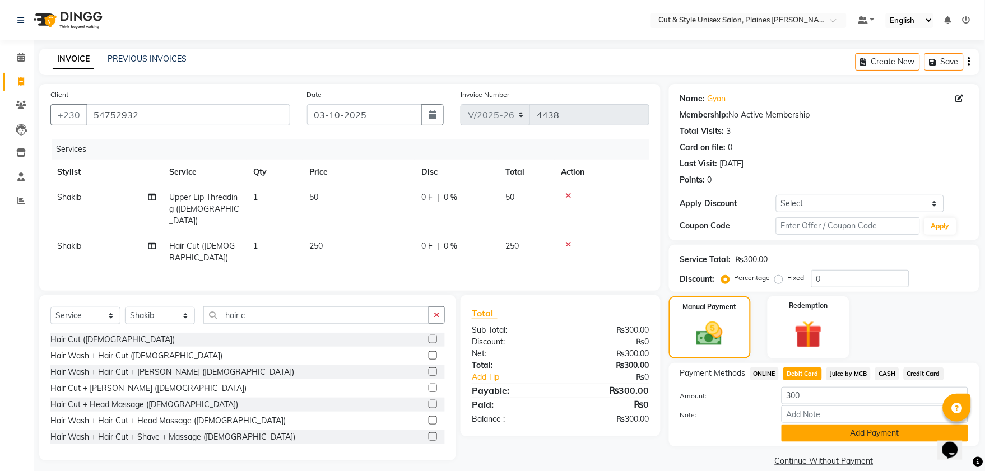
click at [801, 425] on button "Add Payment" at bounding box center [874, 433] width 186 height 17
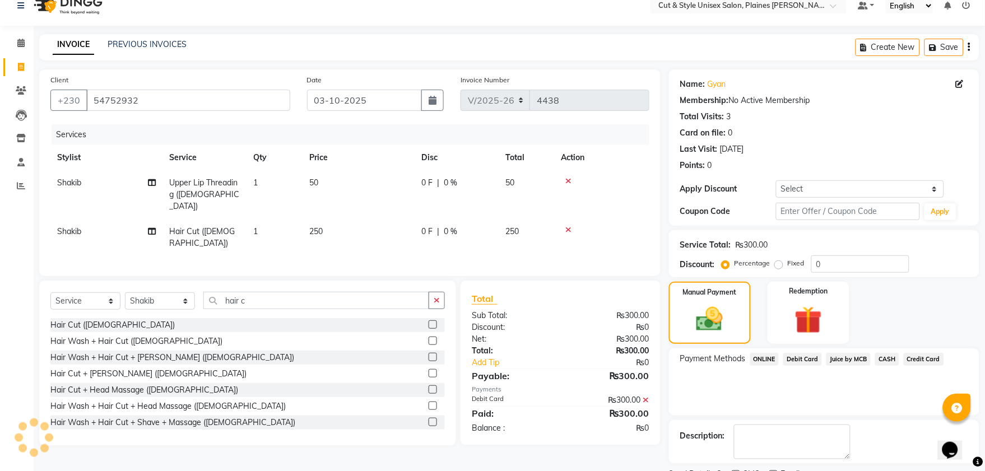
scroll to position [62, 0]
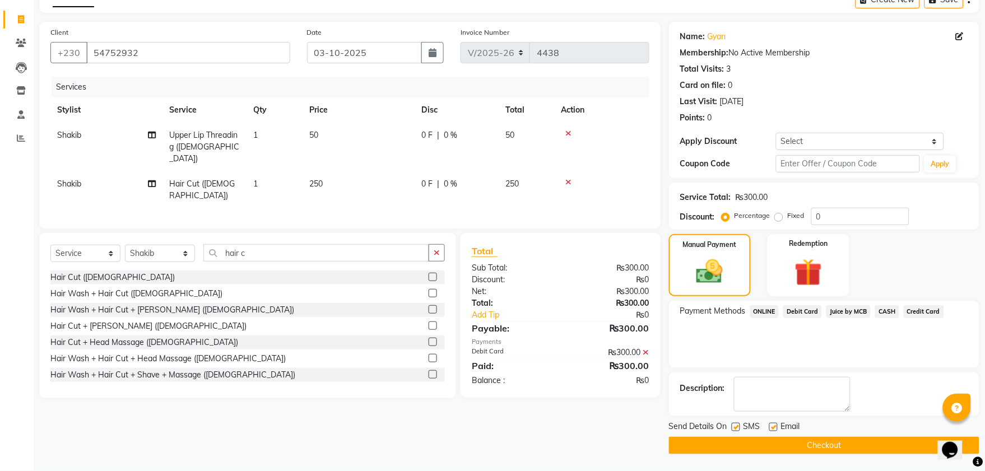
click at [730, 446] on button "Checkout" at bounding box center [824, 445] width 310 height 17
